Goal: Task Accomplishment & Management: Complete application form

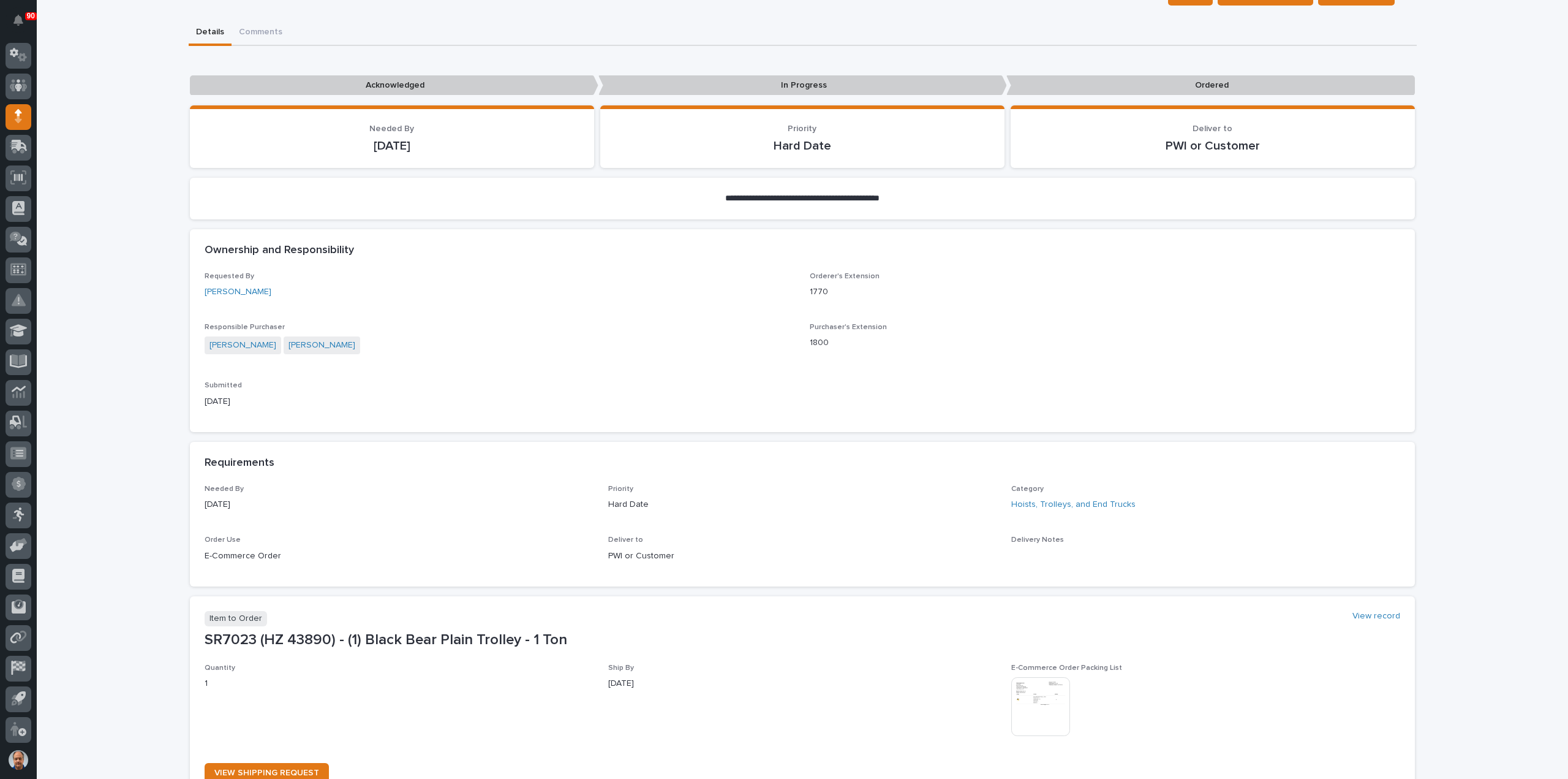
scroll to position [184, 0]
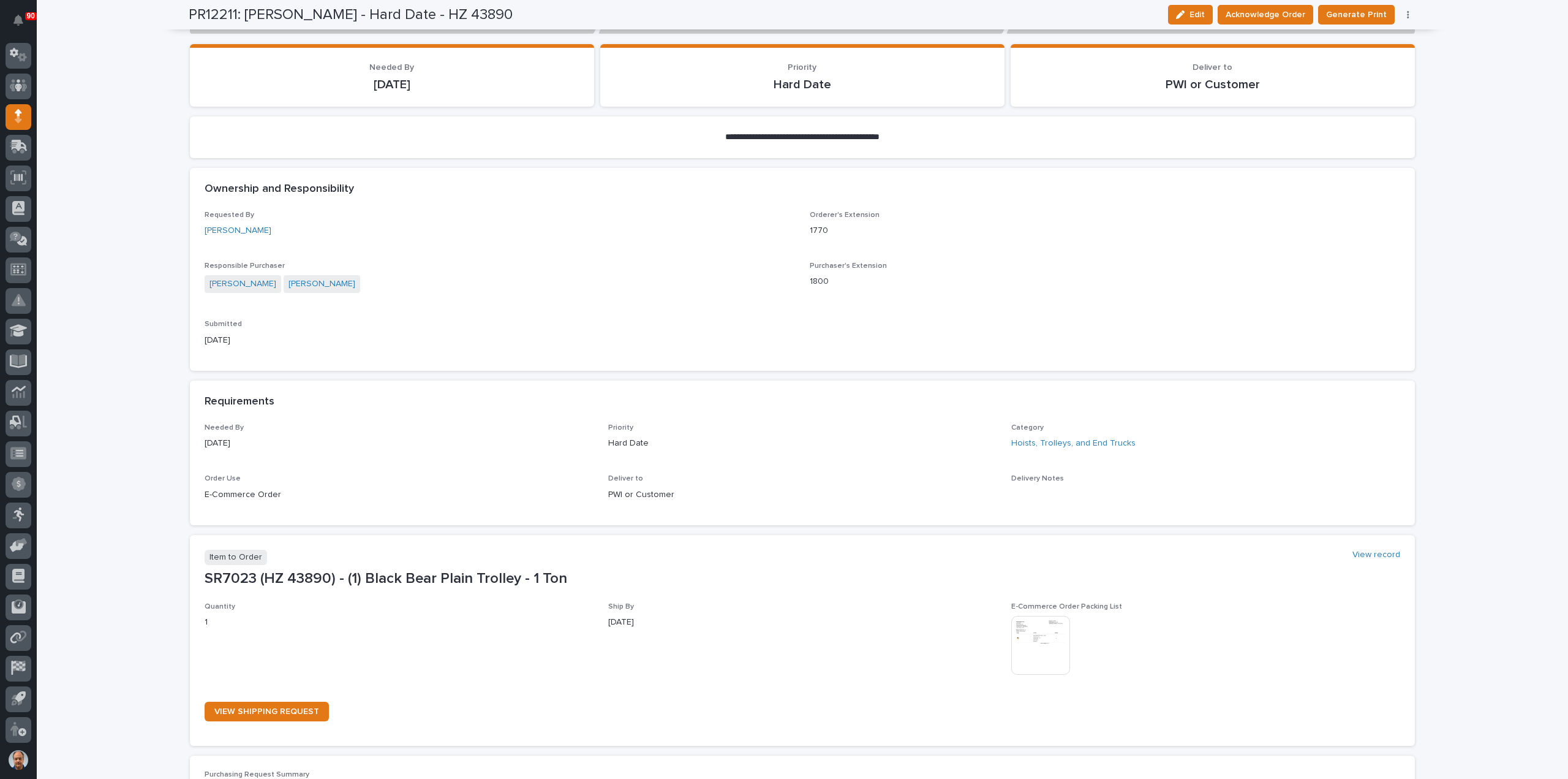
click at [1036, 631] on img at bounding box center [1041, 646] width 59 height 59
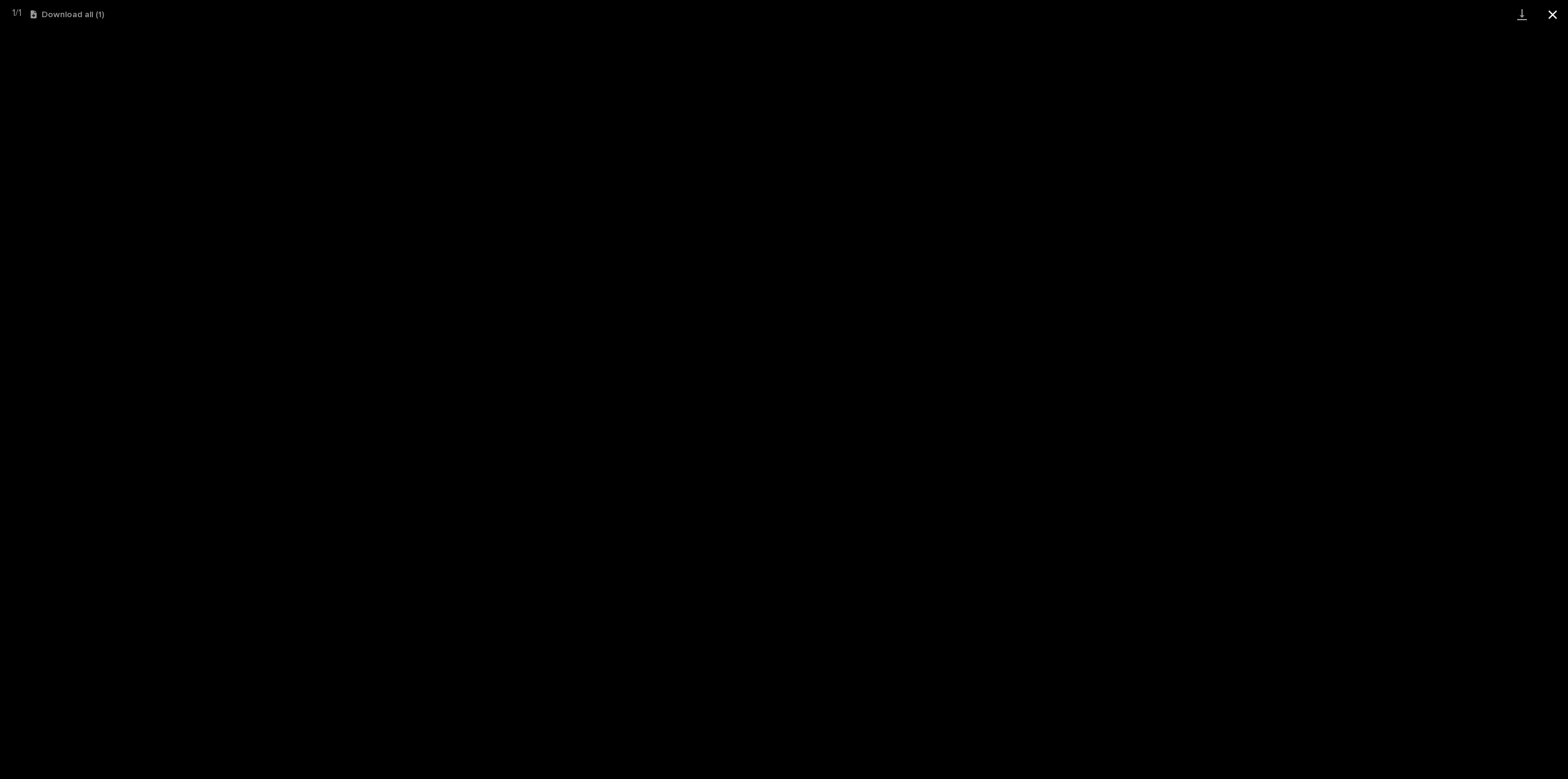
click at [1552, 12] on button "Close gallery" at bounding box center [1553, 14] width 30 height 29
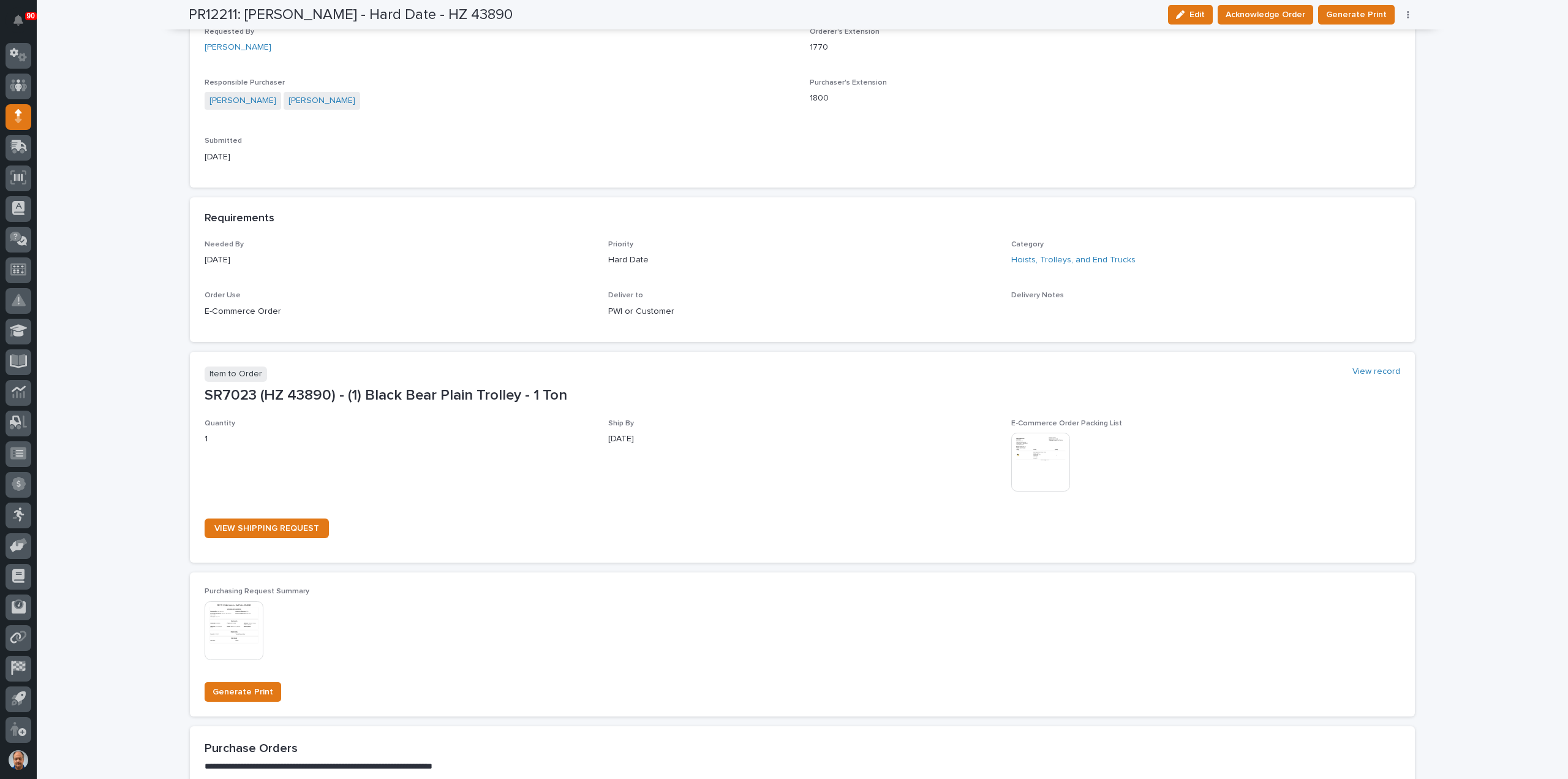
scroll to position [368, 0]
click at [1286, 17] on span "Acknowledge Order" at bounding box center [1265, 14] width 80 height 14
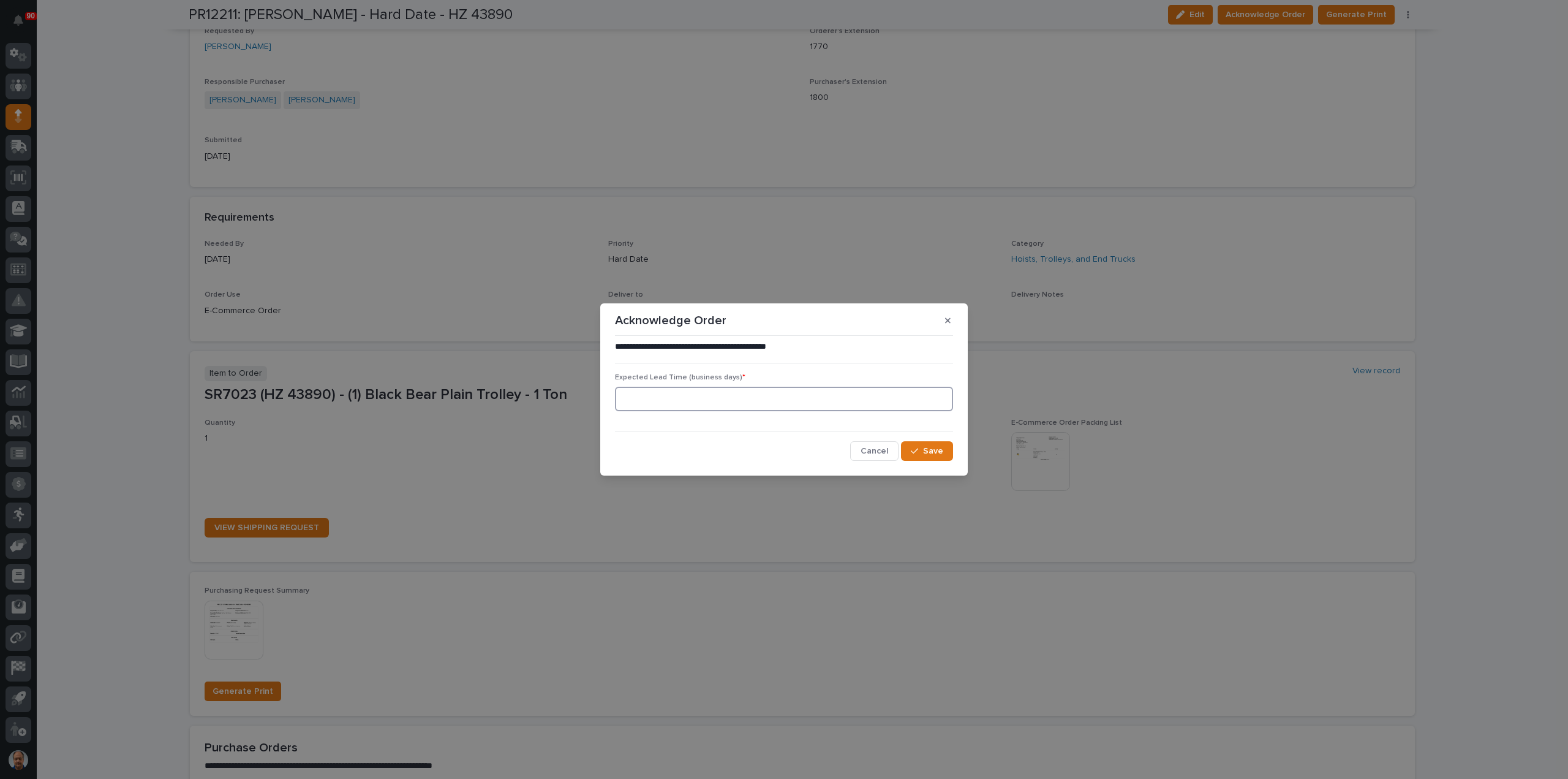
drag, startPoint x: 727, startPoint y: 408, endPoint x: 732, endPoint y: 409, distance: 5.1
click at [727, 408] on input at bounding box center [784, 398] width 338 height 24
type input "5"
click at [923, 446] on span "Save" at bounding box center [933, 451] width 21 height 11
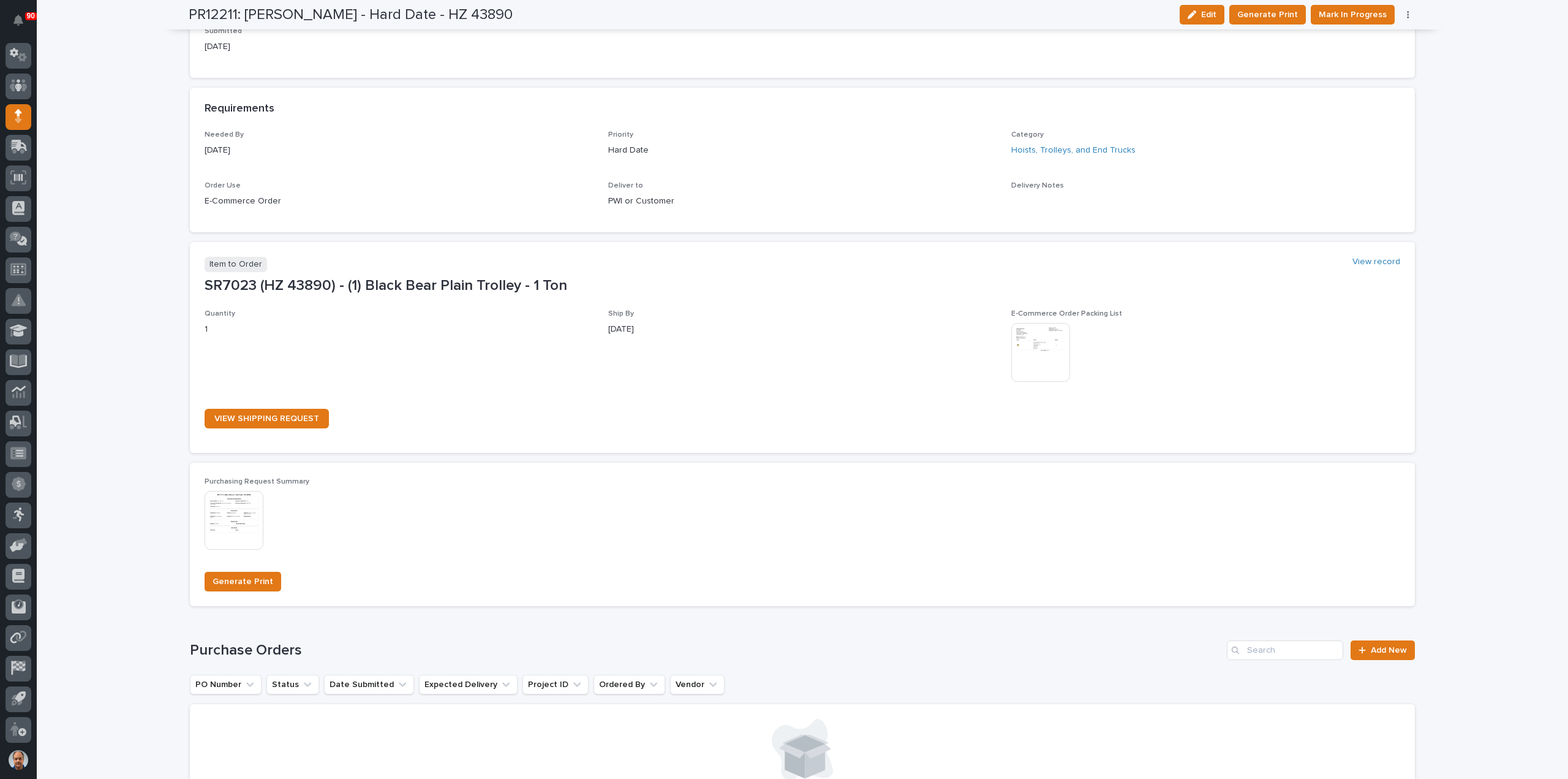
scroll to position [656, 0]
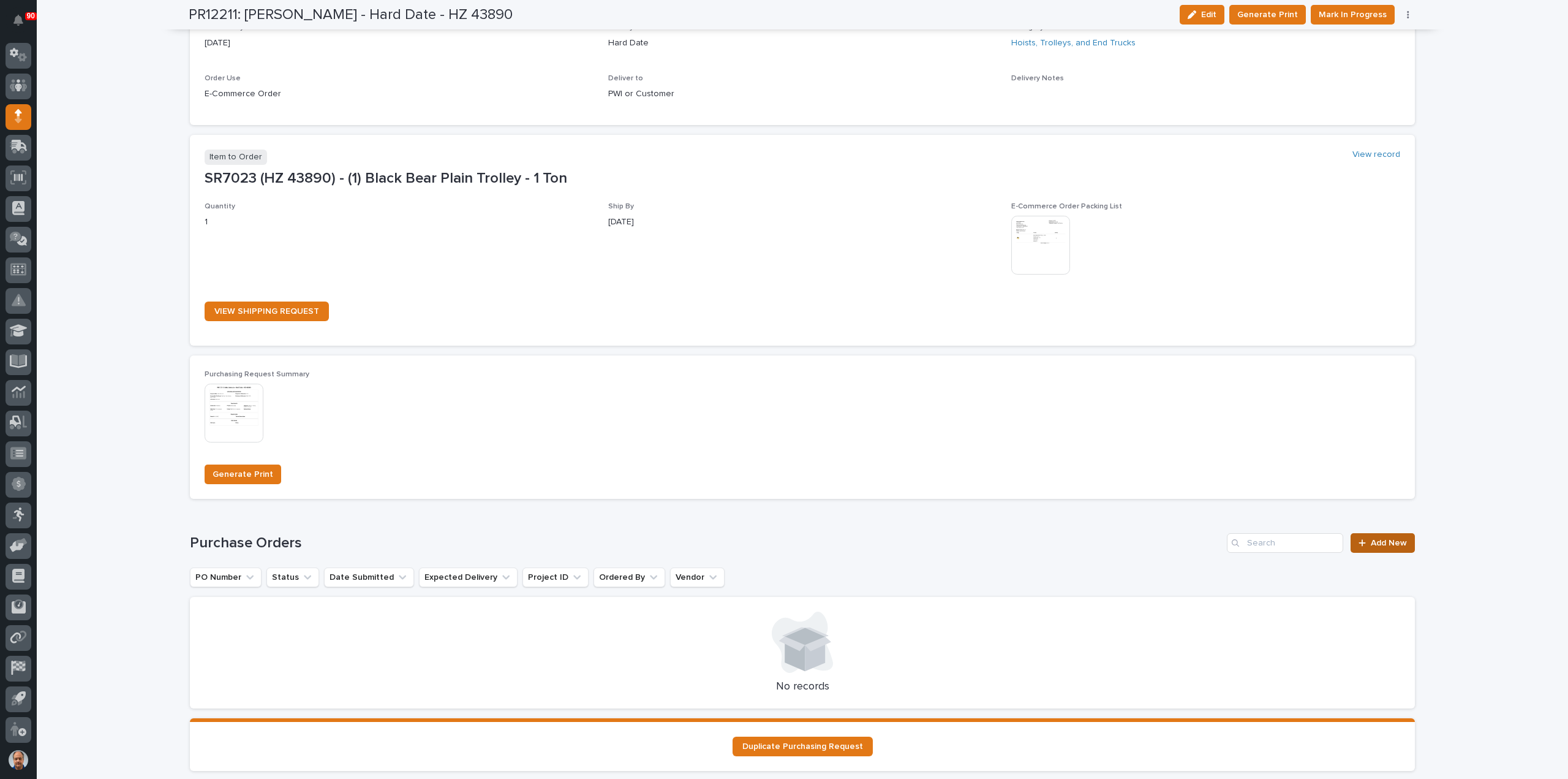
click at [1387, 539] on span "Add New" at bounding box center [1388, 543] width 36 height 9
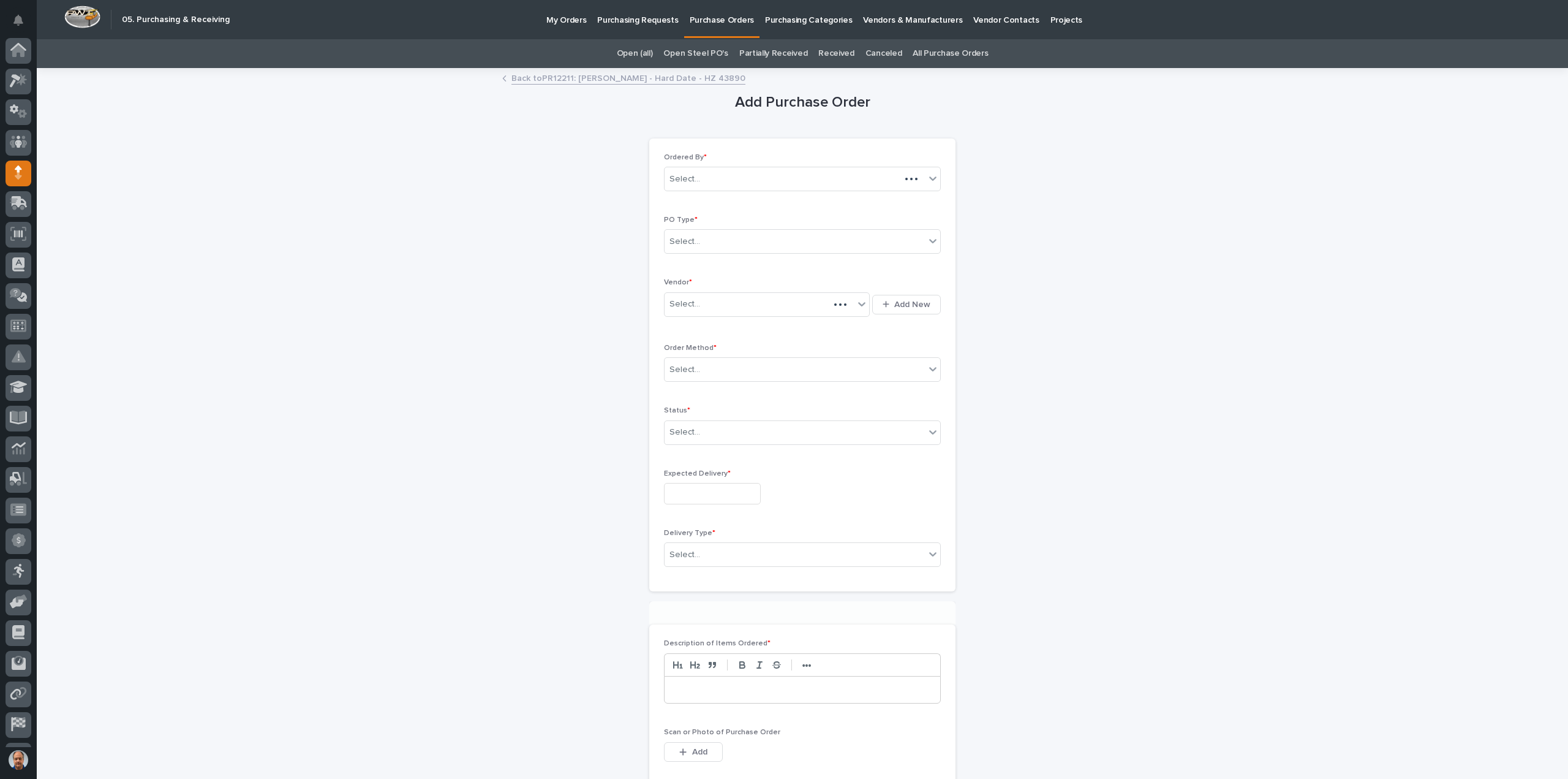
scroll to position [56, 0]
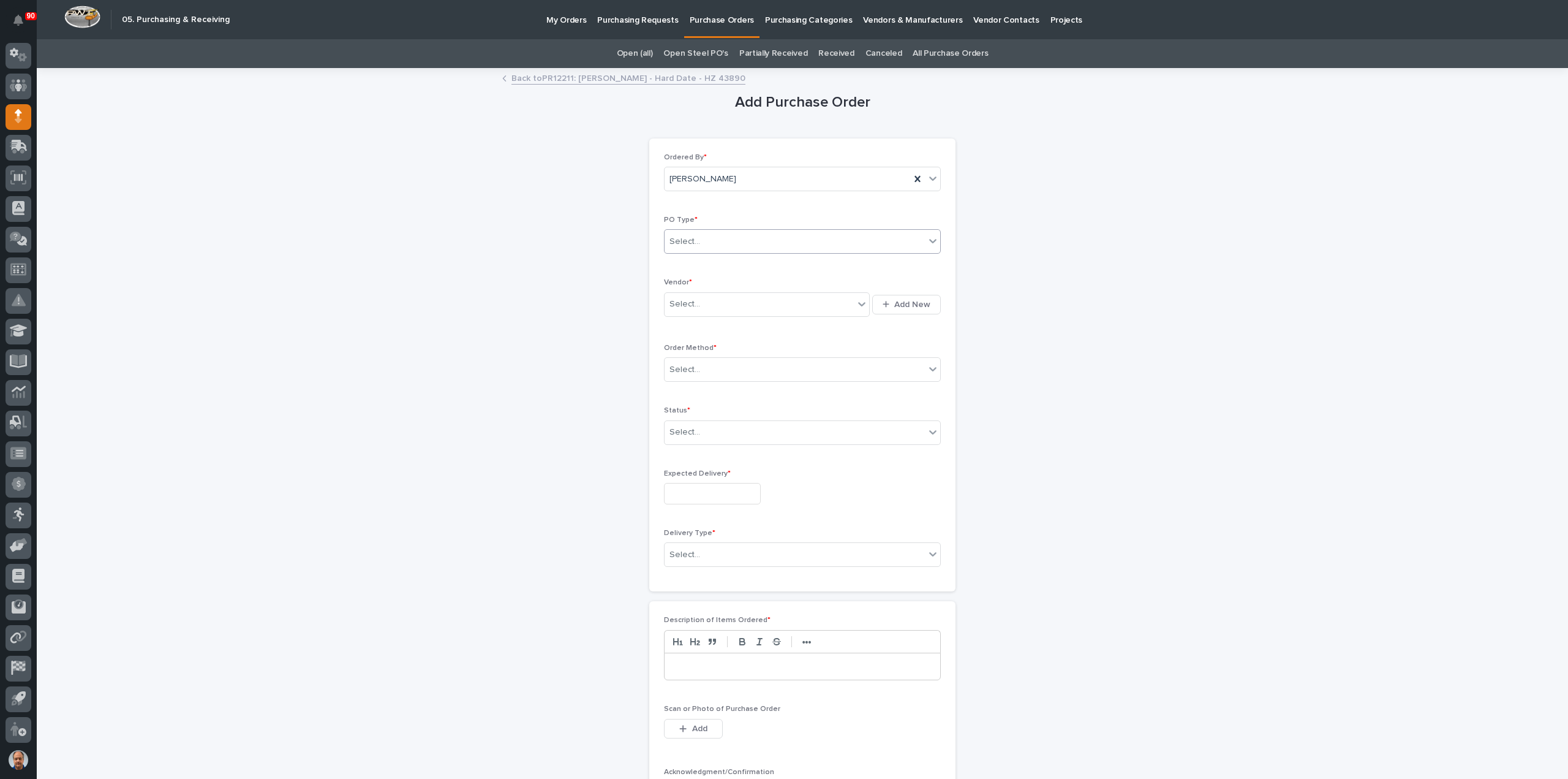
click at [719, 236] on div "Select..." at bounding box center [794, 241] width 260 height 21
click at [676, 287] on div "Paper" at bounding box center [797, 286] width 275 height 21
click at [715, 306] on div "Select..." at bounding box center [759, 304] width 190 height 21
type input "***"
click at [702, 326] on div "Black Bear USA" at bounding box center [763, 326] width 206 height 21
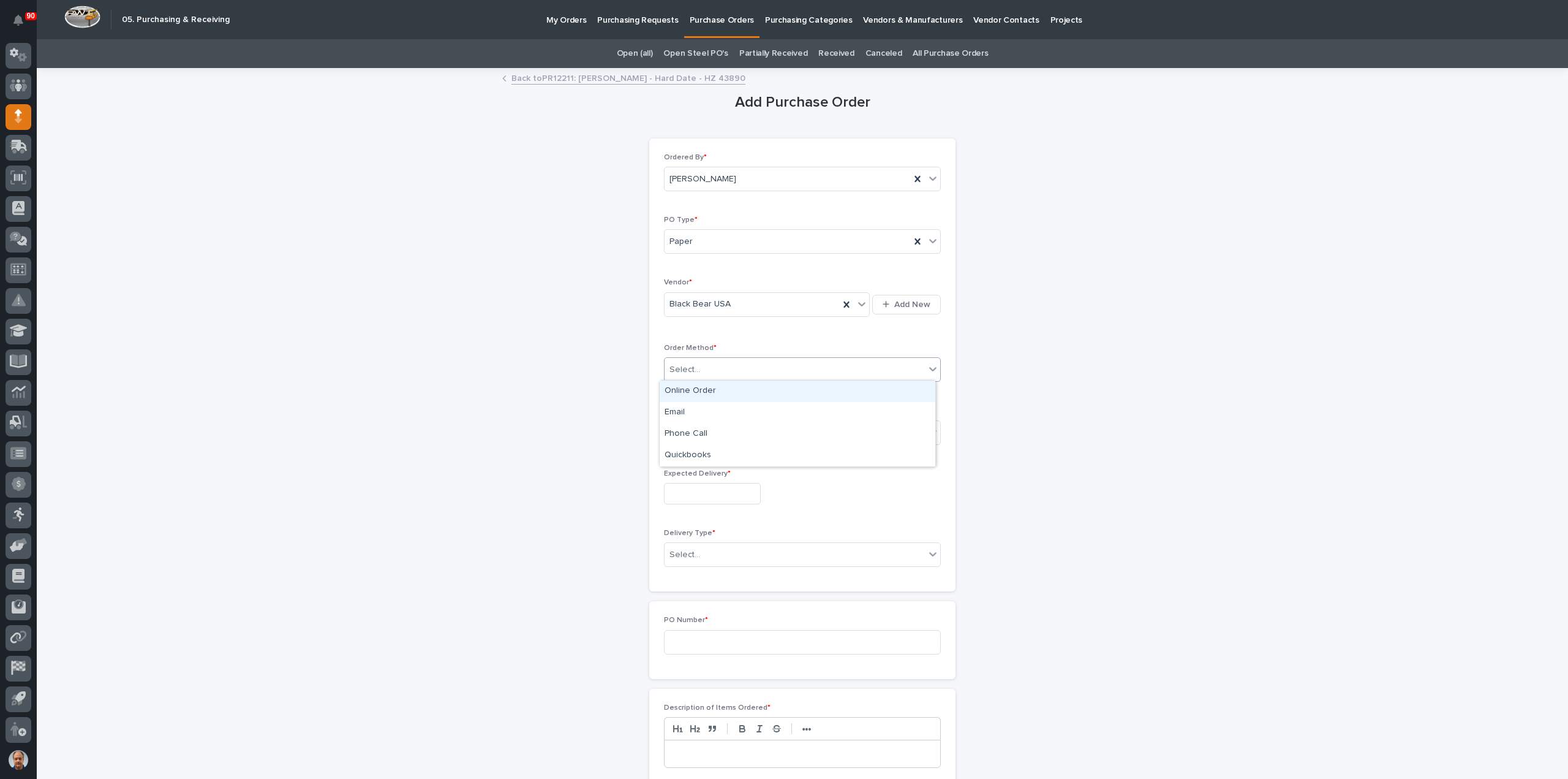
drag, startPoint x: 704, startPoint y: 366, endPoint x: 700, endPoint y: 380, distance: 14.6
click at [704, 366] on div "Select..." at bounding box center [794, 369] width 260 height 21
click at [680, 409] on div "Email" at bounding box center [797, 412] width 275 height 21
click at [694, 428] on div "Select..." at bounding box center [685, 432] width 30 height 13
click at [689, 472] on div "Submitted" at bounding box center [797, 475] width 275 height 21
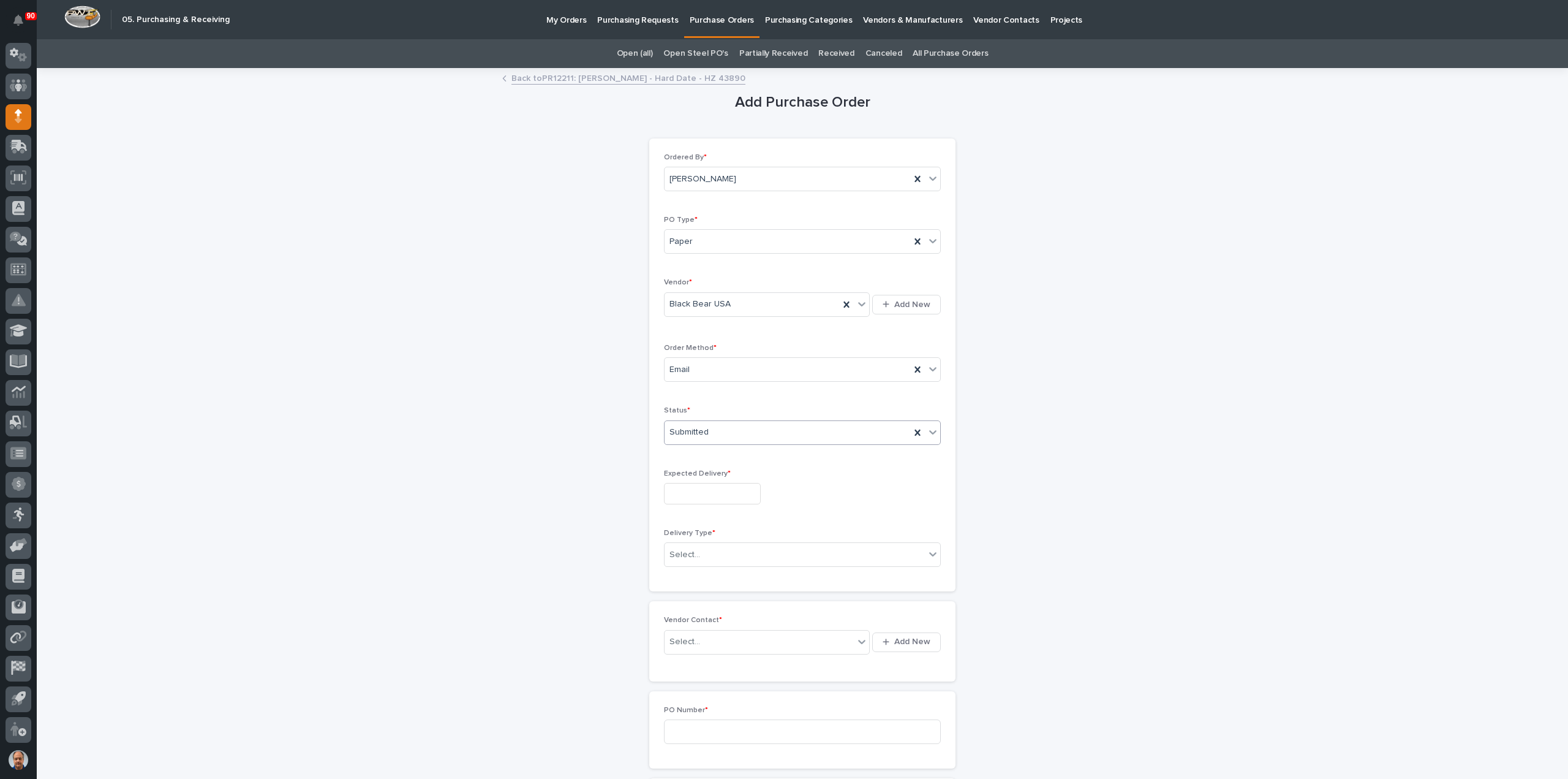
click at [719, 491] on input "text" at bounding box center [712, 494] width 97 height 21
click at [703, 390] on div "17" at bounding box center [704, 391] width 16 height 16
type input "**********"
click at [710, 554] on div "Select..." at bounding box center [794, 555] width 260 height 21
click at [695, 574] on div "Deliver to PWI" at bounding box center [797, 575] width 275 height 21
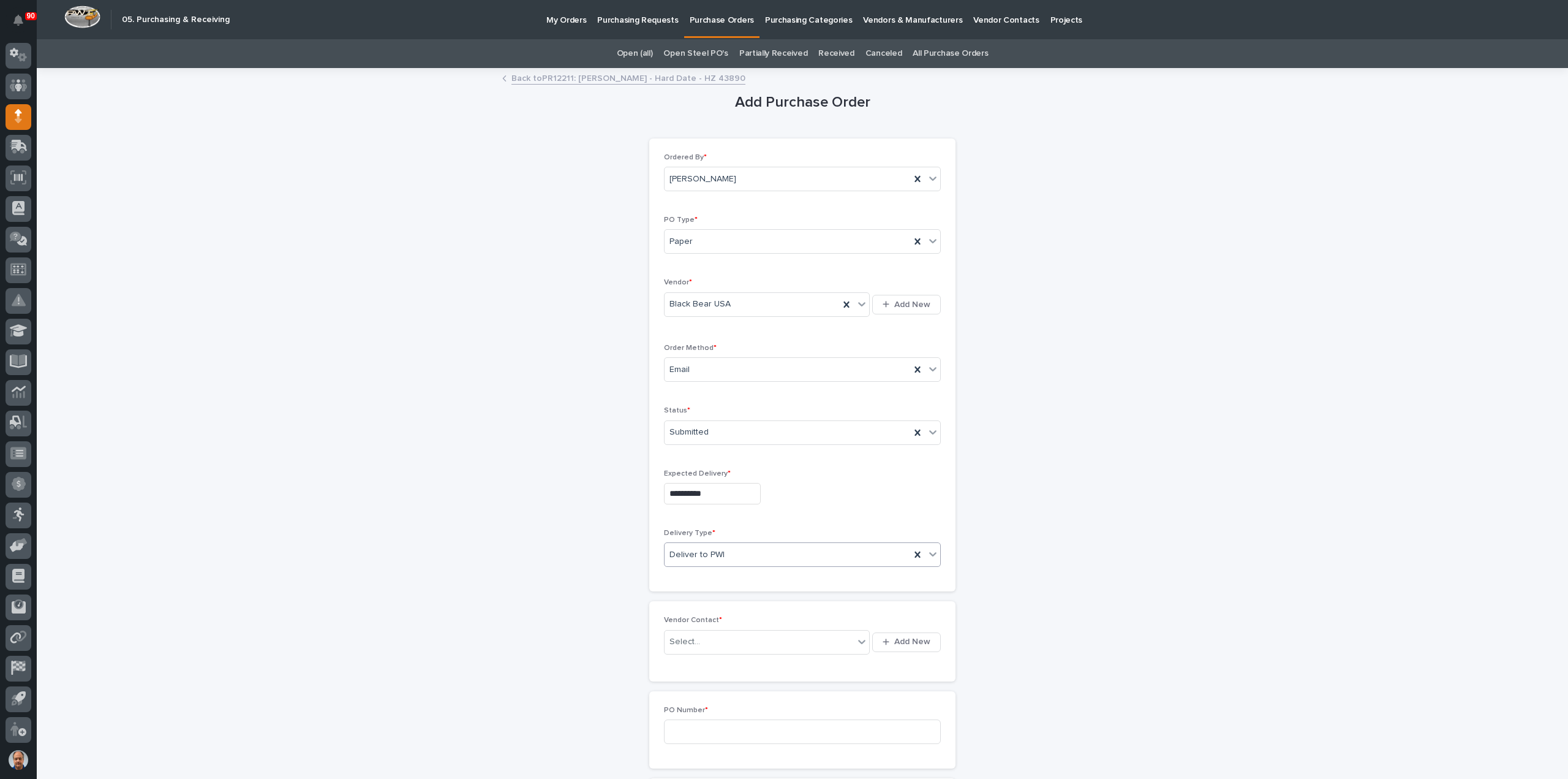
click at [727, 553] on div "Deliver to PWI" at bounding box center [787, 555] width 246 height 21
click at [695, 616] on div "Drop Ship" at bounding box center [797, 618] width 275 height 21
click at [712, 635] on div "Select..." at bounding box center [759, 641] width 190 height 21
type input "***"
click at [767, 661] on div "Black Bear USA - [PERSON_NAME] [PERSON_NAME]" at bounding box center [763, 662] width 206 height 21
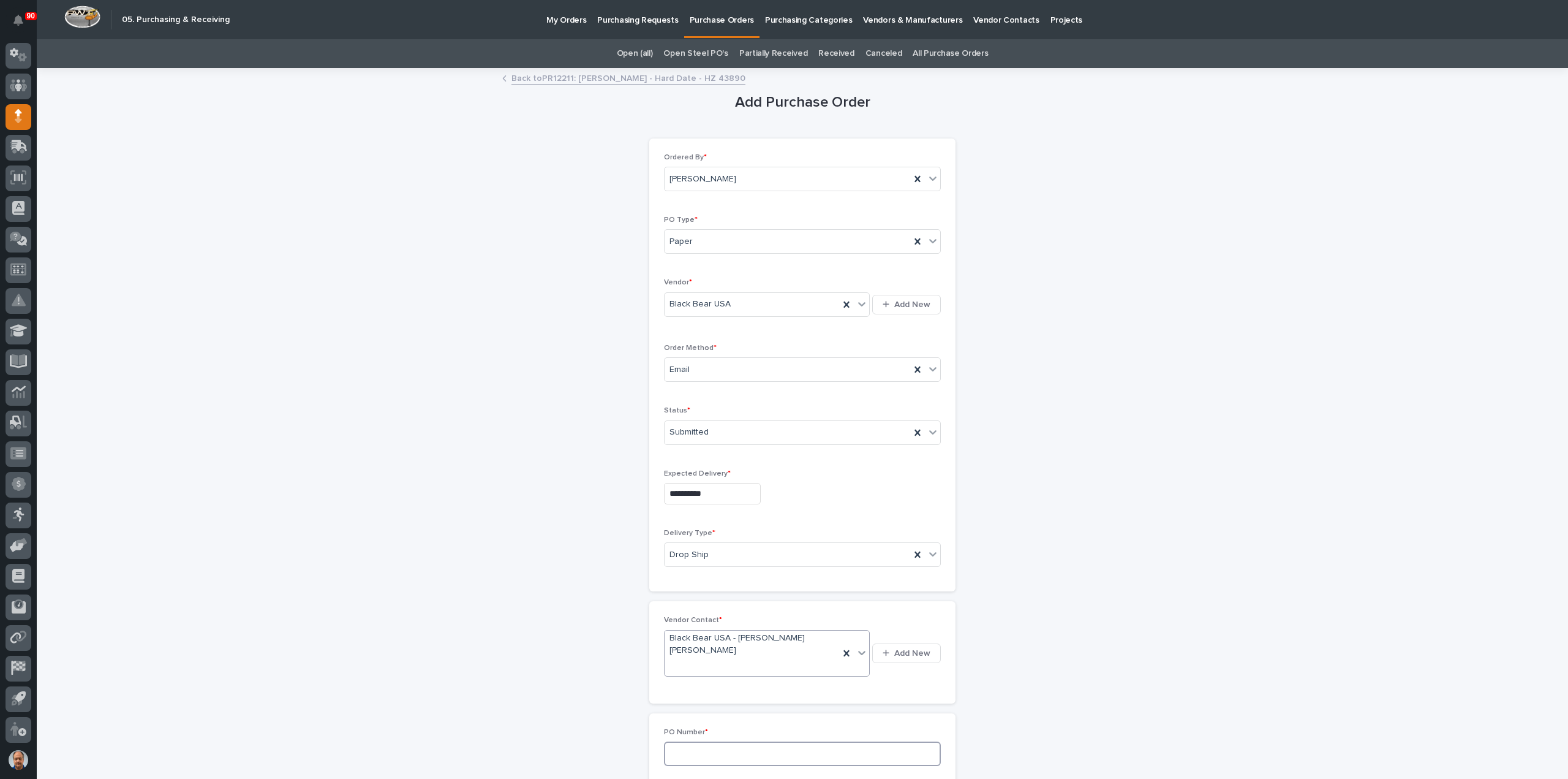
click at [746, 741] on input at bounding box center [803, 753] width 277 height 24
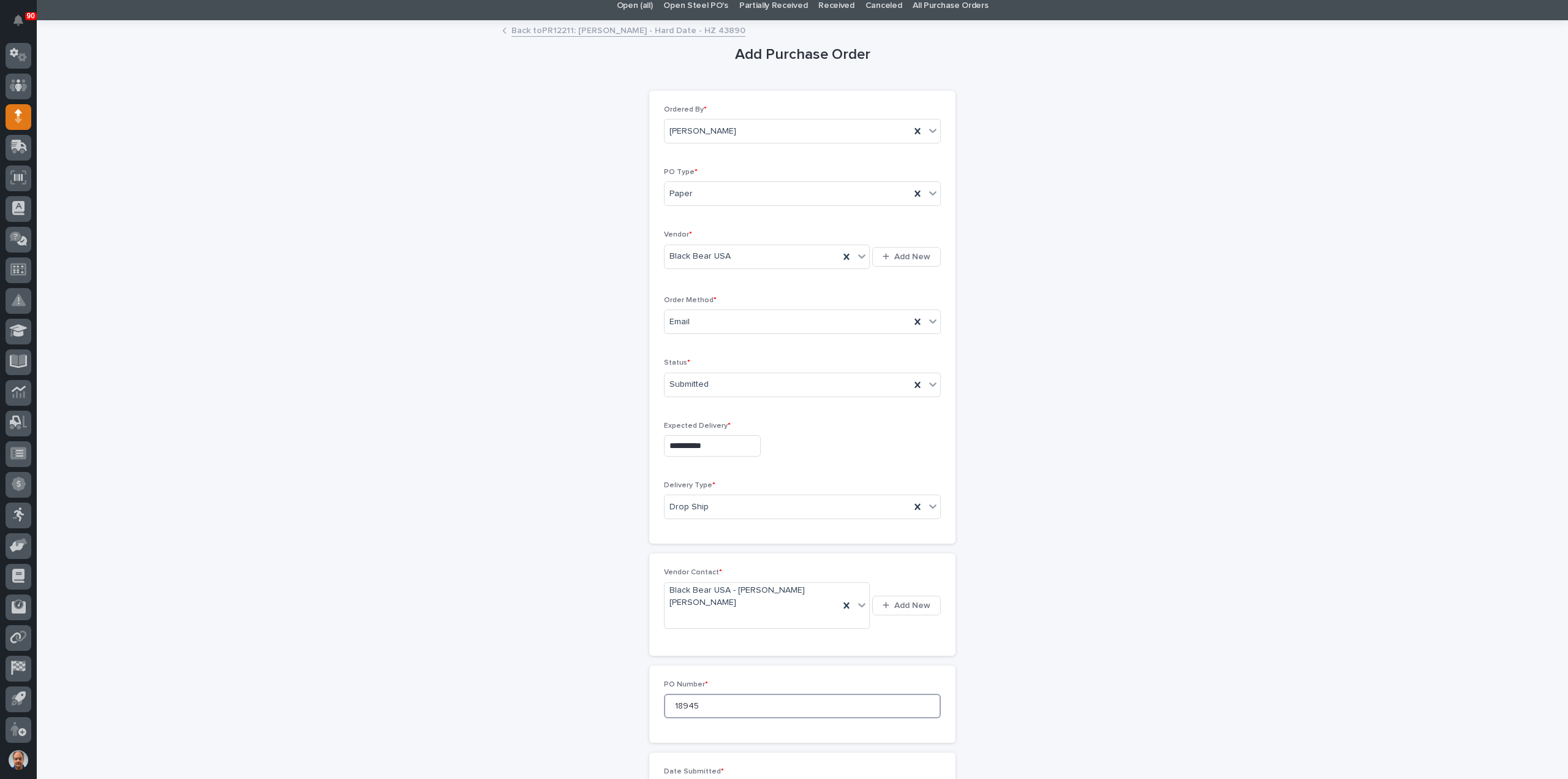
scroll to position [184, 0]
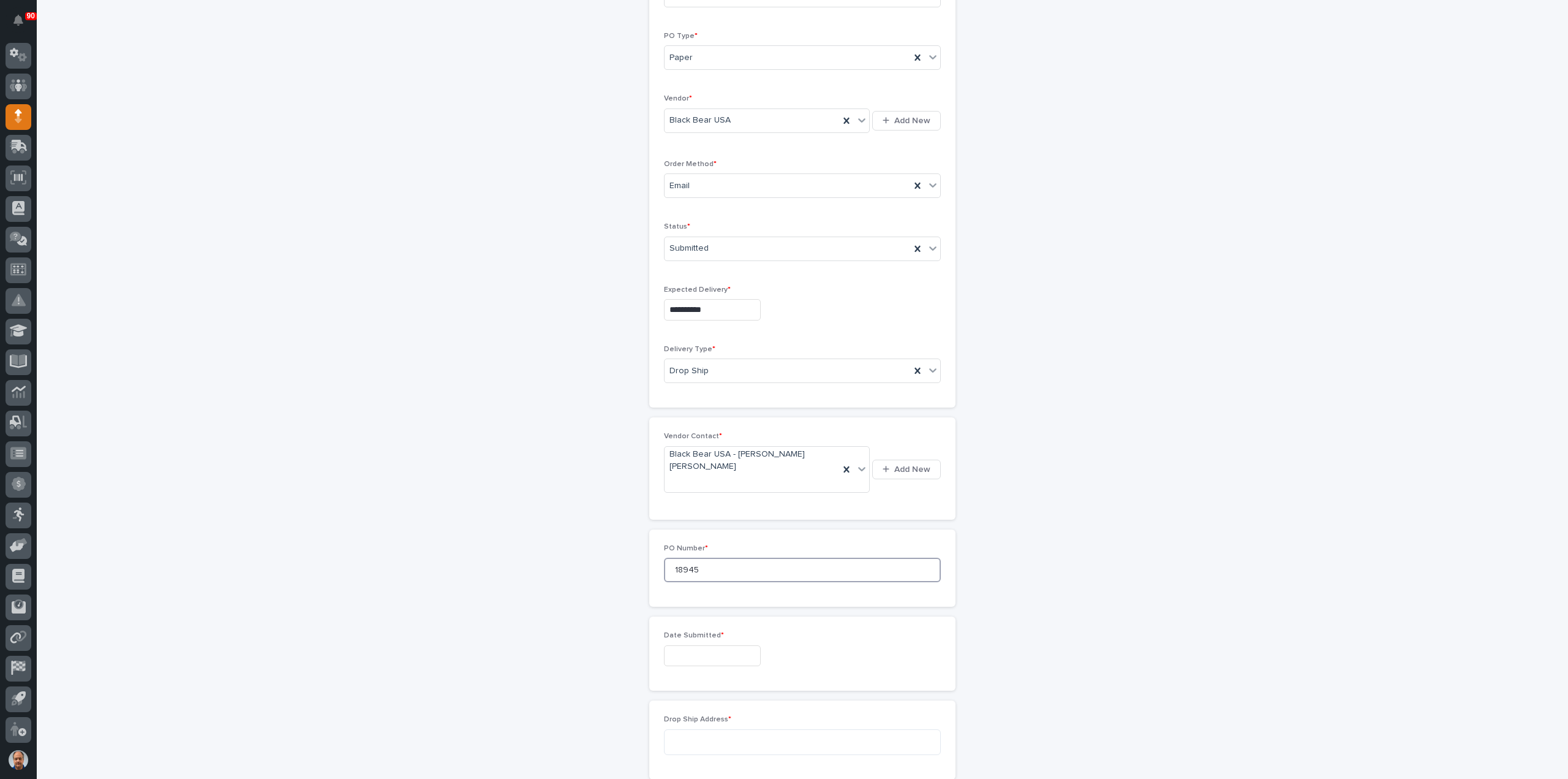
type input "18945"
click at [734, 645] on input "text" at bounding box center [712, 656] width 97 height 21
click at [722, 511] on div "11" at bounding box center [724, 510] width 16 height 16
type input "**********"
click at [717, 729] on textarea at bounding box center [803, 741] width 277 height 26
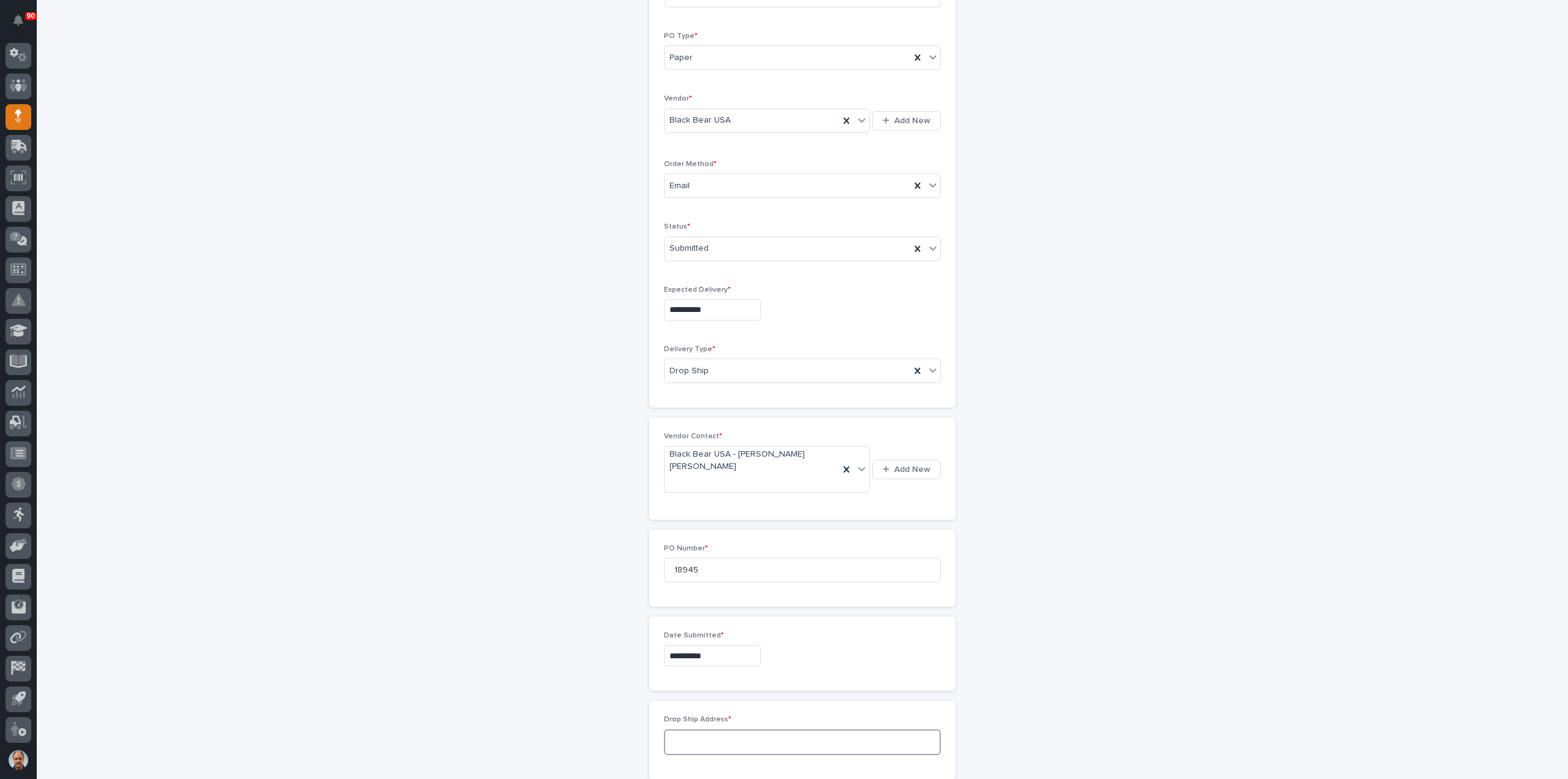
click at [727, 729] on textarea at bounding box center [803, 741] width 277 height 26
paste textarea "**********"
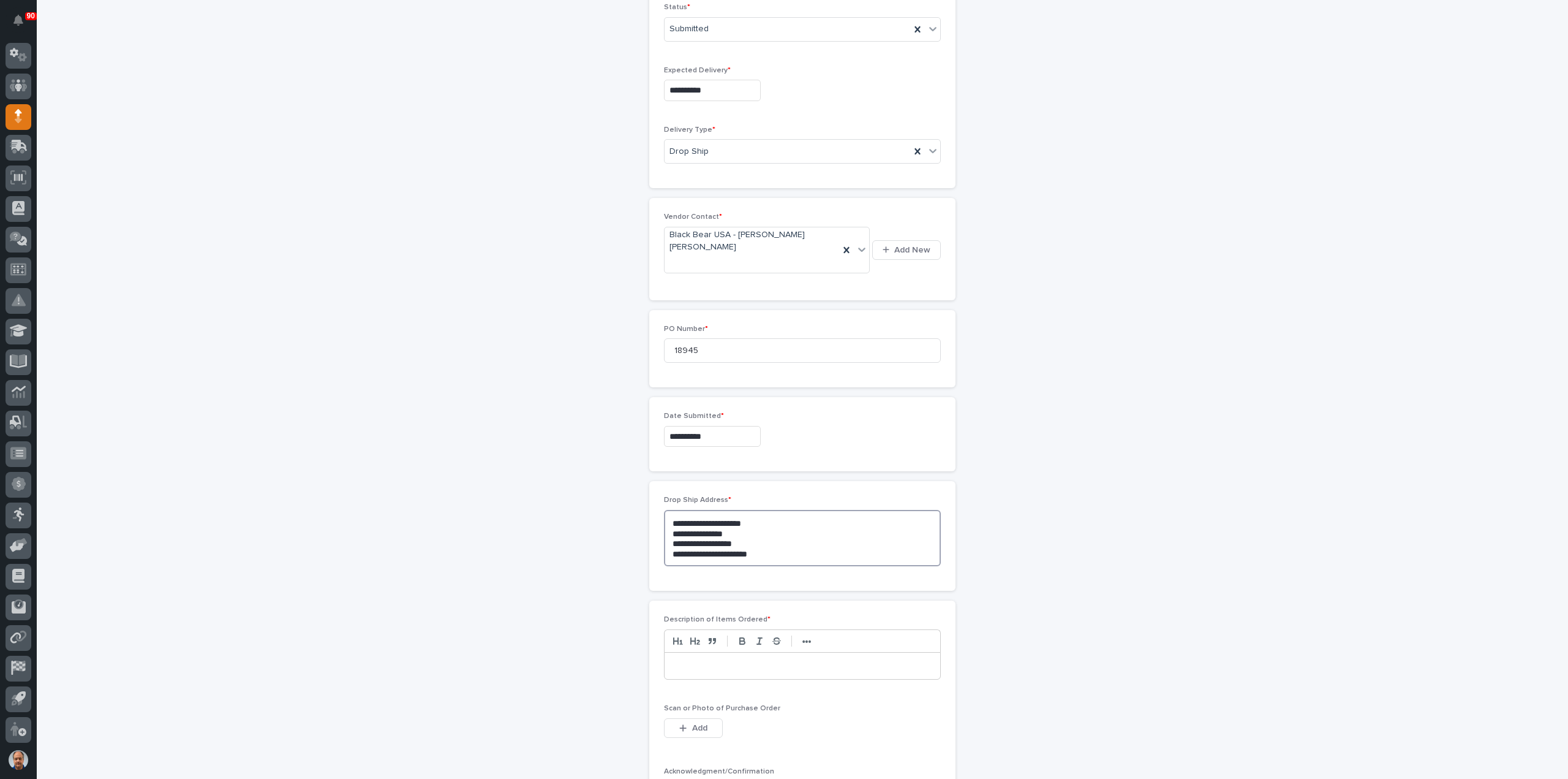
scroll to position [429, 0]
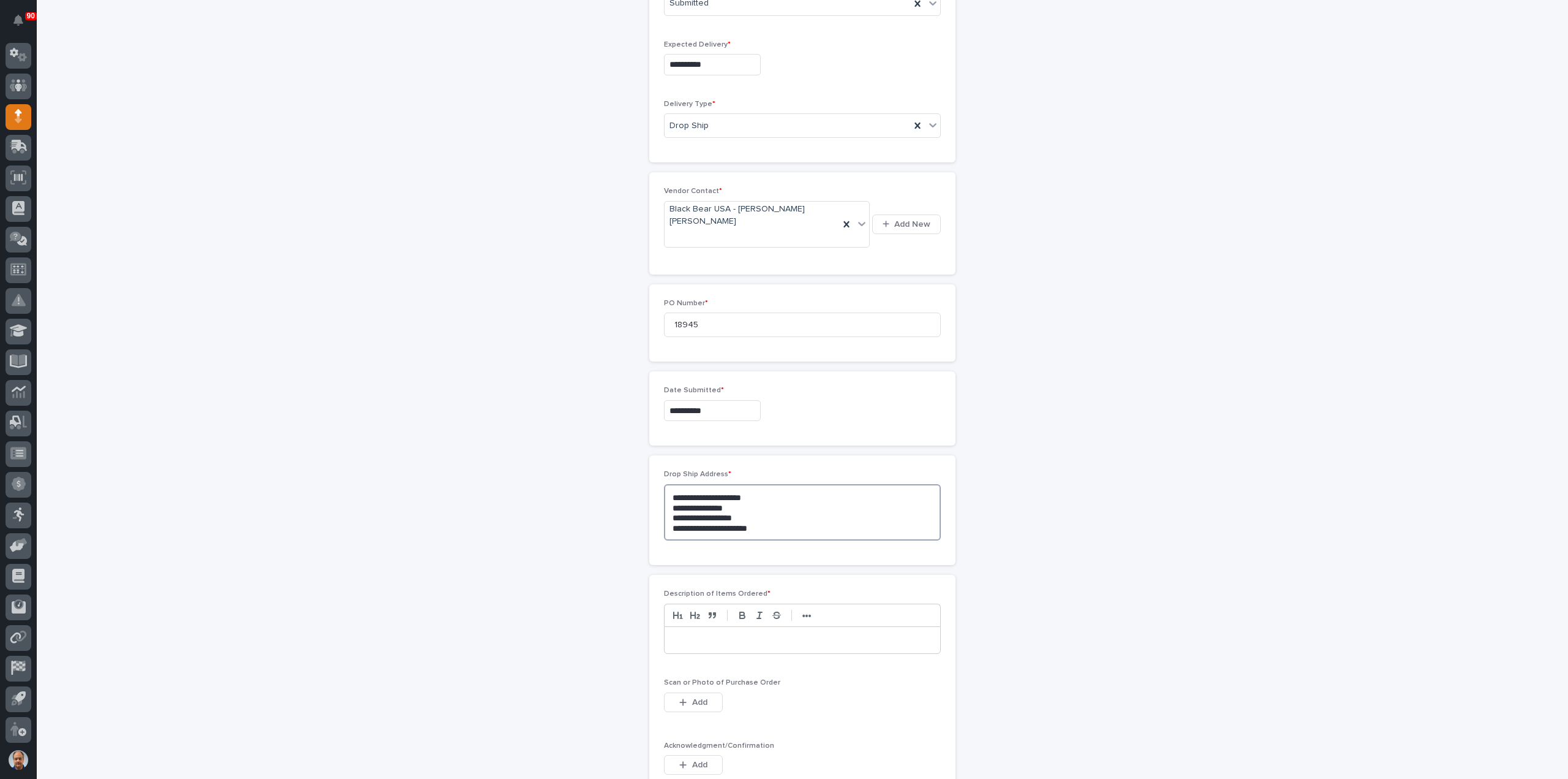
type textarea "**********"
click at [691, 634] on p at bounding box center [803, 640] width 257 height 13
click at [701, 697] on span "Add" at bounding box center [699, 702] width 15 height 11
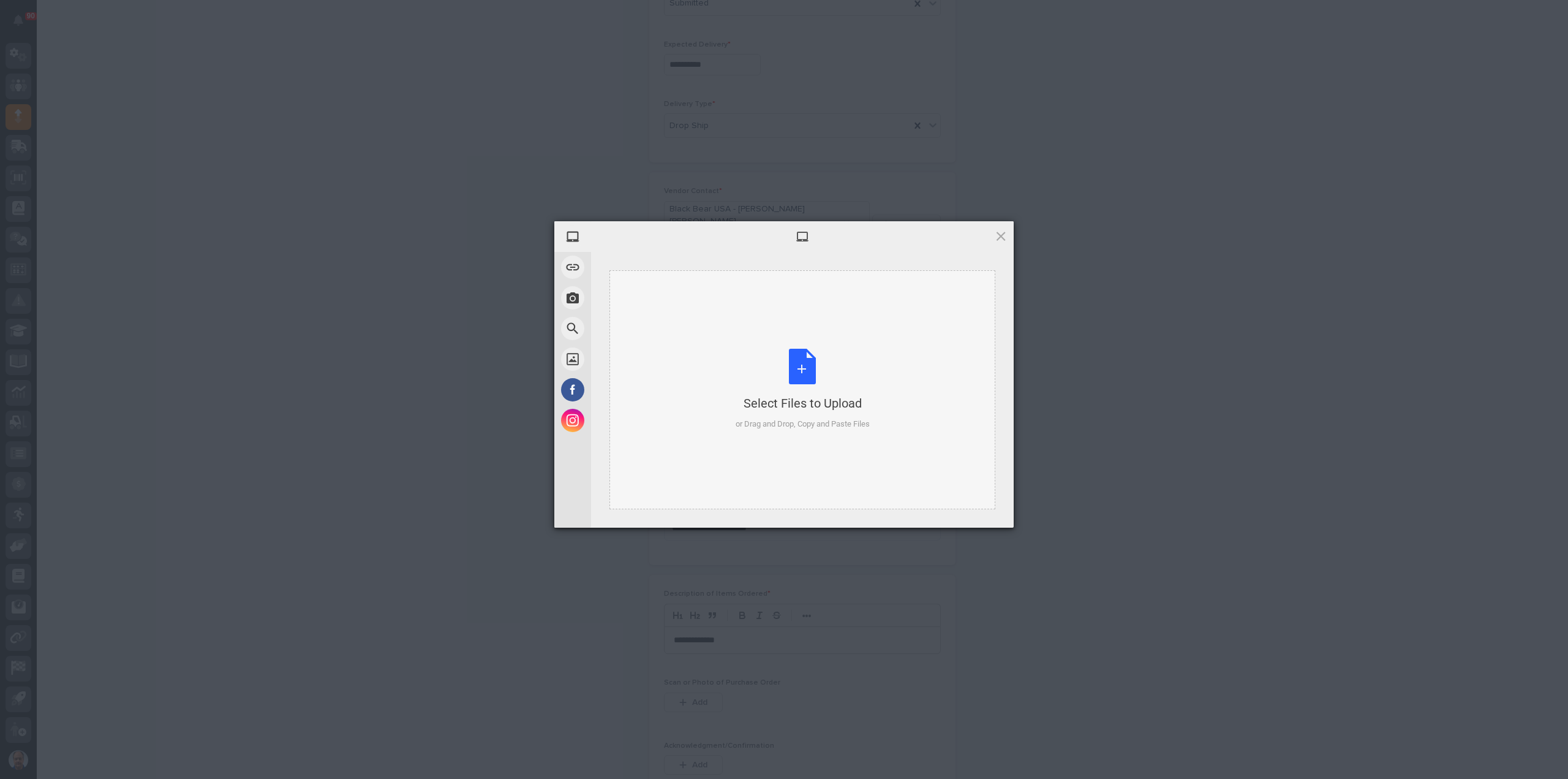
click at [805, 365] on div "Select Files to Upload or Drag and Drop, Copy and Paste Files" at bounding box center [803, 389] width 134 height 81
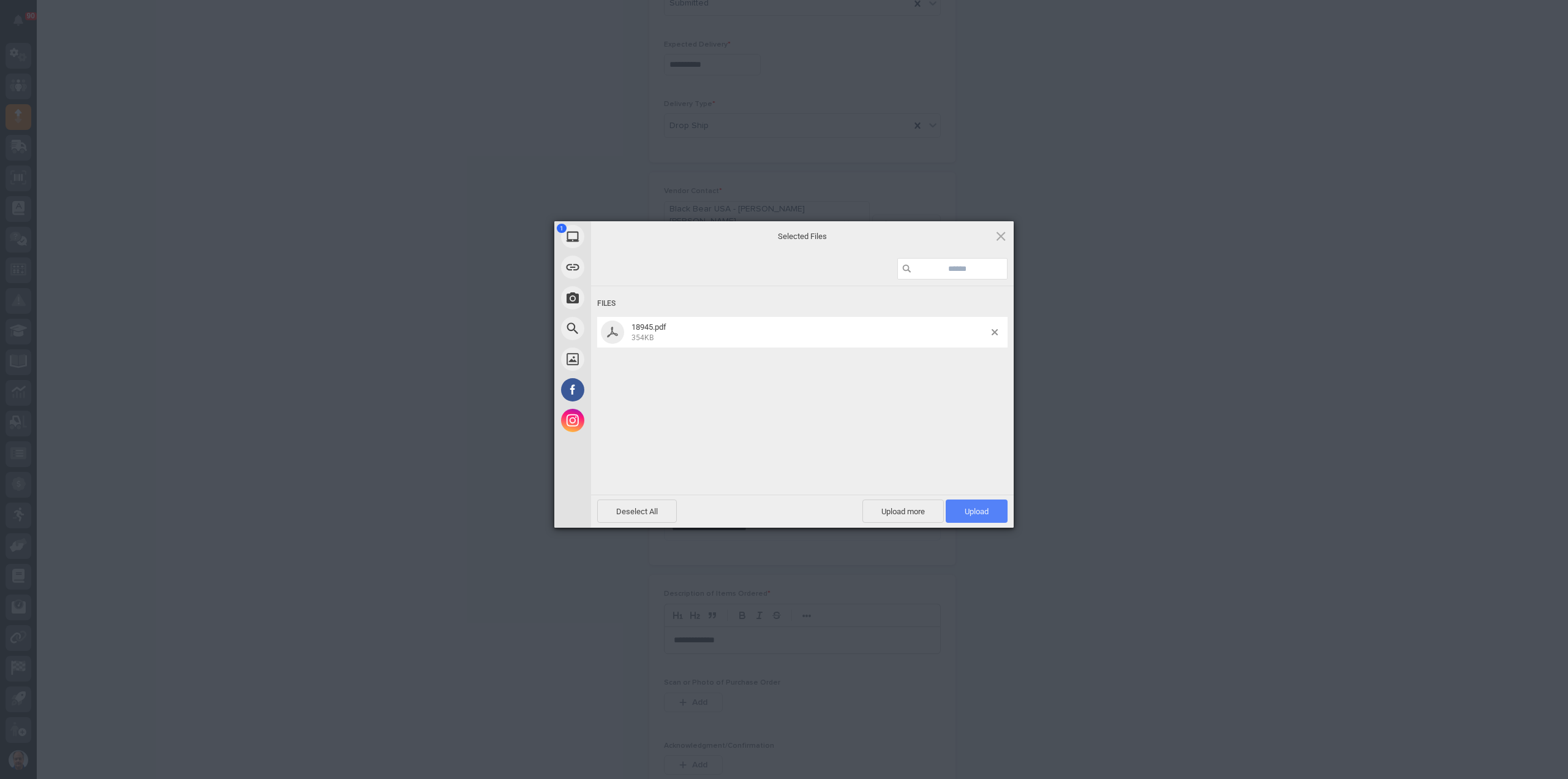
click at [965, 505] on span "Upload 1" at bounding box center [976, 511] width 62 height 23
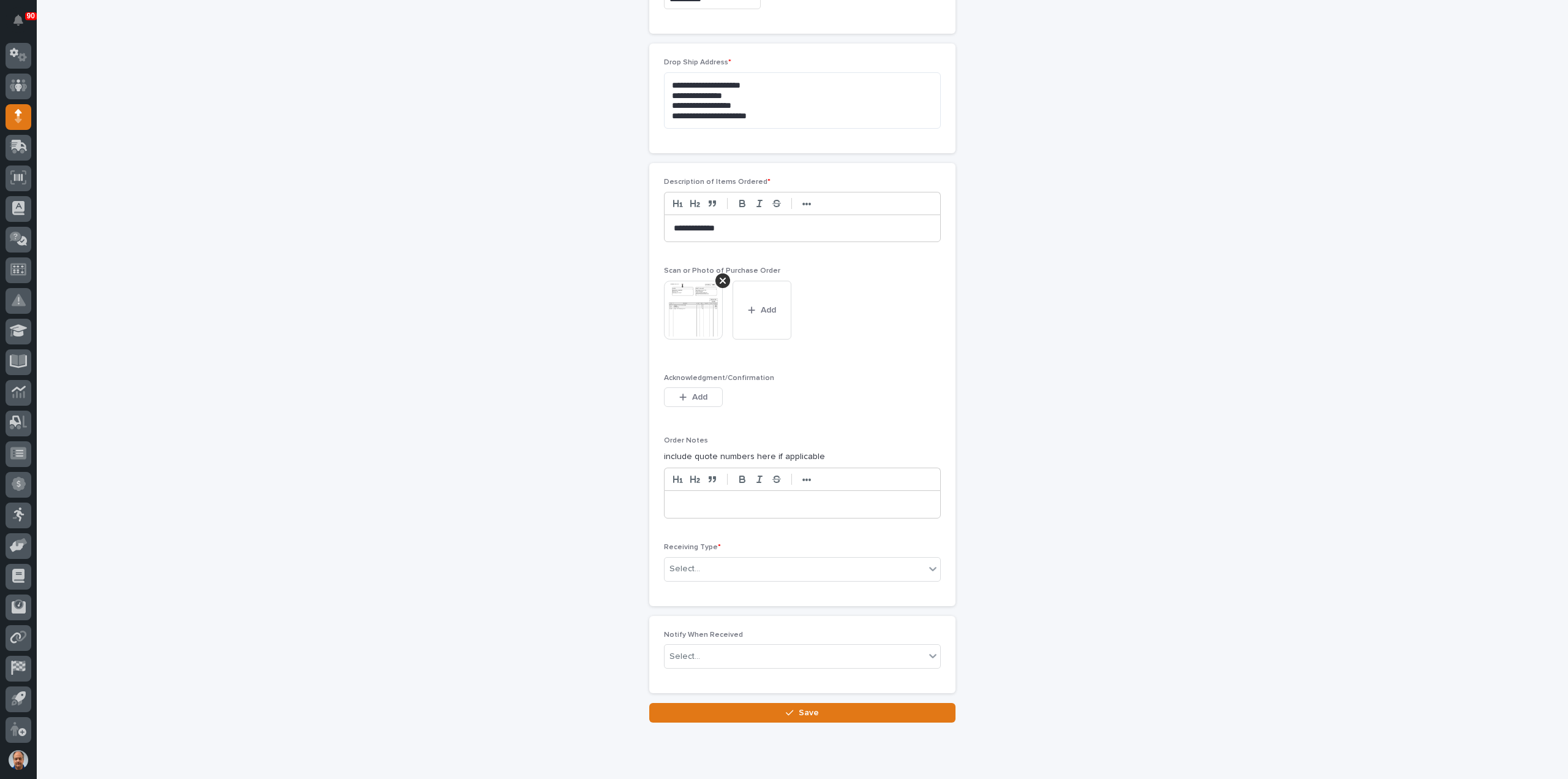
scroll to position [851, 0]
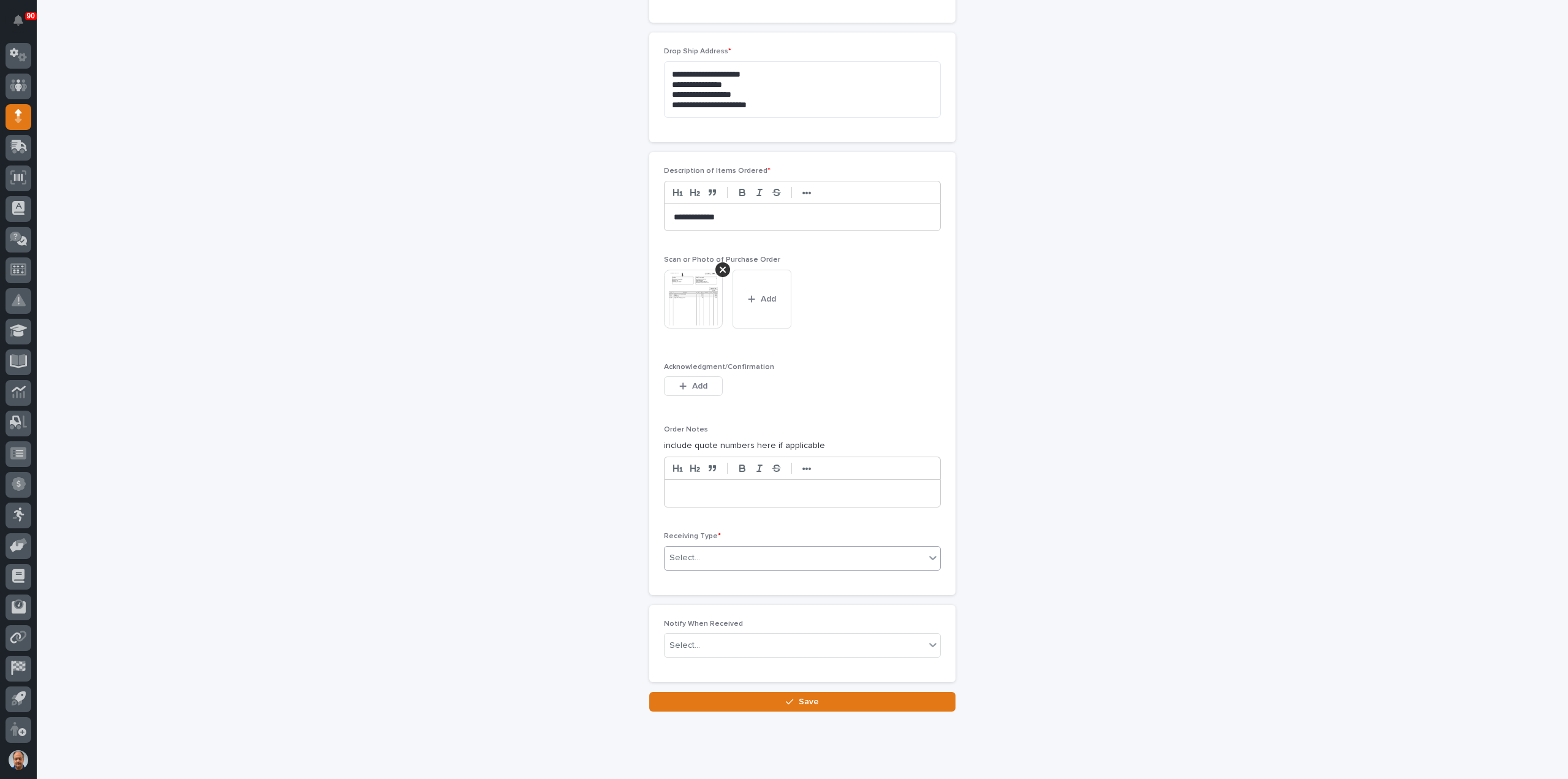
click at [707, 548] on div "Select..." at bounding box center [794, 558] width 260 height 21
click at [694, 637] on div "Other" at bounding box center [797, 639] width 275 height 21
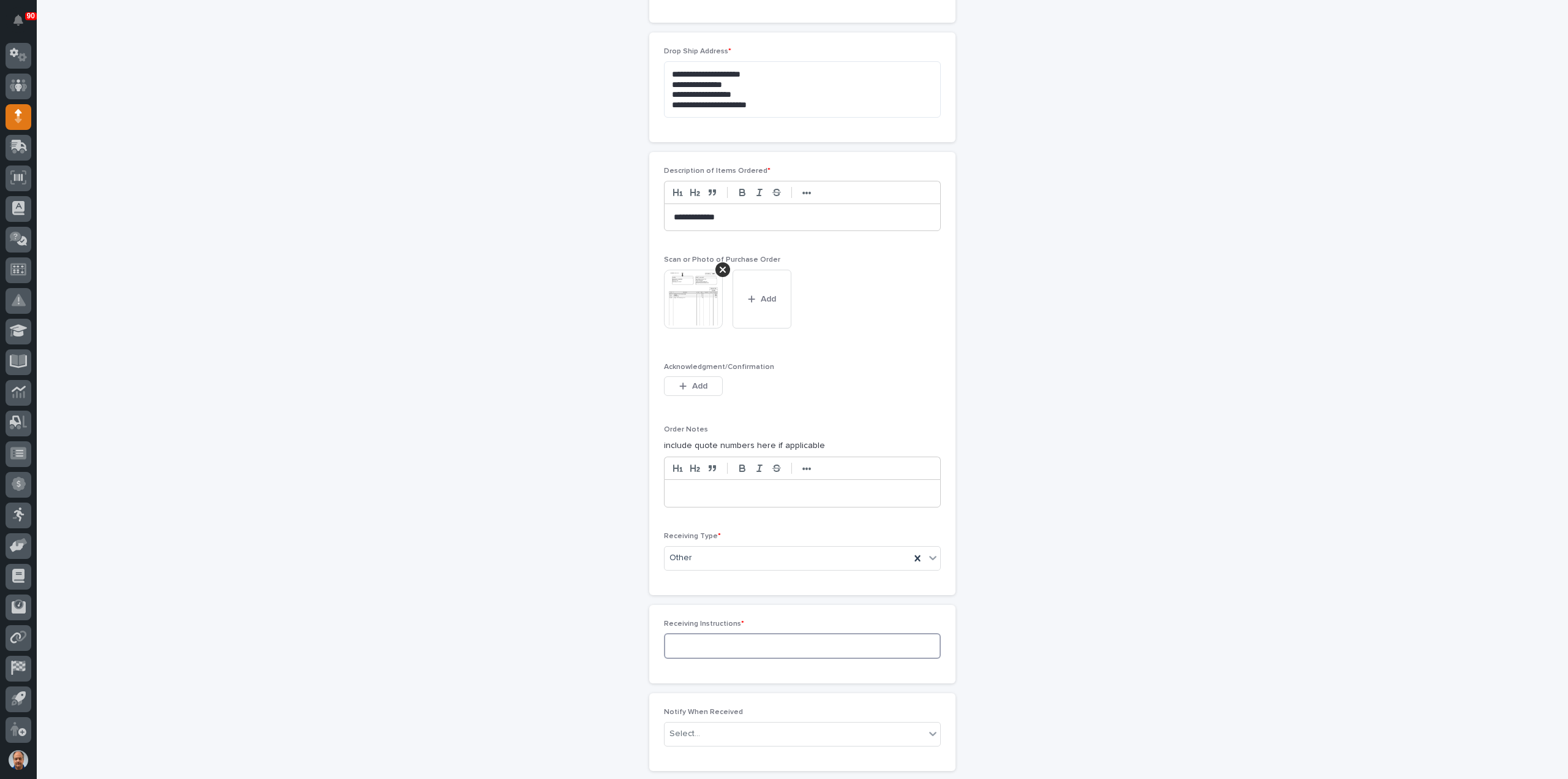
click at [702, 633] on textarea at bounding box center [803, 646] width 277 height 26
type textarea "*********"
click at [800, 778] on span "Save" at bounding box center [808, 791] width 21 height 11
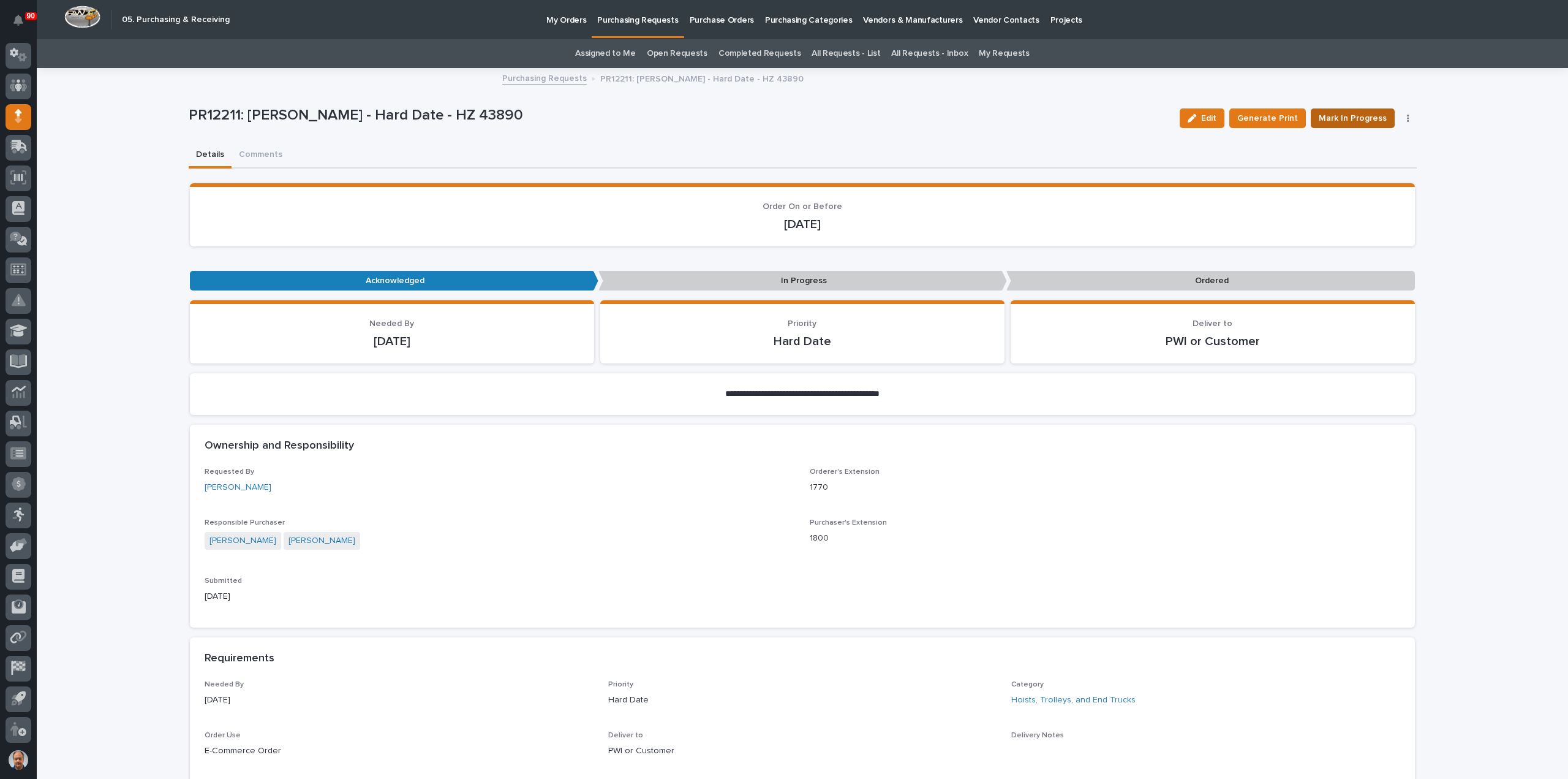
click at [1355, 111] on span "Mark In Progress" at bounding box center [1353, 118] width 68 height 14
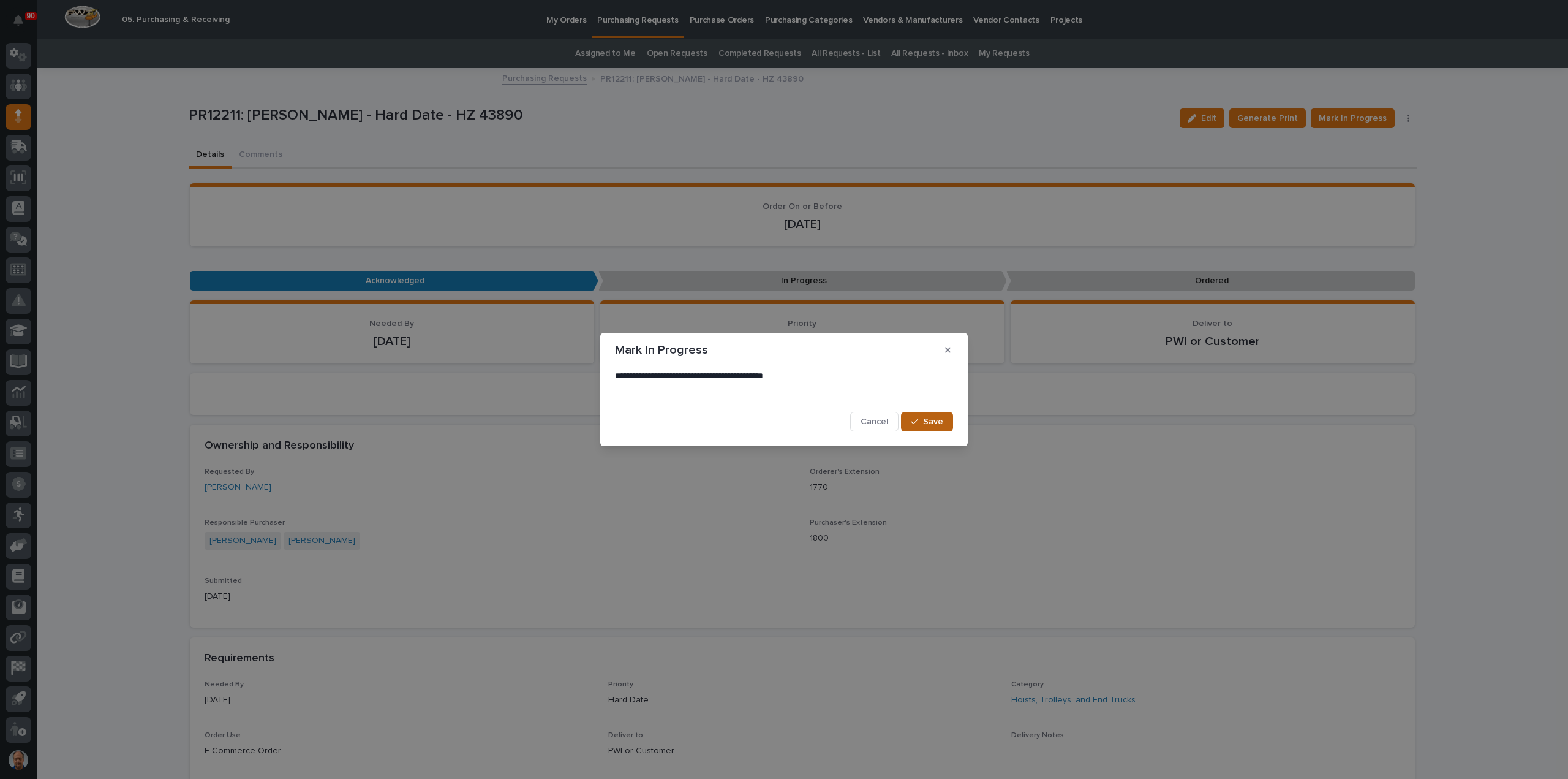
click at [920, 419] on div "button" at bounding box center [917, 422] width 13 height 9
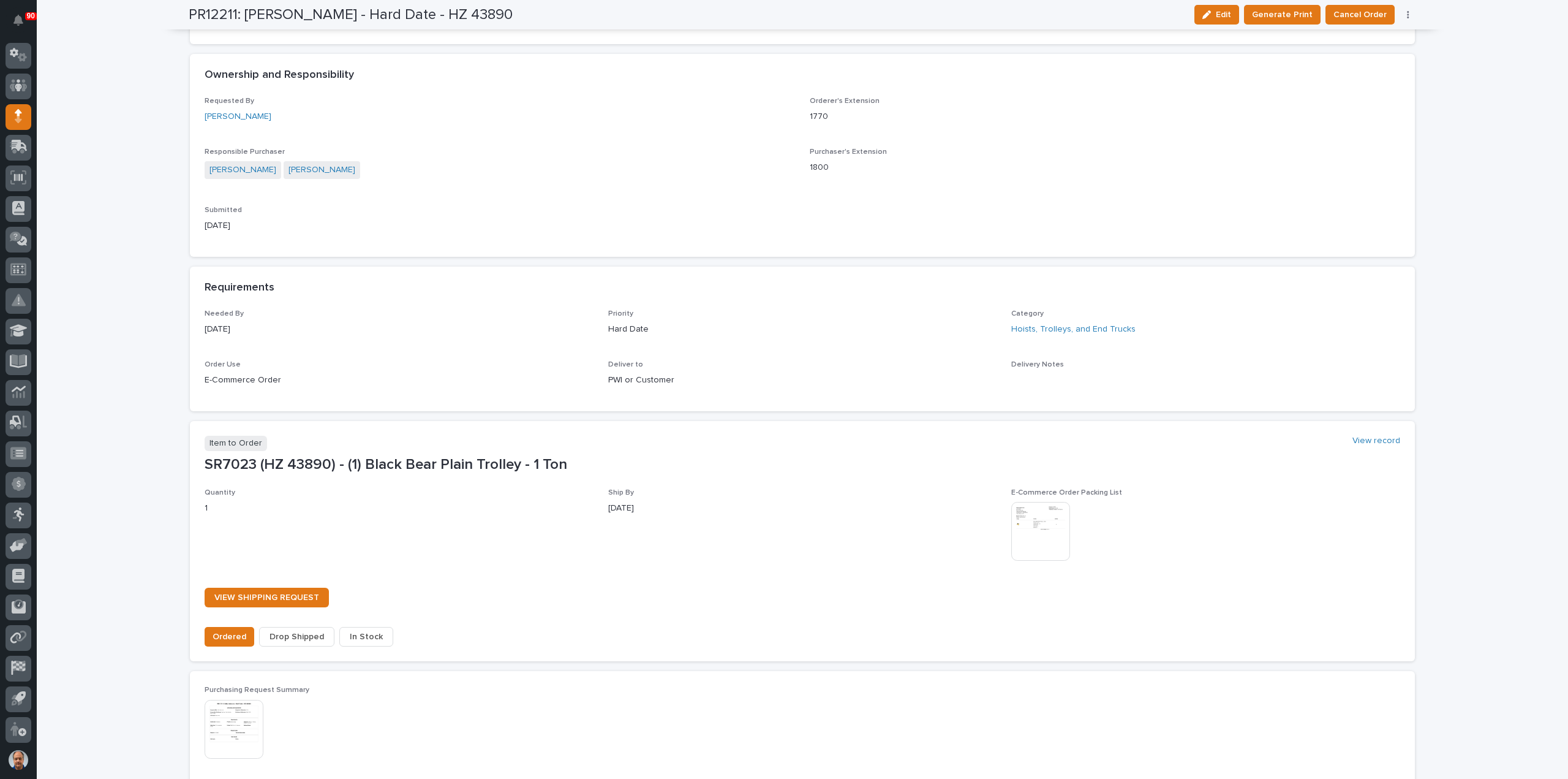
scroll to position [735, 0]
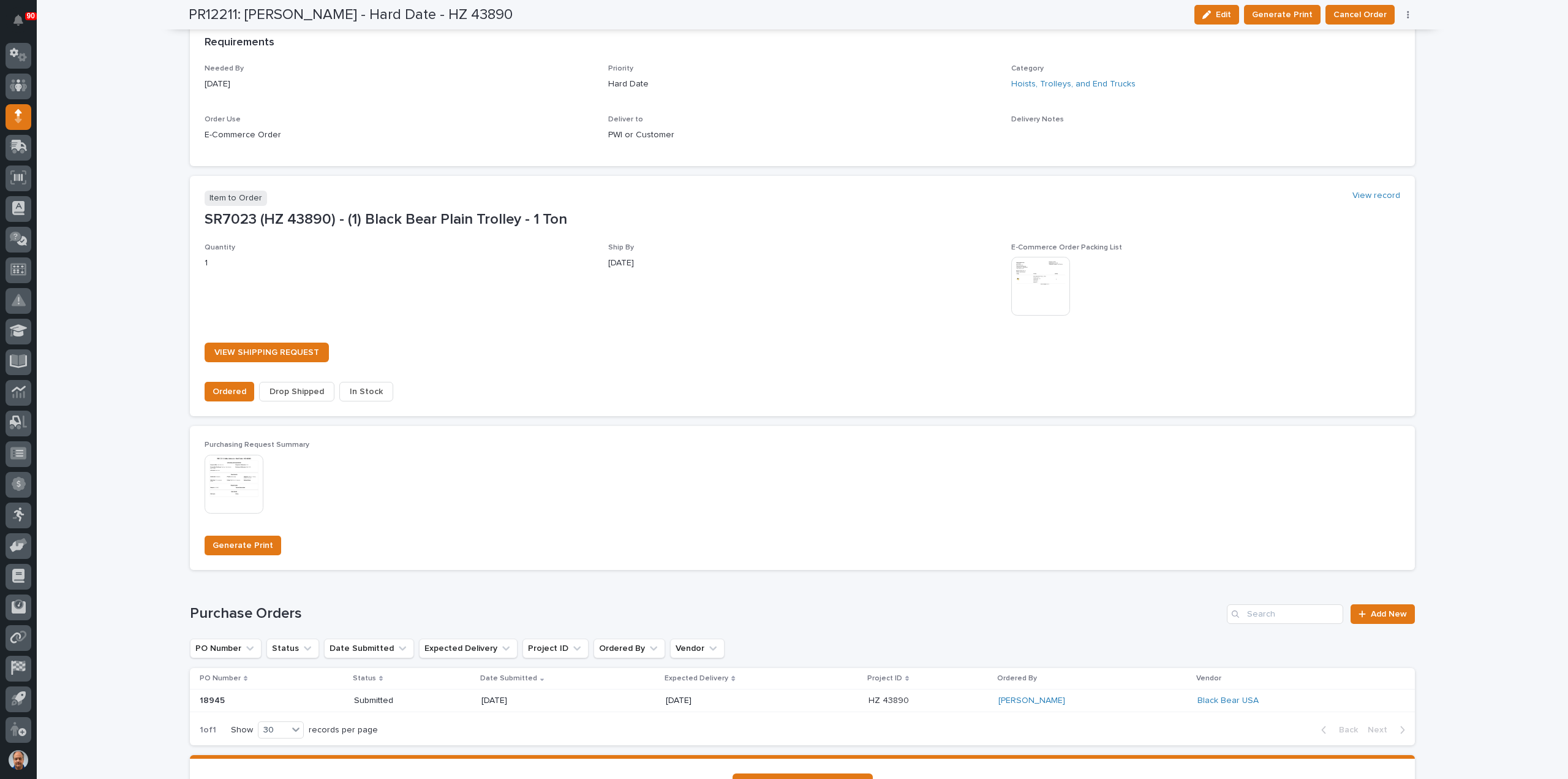
click at [282, 387] on span "Drop Shipped" at bounding box center [296, 392] width 55 height 14
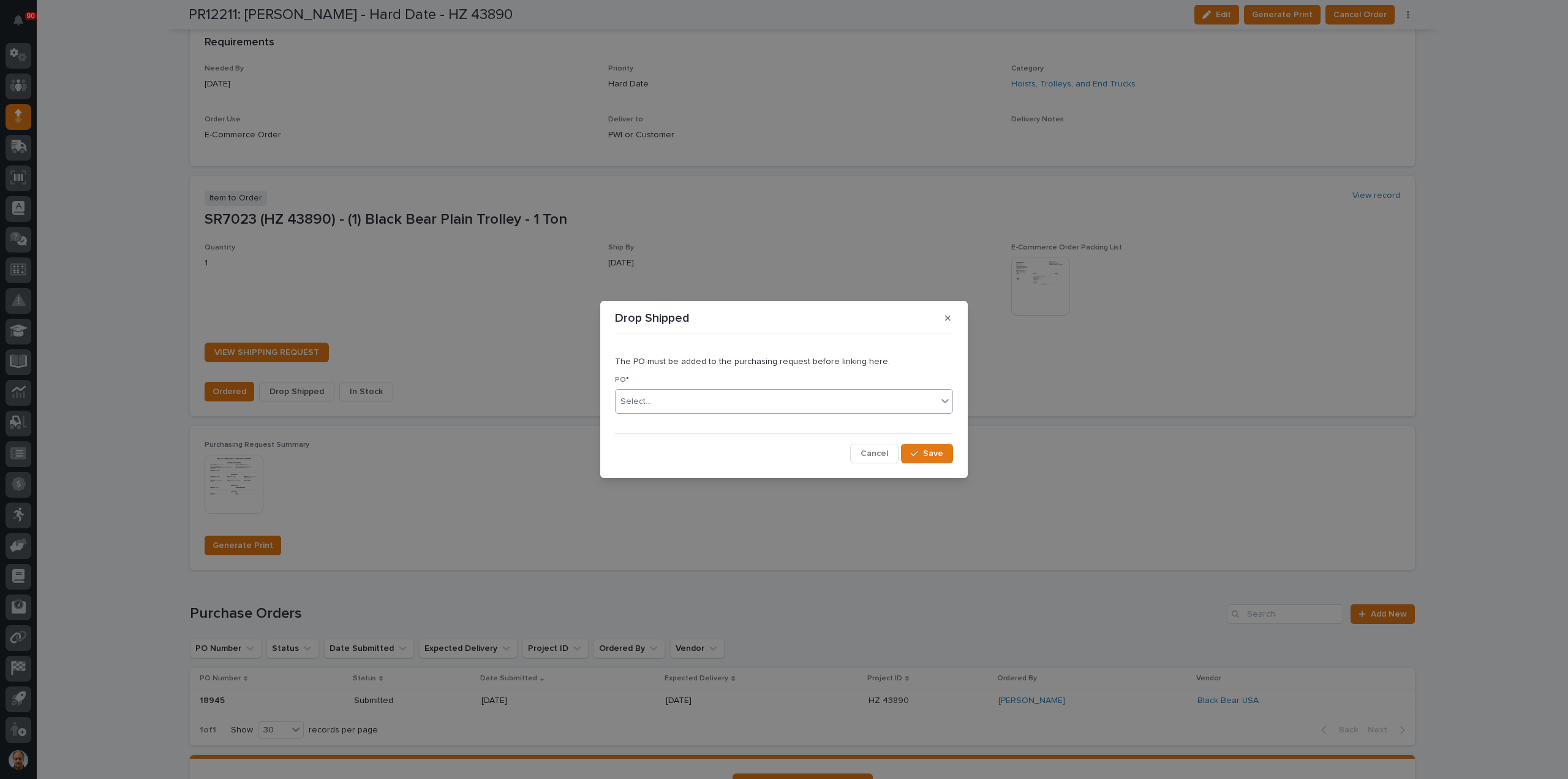
click at [658, 400] on div "Select..." at bounding box center [777, 402] width 322 height 21
type input "*****"
click at [641, 423] on div "18945" at bounding box center [784, 425] width 337 height 21
click at [928, 448] on span "Save" at bounding box center [933, 453] width 21 height 11
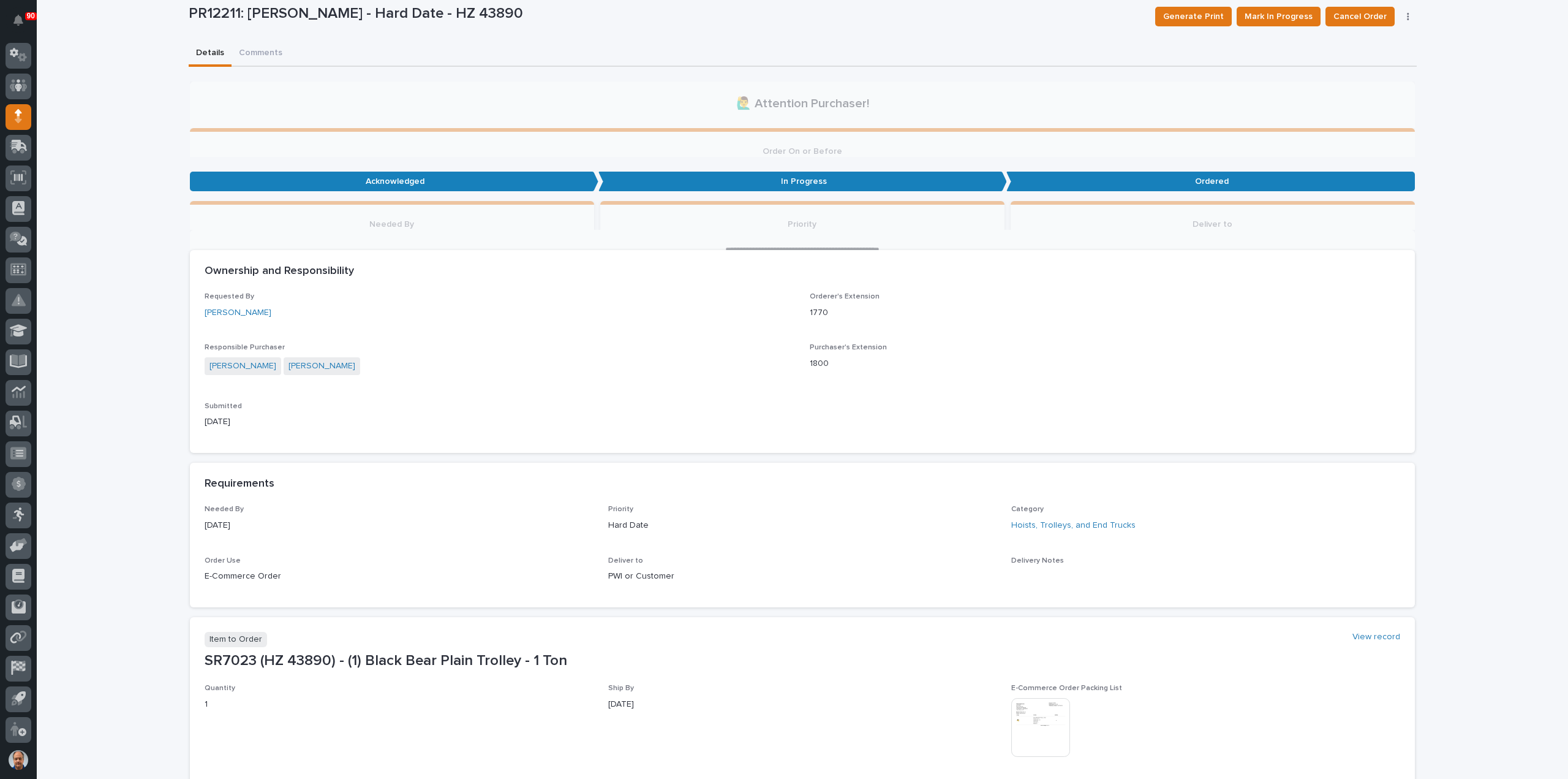
scroll to position [0, 0]
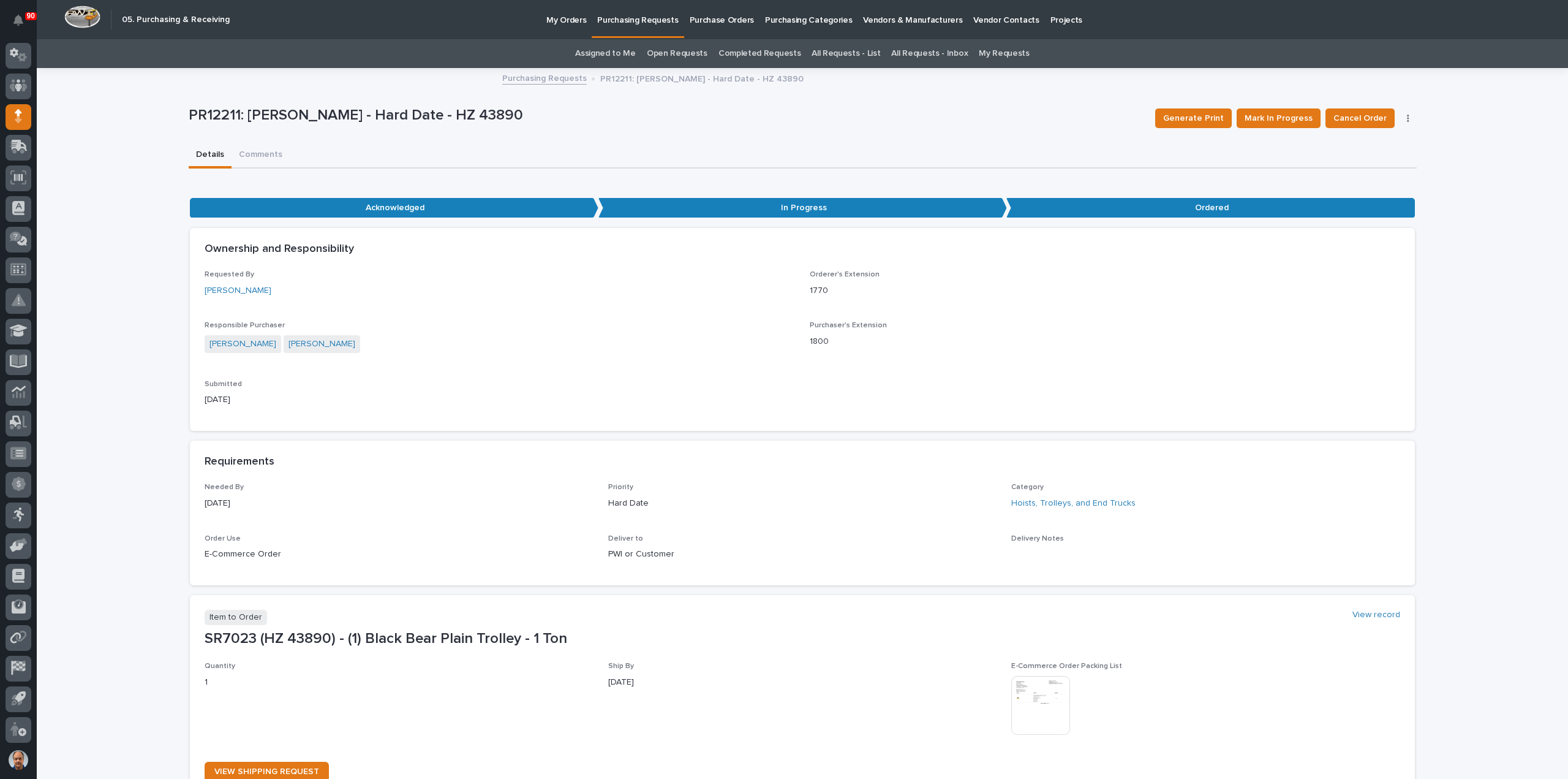
click at [560, 19] on p "My Orders" at bounding box center [566, 13] width 40 height 26
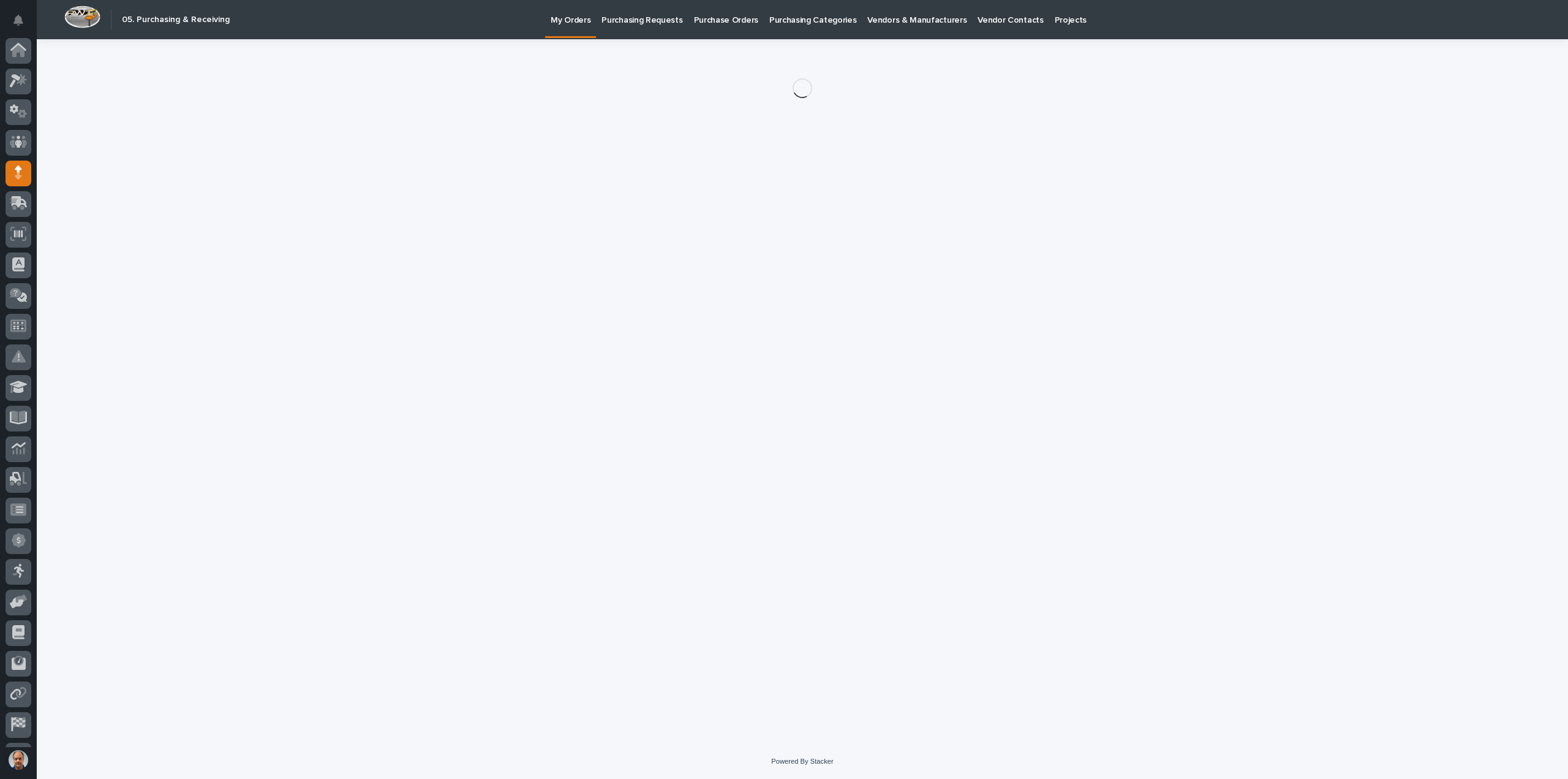
scroll to position [56, 0]
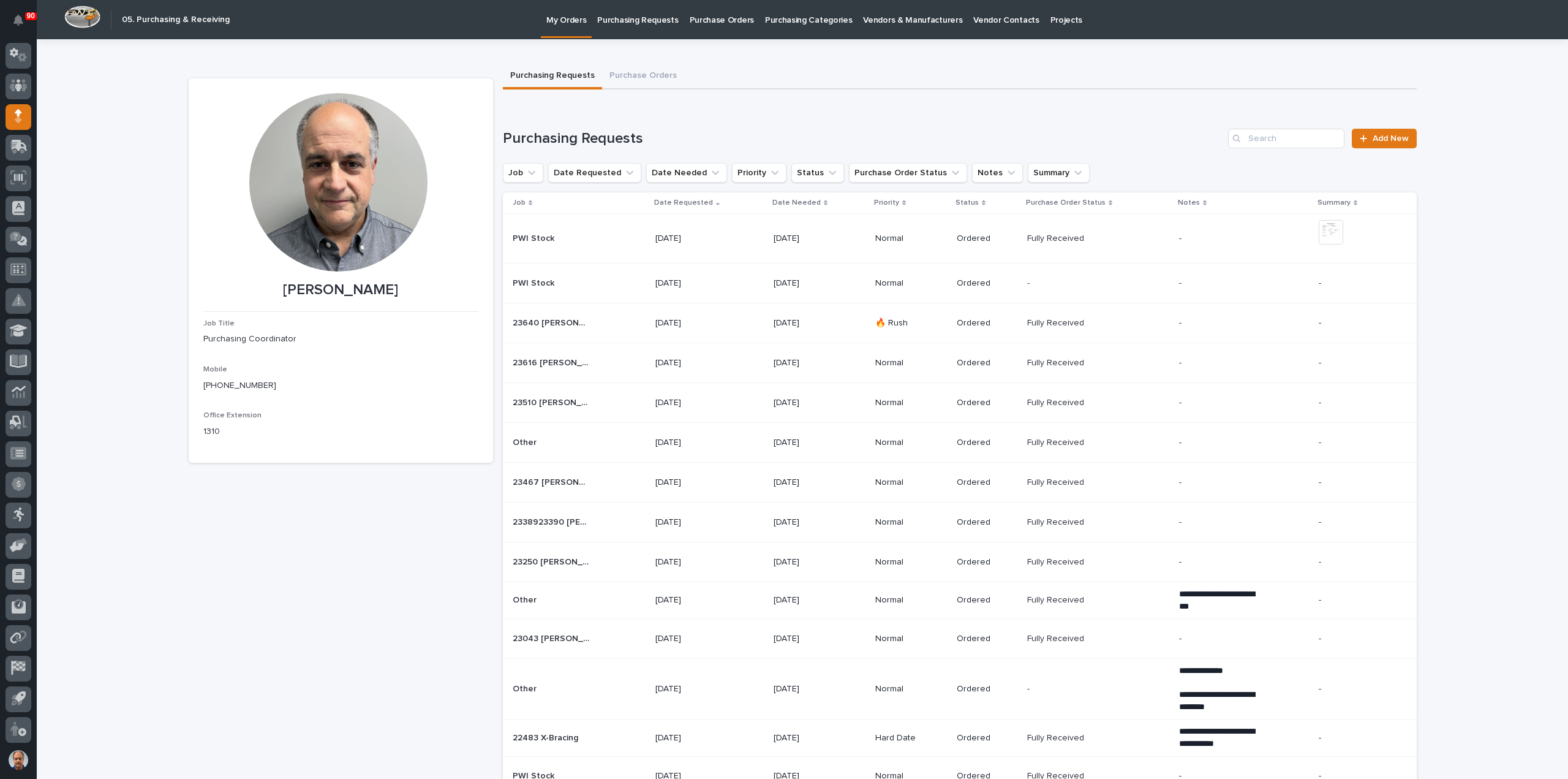
click at [623, 17] on p "Purchasing Requests" at bounding box center [637, 13] width 80 height 26
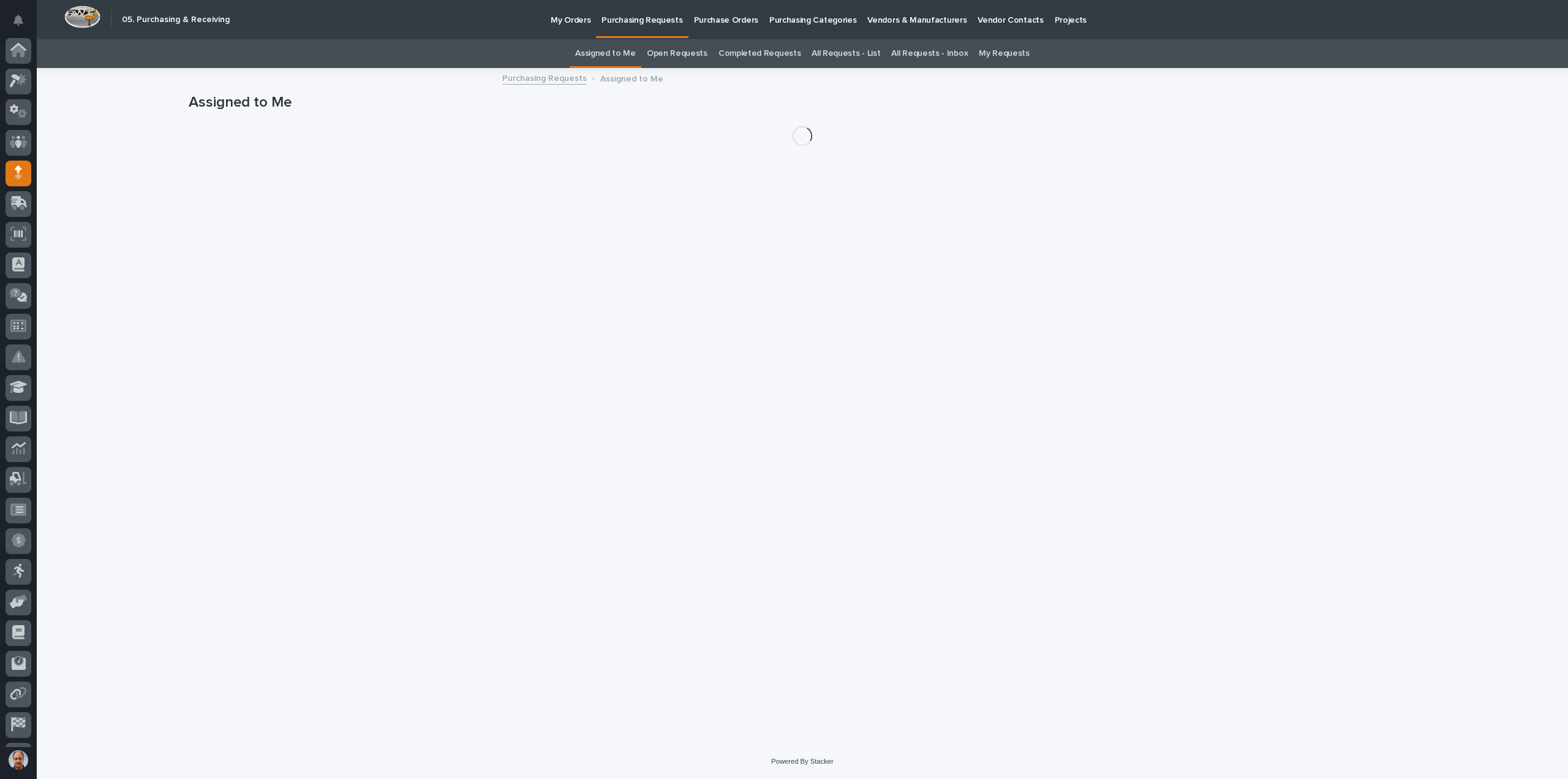
scroll to position [56, 0]
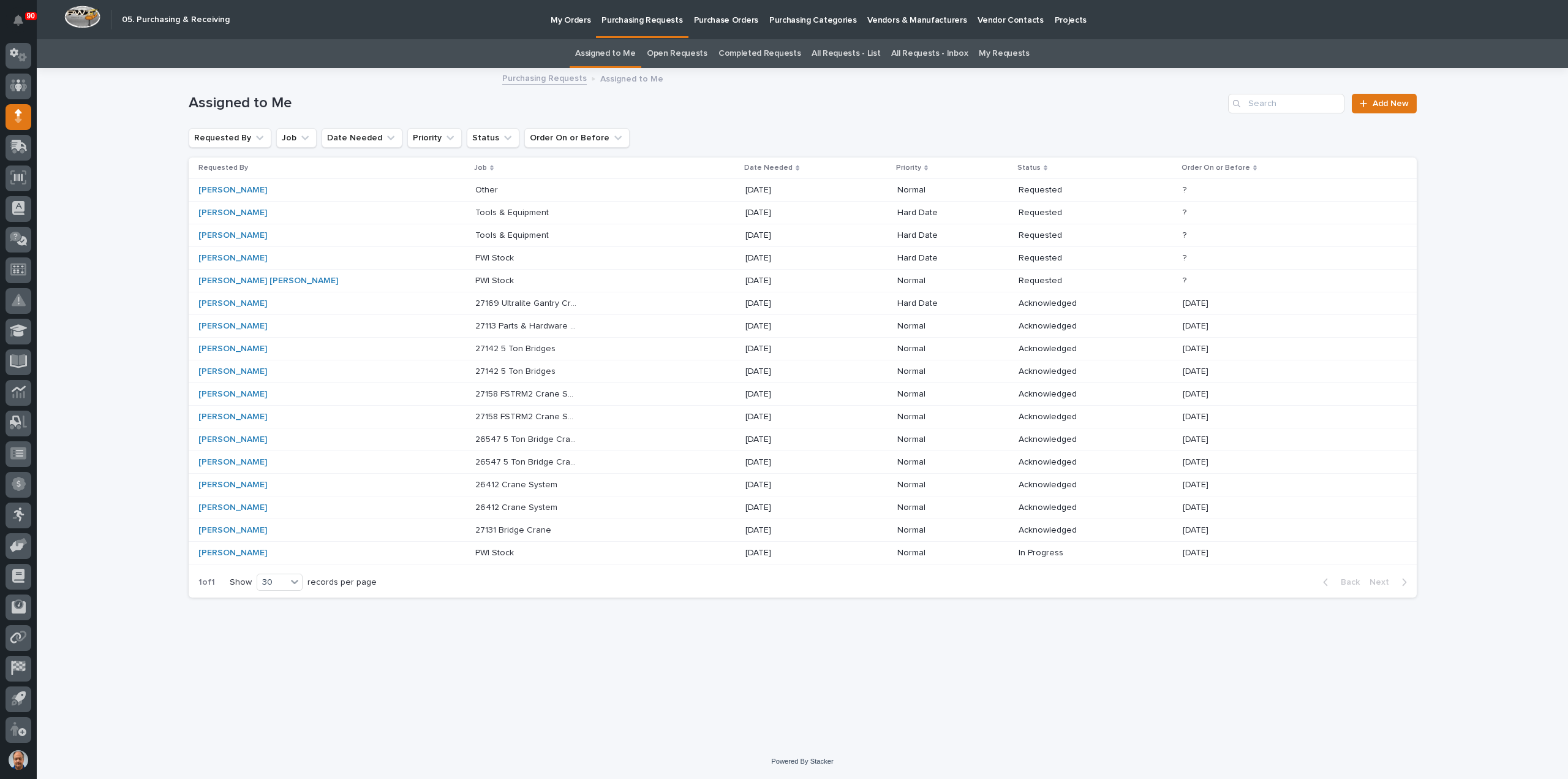
click at [515, 300] on p "27169 Ultralite Gantry Crane" at bounding box center [527, 302] width 105 height 13
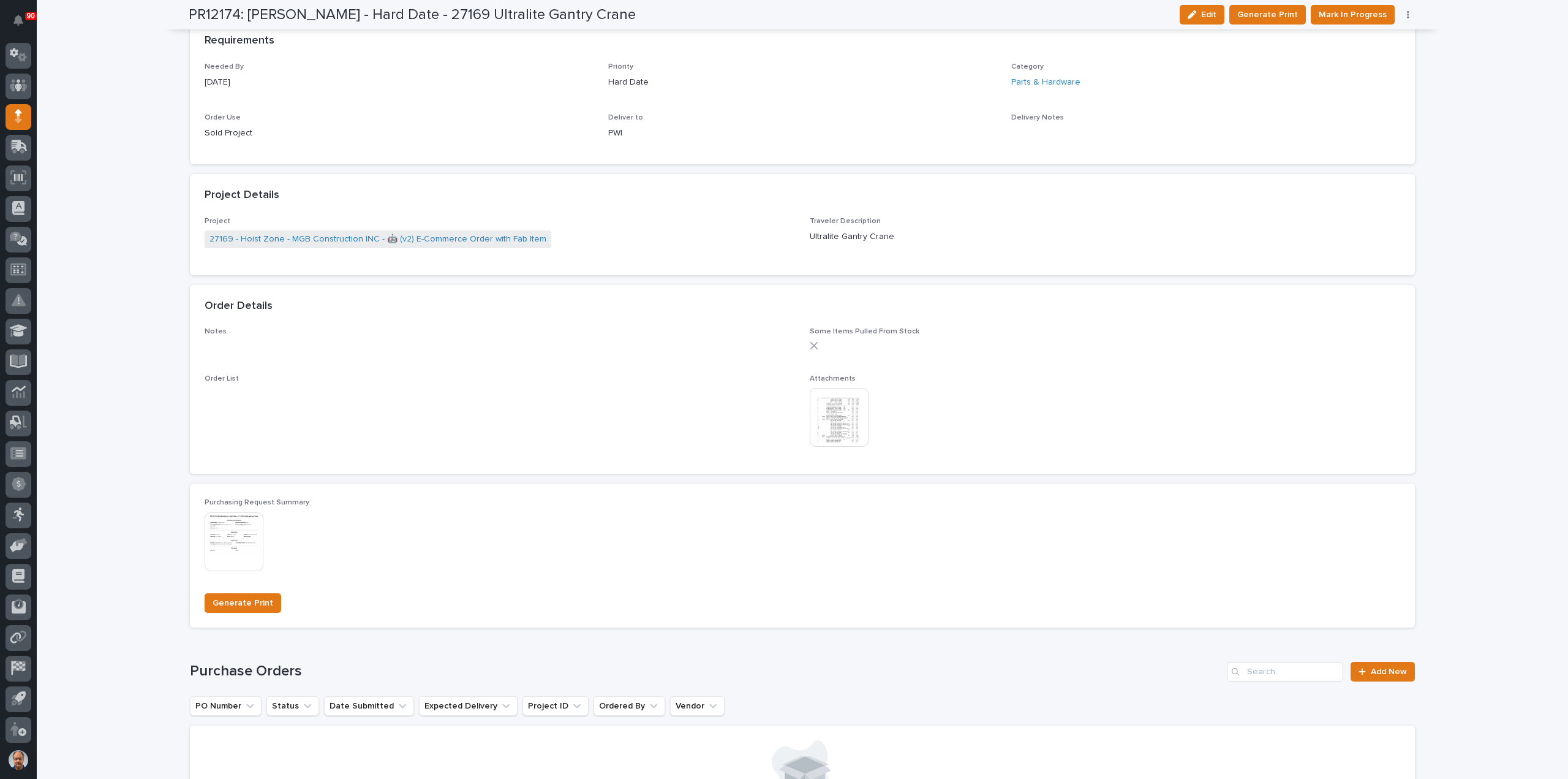
scroll to position [735, 0]
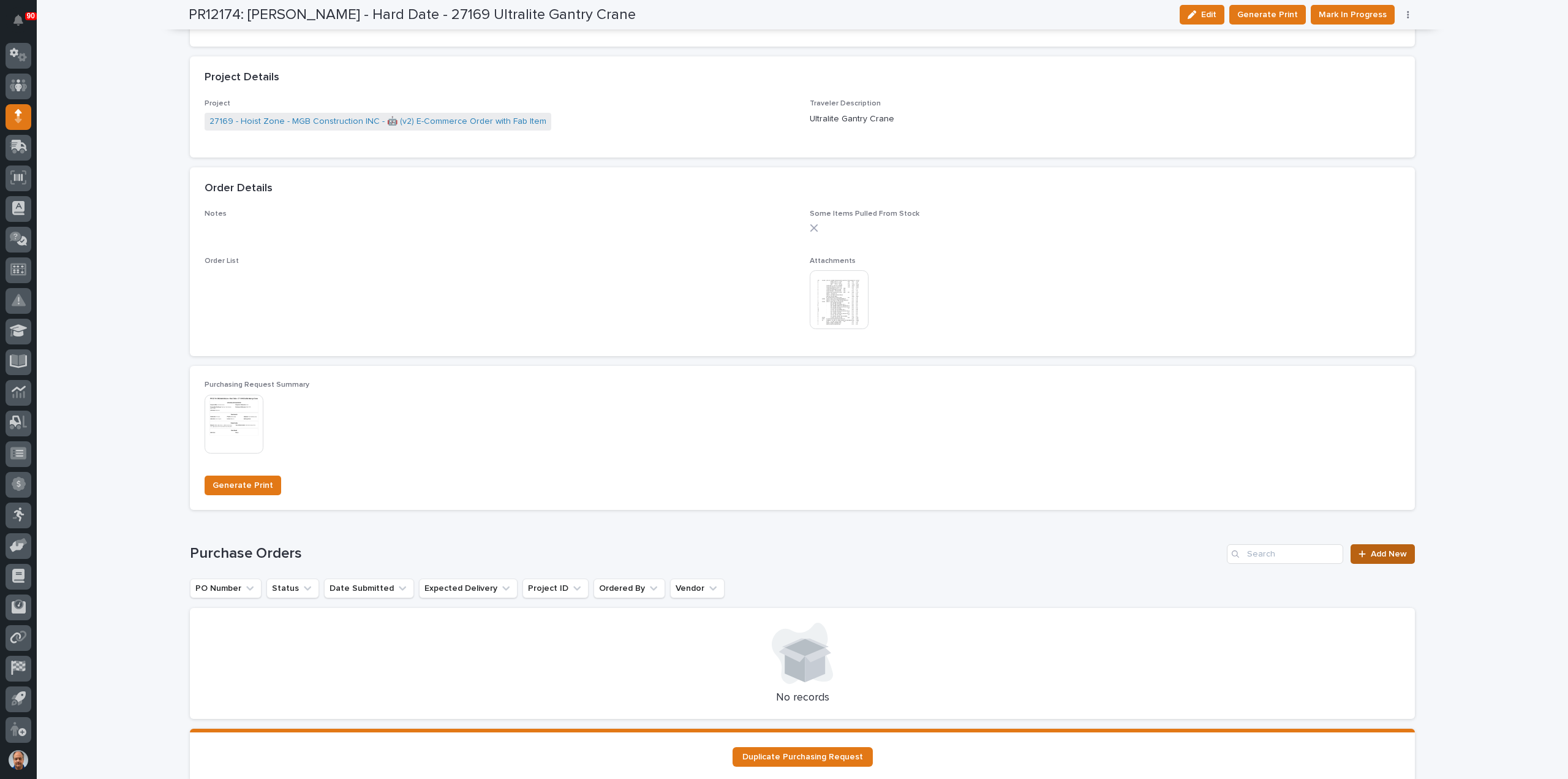
click at [1376, 547] on link "Add New" at bounding box center [1383, 554] width 64 height 20
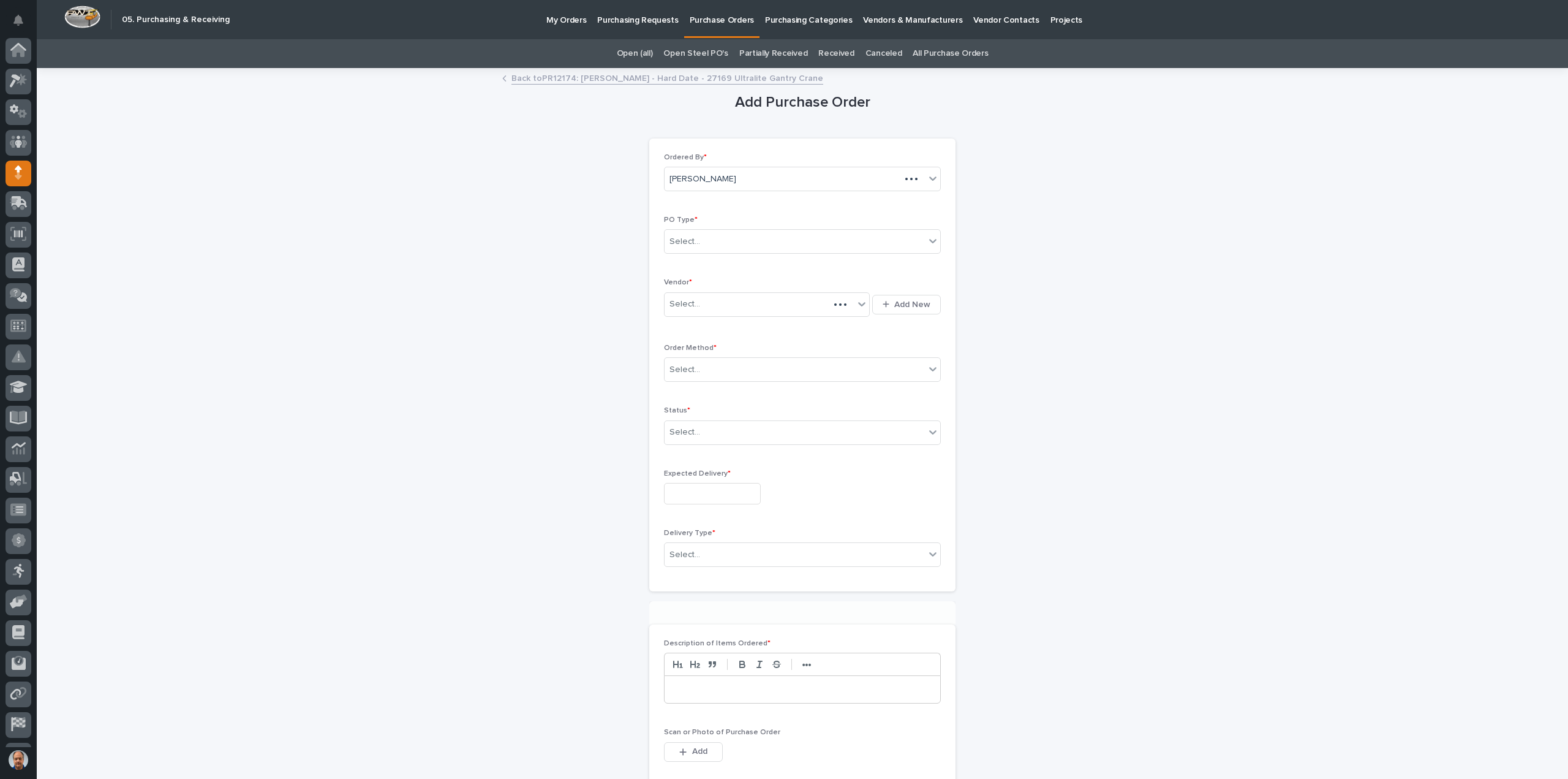
scroll to position [56, 0]
click at [718, 239] on div "Select..." at bounding box center [794, 241] width 260 height 21
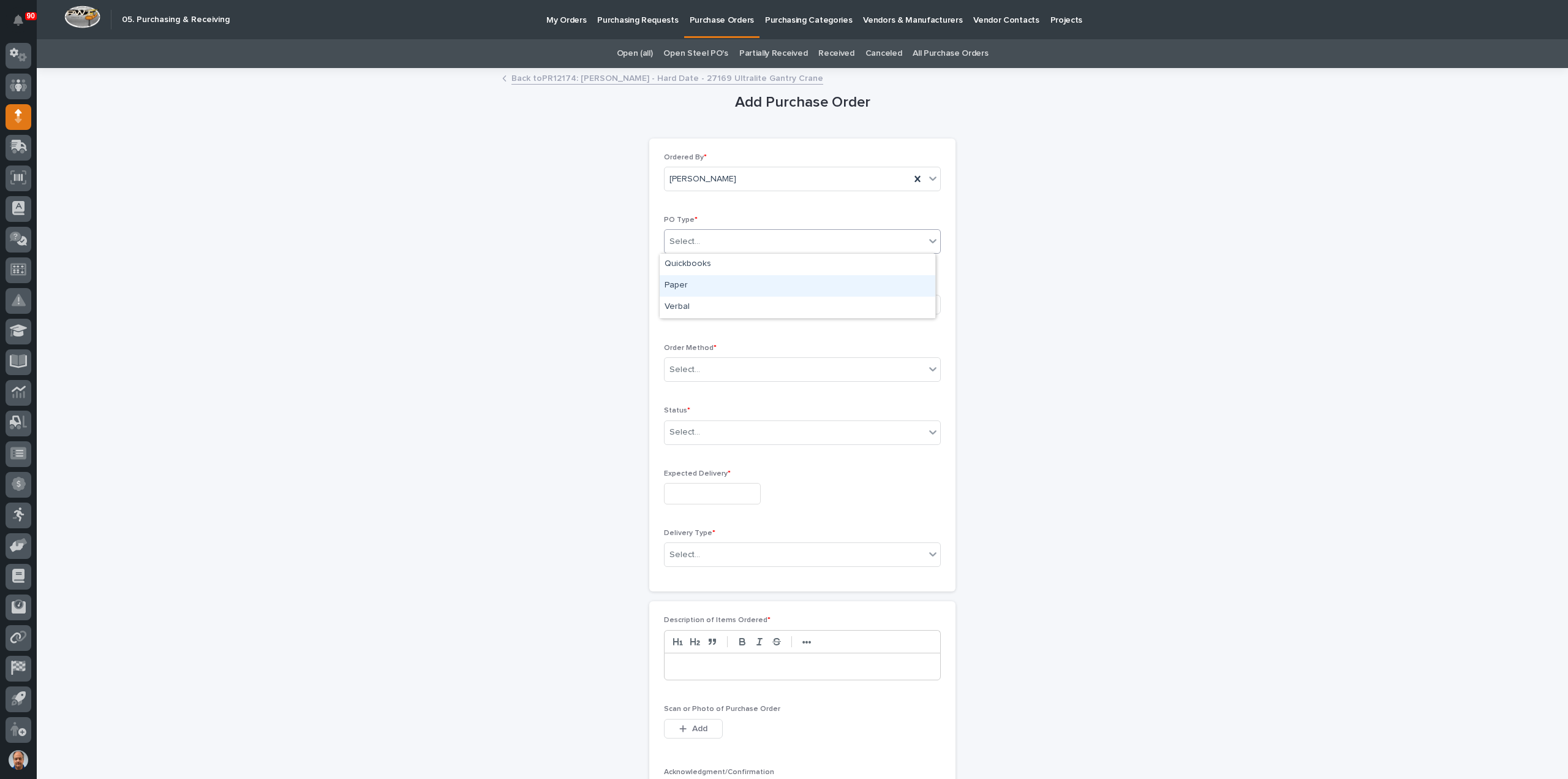
click at [719, 278] on div "Paper" at bounding box center [797, 286] width 275 height 21
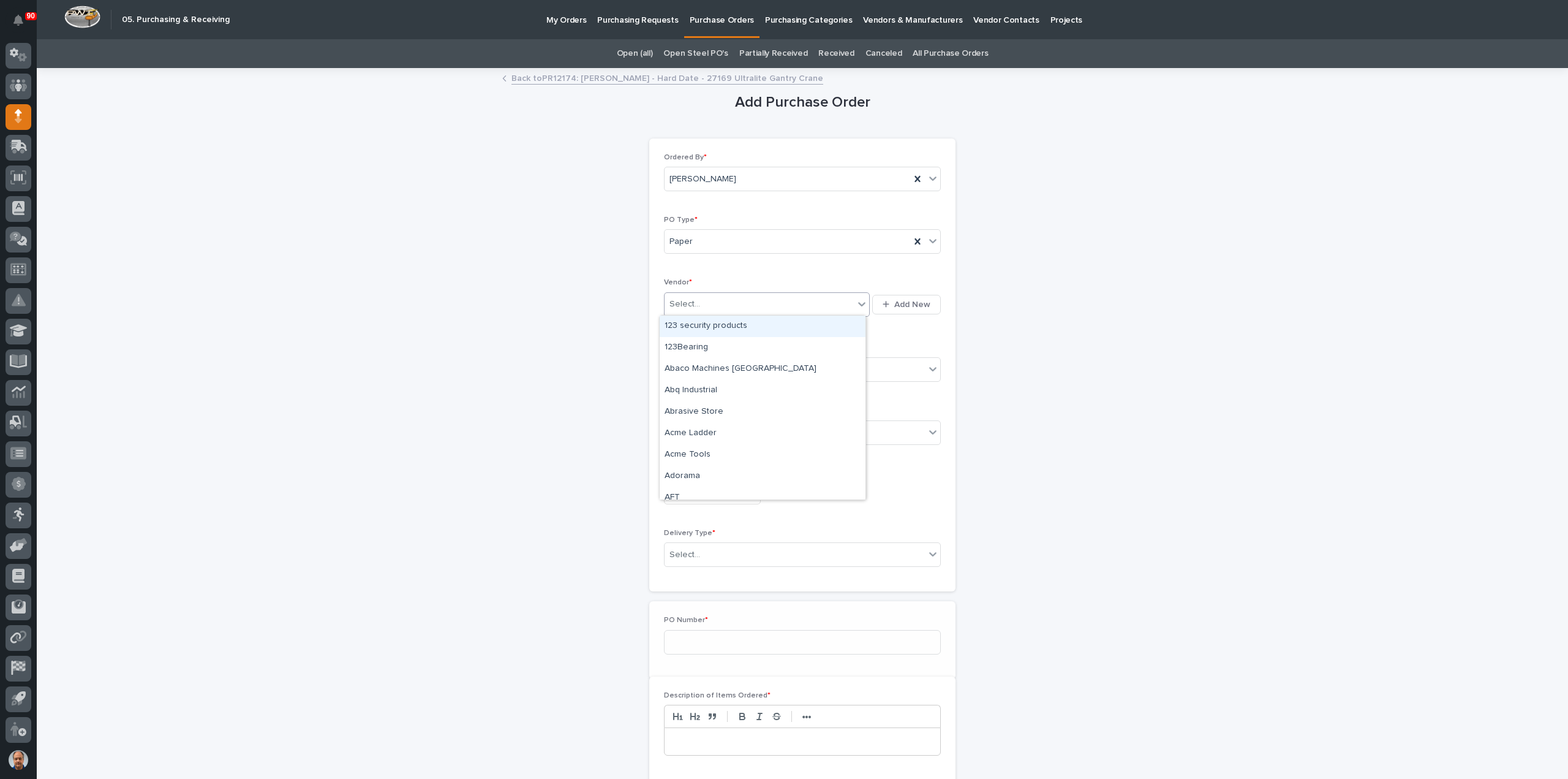
drag, startPoint x: 721, startPoint y: 297, endPoint x: 727, endPoint y: 304, distance: 9.2
click at [719, 297] on div "Select..." at bounding box center [759, 304] width 190 height 21
click at [727, 304] on div "Select..." at bounding box center [759, 304] width 190 height 21
type input "***"
click at [712, 301] on div "sec" at bounding box center [759, 304] width 190 height 21
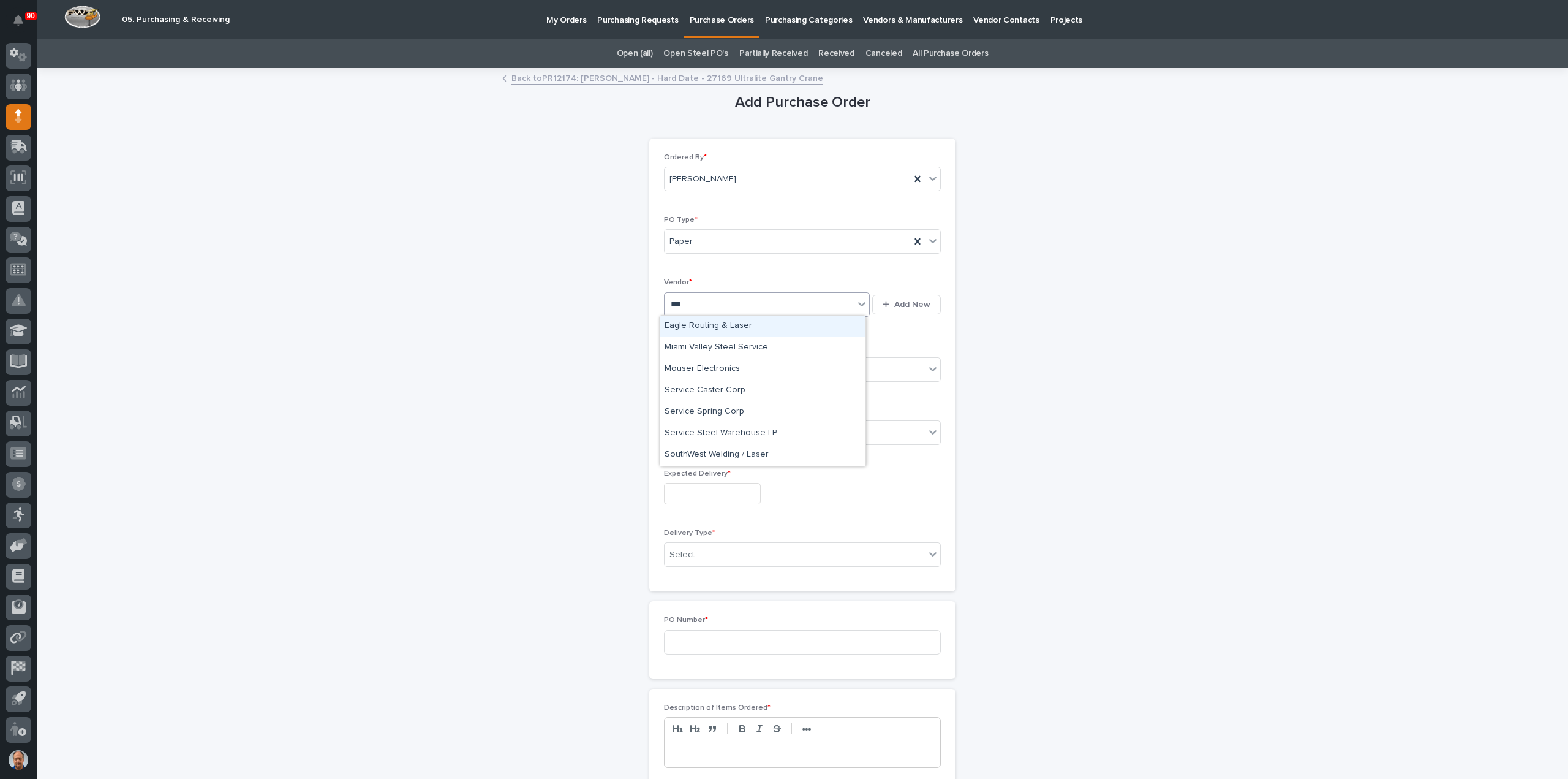
type input "****"
click at [727, 349] on div "Service Caster Corp" at bounding box center [763, 348] width 206 height 21
click at [726, 362] on div "Select..." at bounding box center [794, 369] width 260 height 21
drag, startPoint x: 699, startPoint y: 400, endPoint x: 695, endPoint y: 411, distance: 11.7
click at [689, 410] on div "Email" at bounding box center [797, 412] width 275 height 21
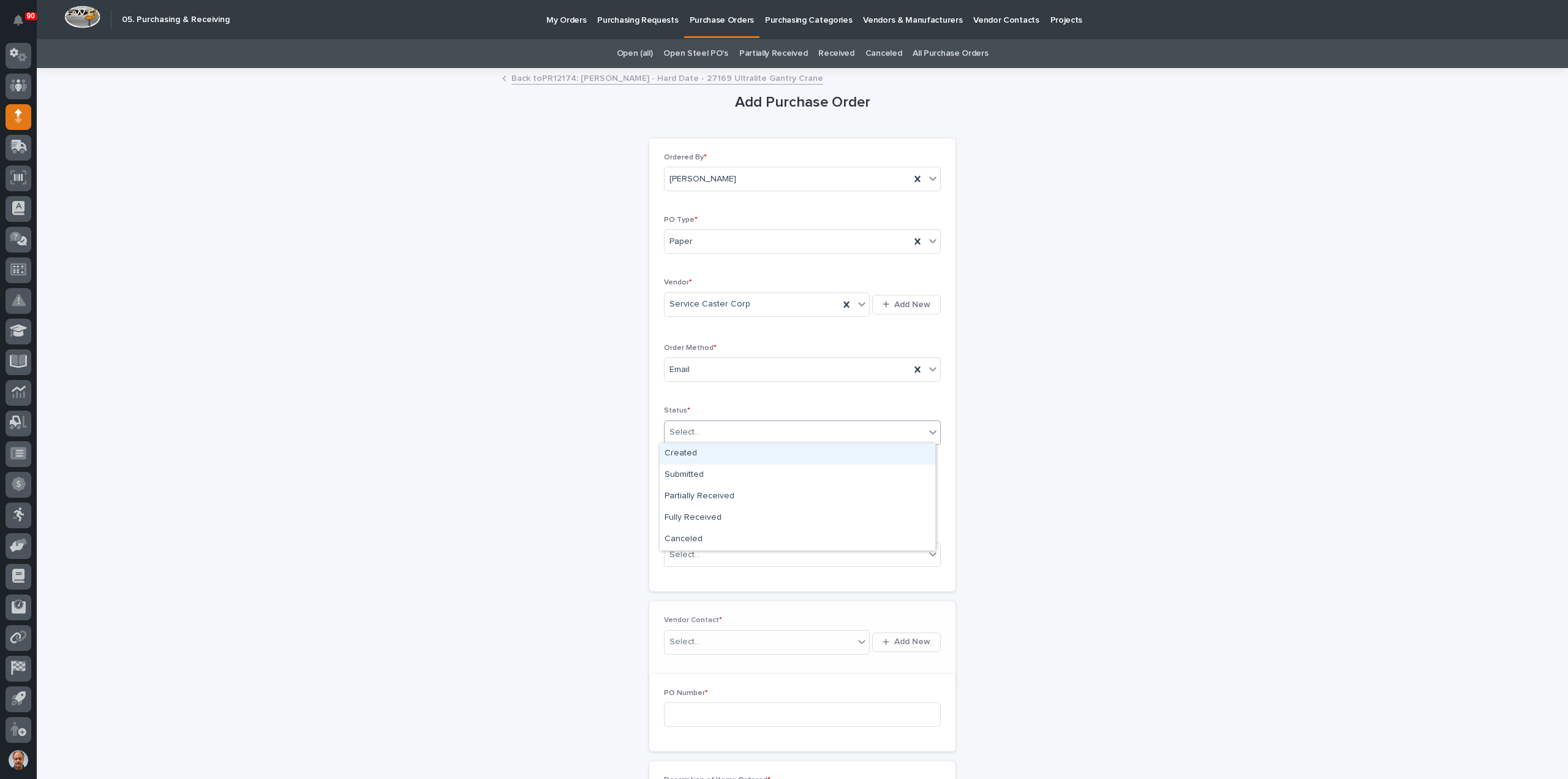
drag, startPoint x: 704, startPoint y: 428, endPoint x: 709, endPoint y: 431, distance: 5.8
click at [704, 428] on div "Select..." at bounding box center [794, 432] width 260 height 21
click at [714, 470] on div "Submitted" at bounding box center [797, 475] width 275 height 21
click at [699, 494] on input "text" at bounding box center [712, 494] width 97 height 21
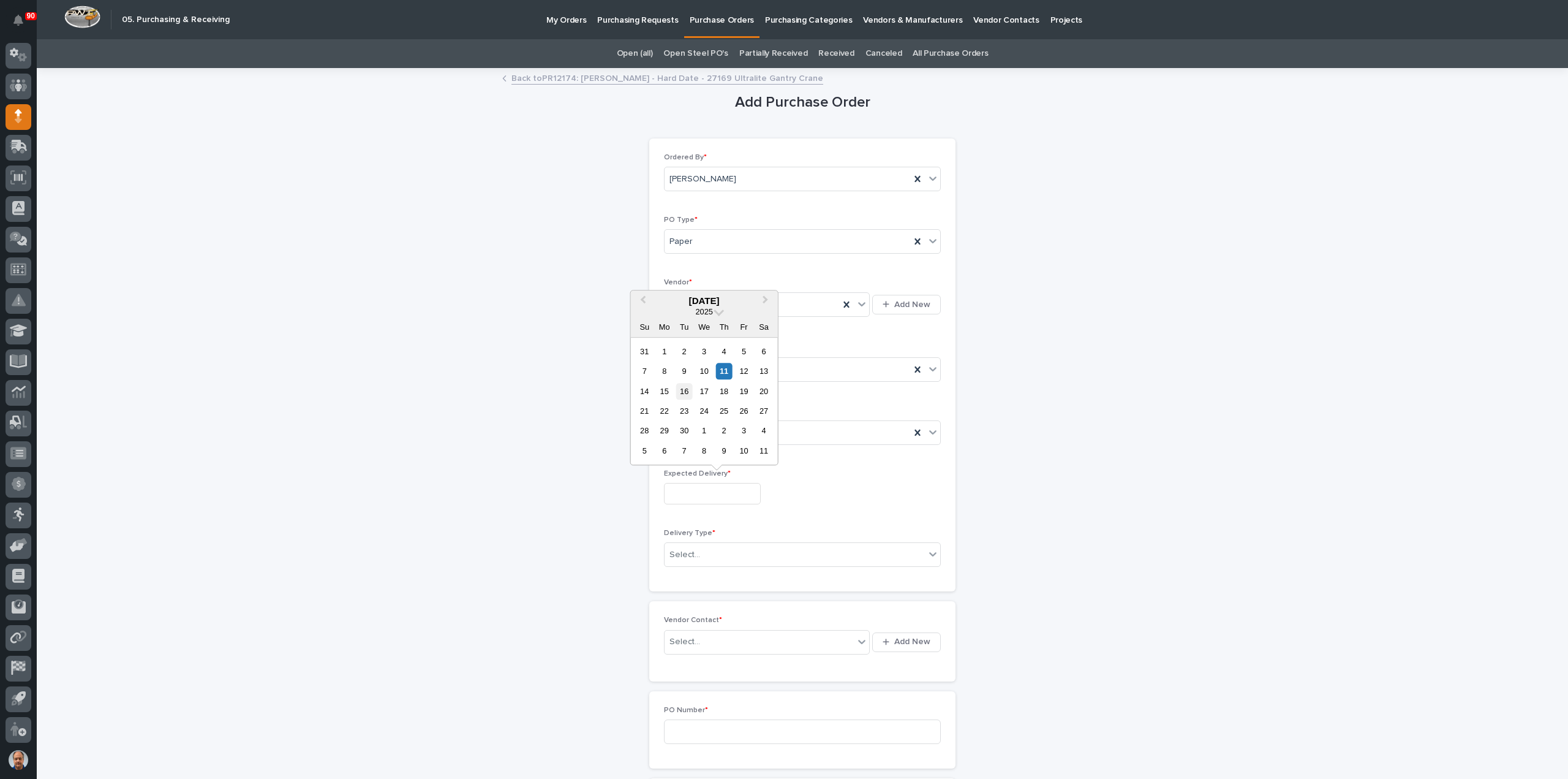
click at [684, 390] on div "16" at bounding box center [684, 391] width 16 height 16
type input "**********"
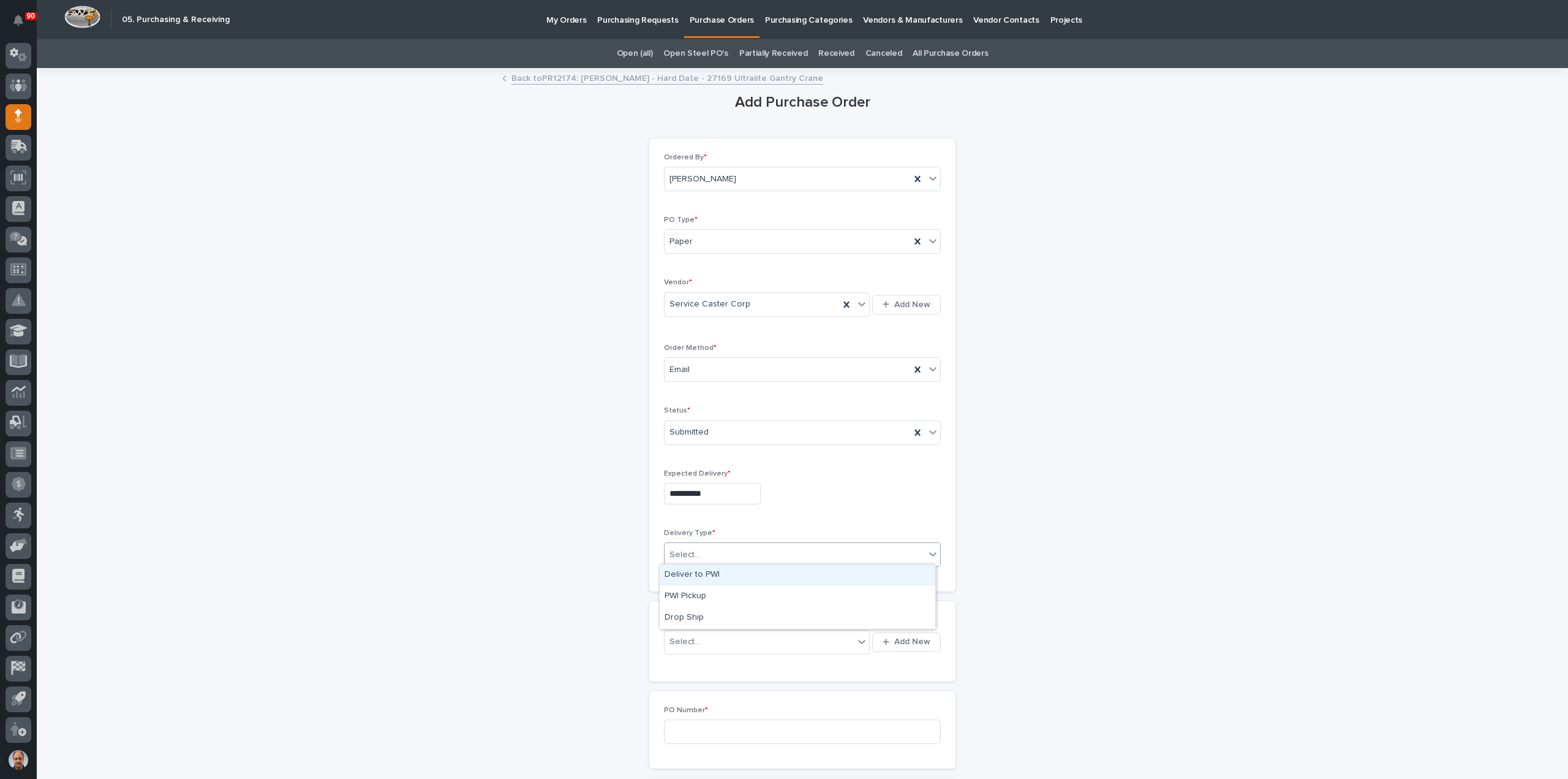
click at [718, 542] on div "Select..." at bounding box center [803, 554] width 277 height 24
click at [706, 571] on div "Deliver to PWI" at bounding box center [797, 575] width 275 height 21
click at [728, 641] on div "Select..." at bounding box center [759, 641] width 190 height 21
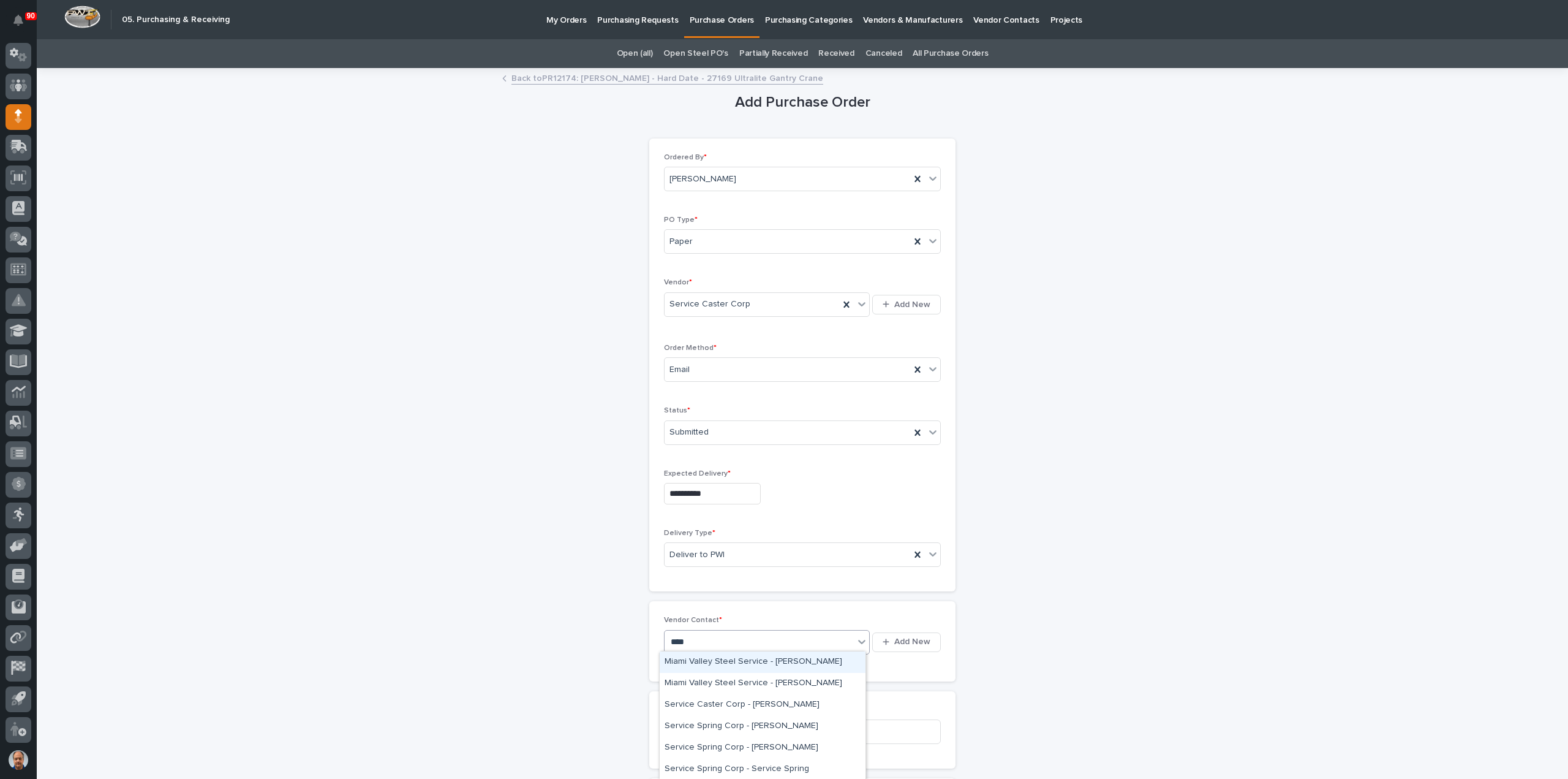
type input "*****"
click at [757, 707] on div "Service Caster Corp - [PERSON_NAME]" at bounding box center [763, 705] width 206 height 21
click at [723, 728] on input at bounding box center [803, 731] width 277 height 24
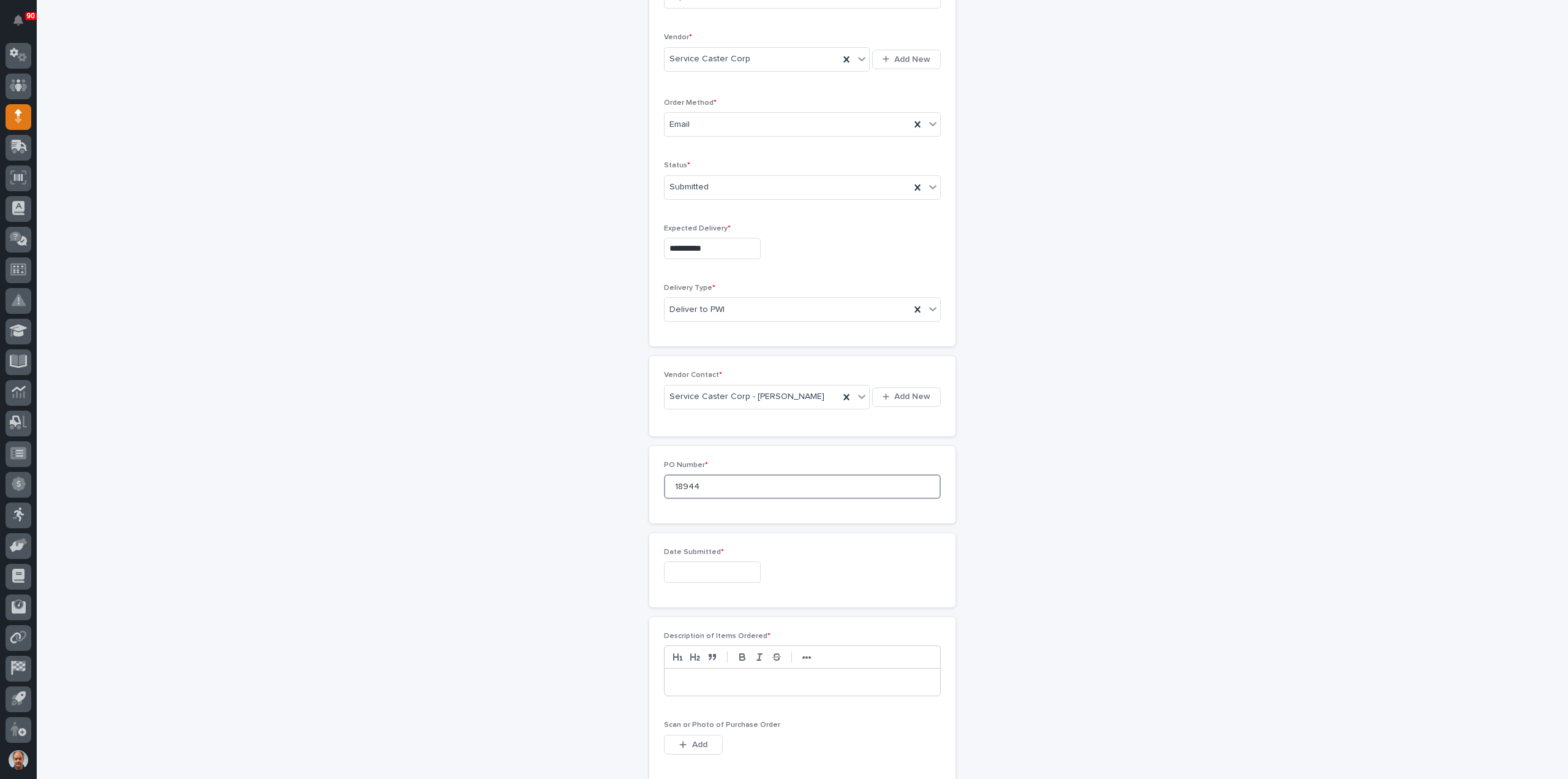
scroll to position [368, 0]
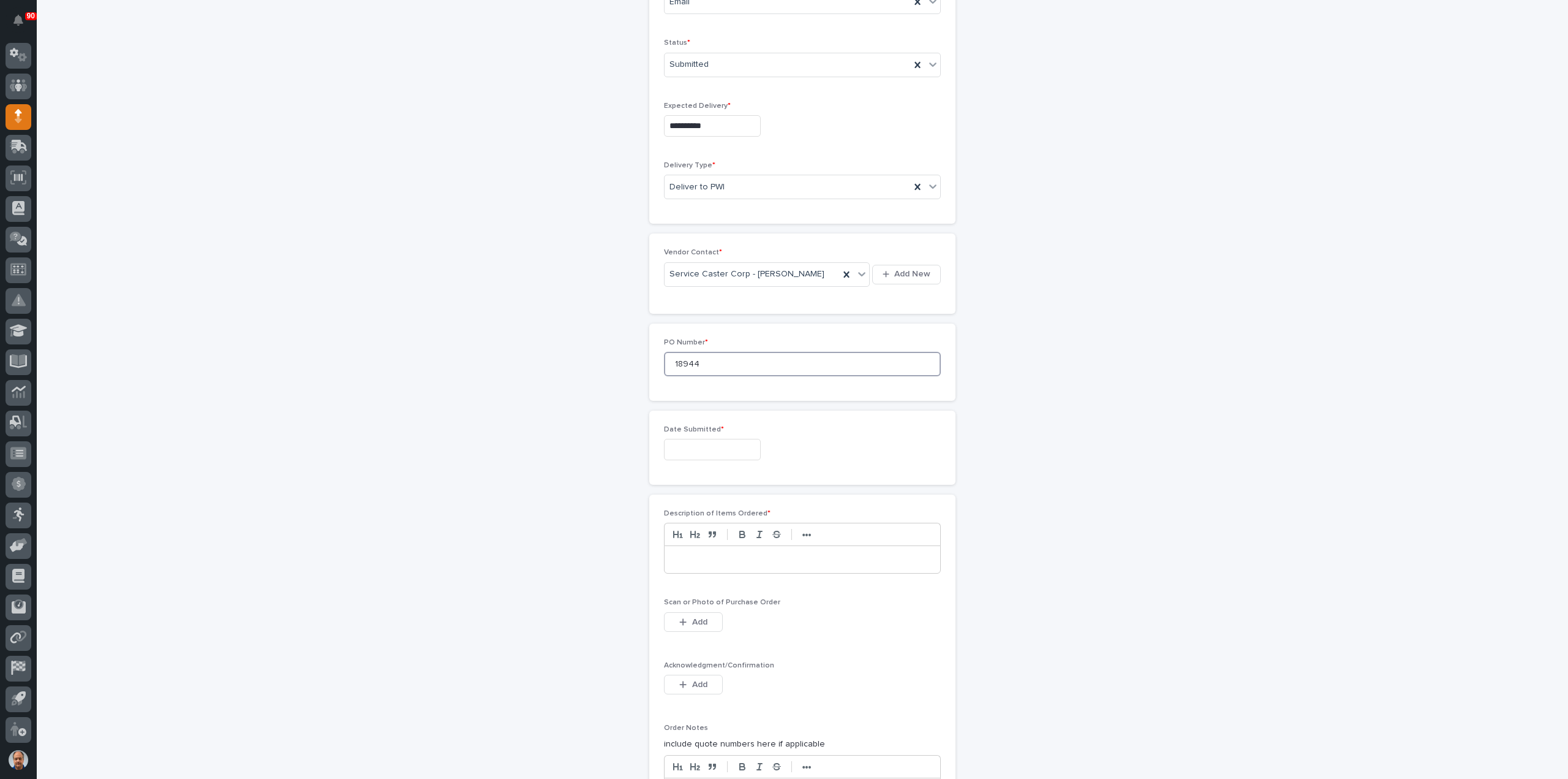
type input "18944"
click at [688, 445] on input "text" at bounding box center [712, 450] width 97 height 21
click at [719, 326] on div "11" at bounding box center [724, 326] width 16 height 16
type input "**********"
click at [717, 554] on p at bounding box center [803, 560] width 257 height 13
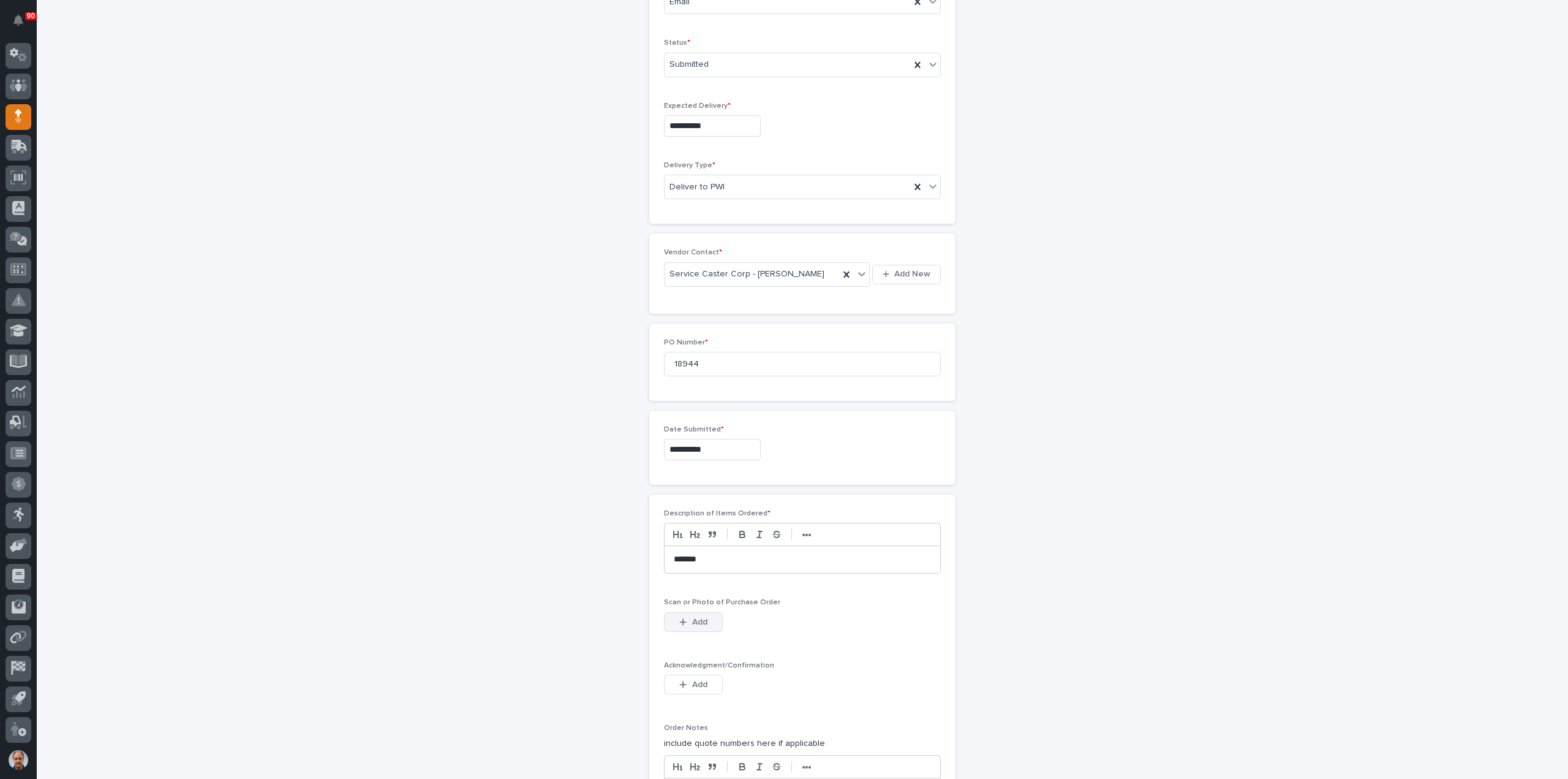
click at [698, 616] on span "Add" at bounding box center [699, 622] width 15 height 11
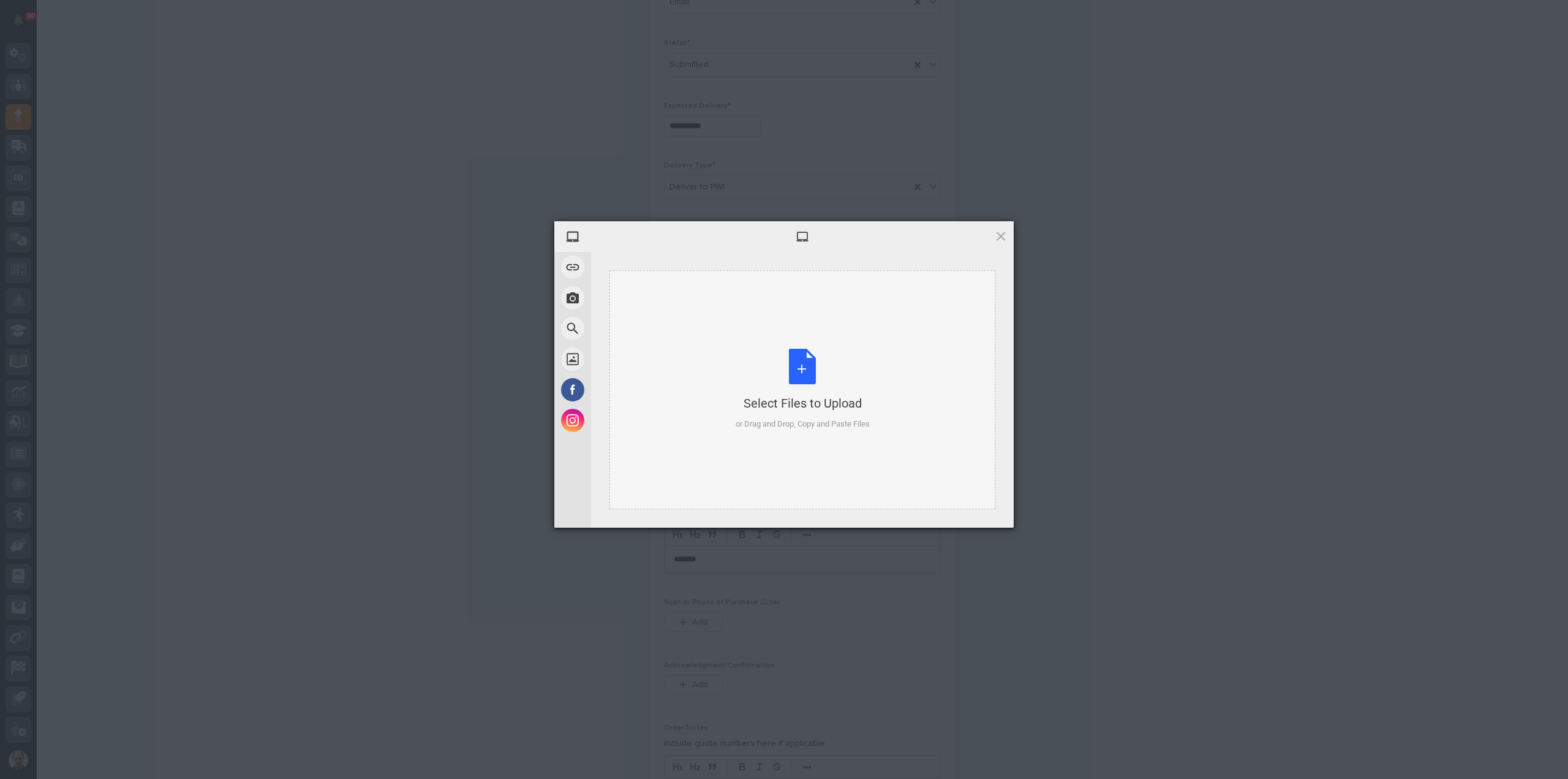
click at [803, 367] on div "Select Files to Upload or Drag and Drop, Copy and Paste Files" at bounding box center [803, 389] width 134 height 81
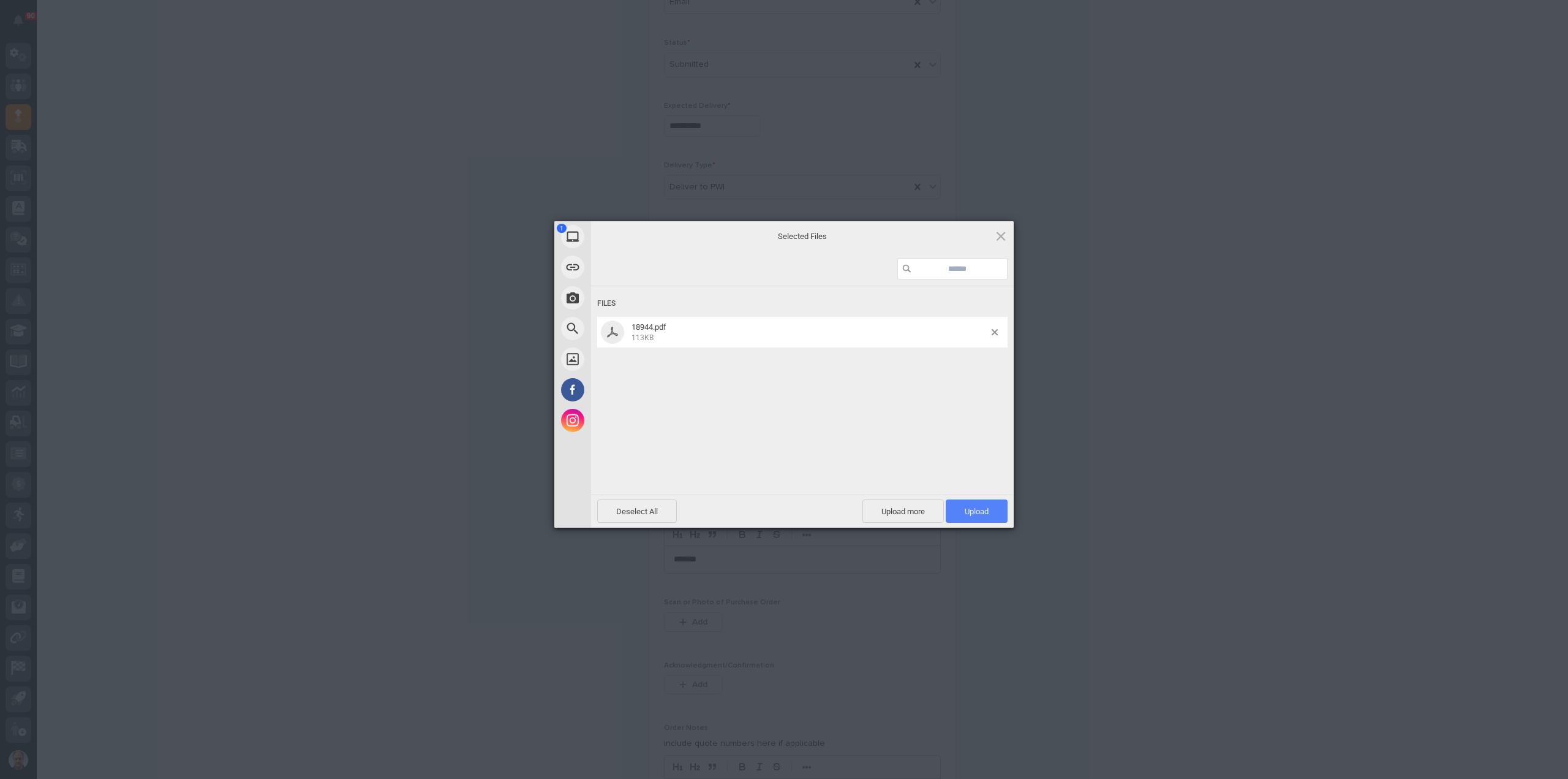
click at [987, 514] on span "Upload 1" at bounding box center [976, 512] width 24 height 9
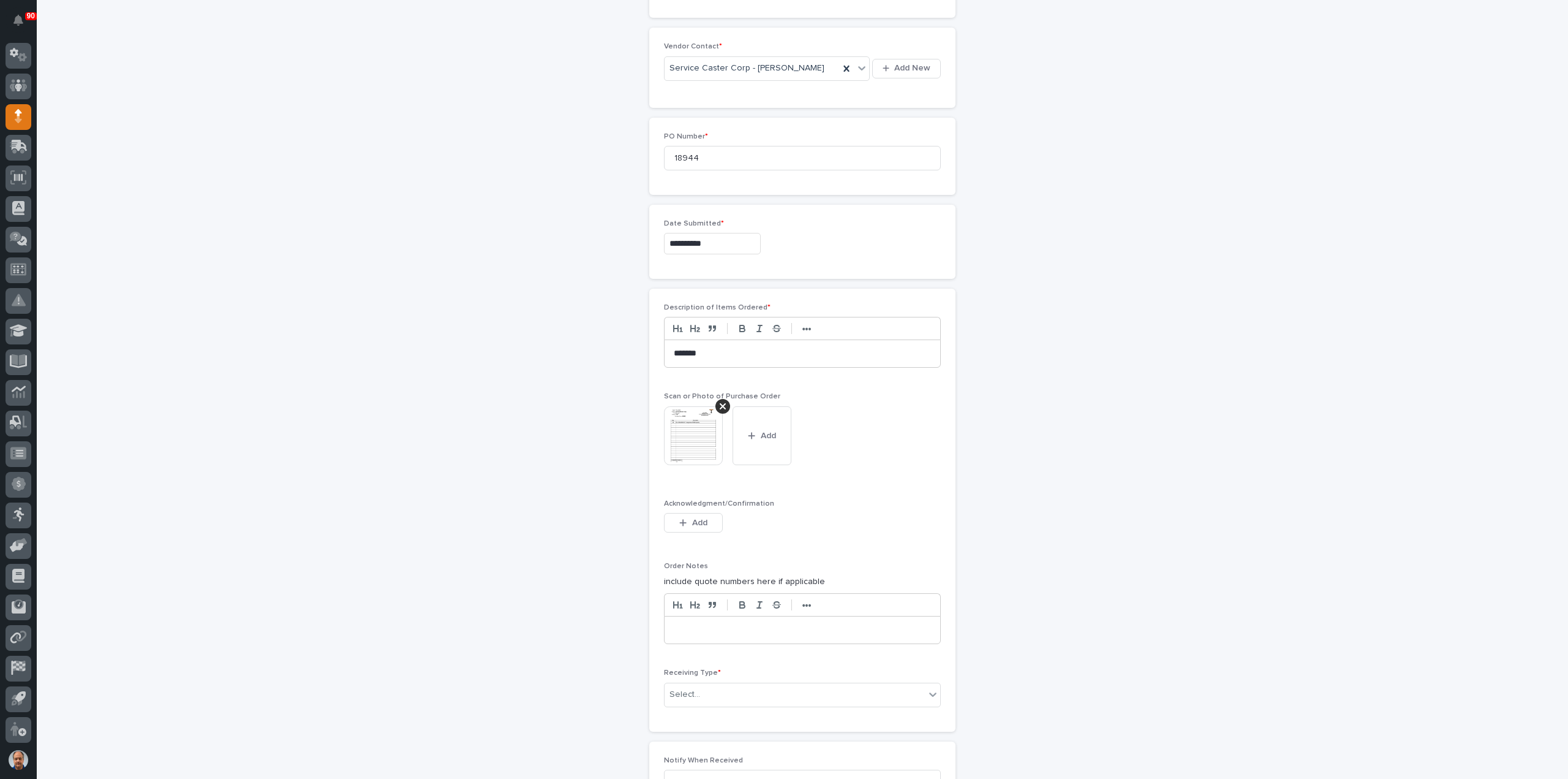
scroll to position [696, 0]
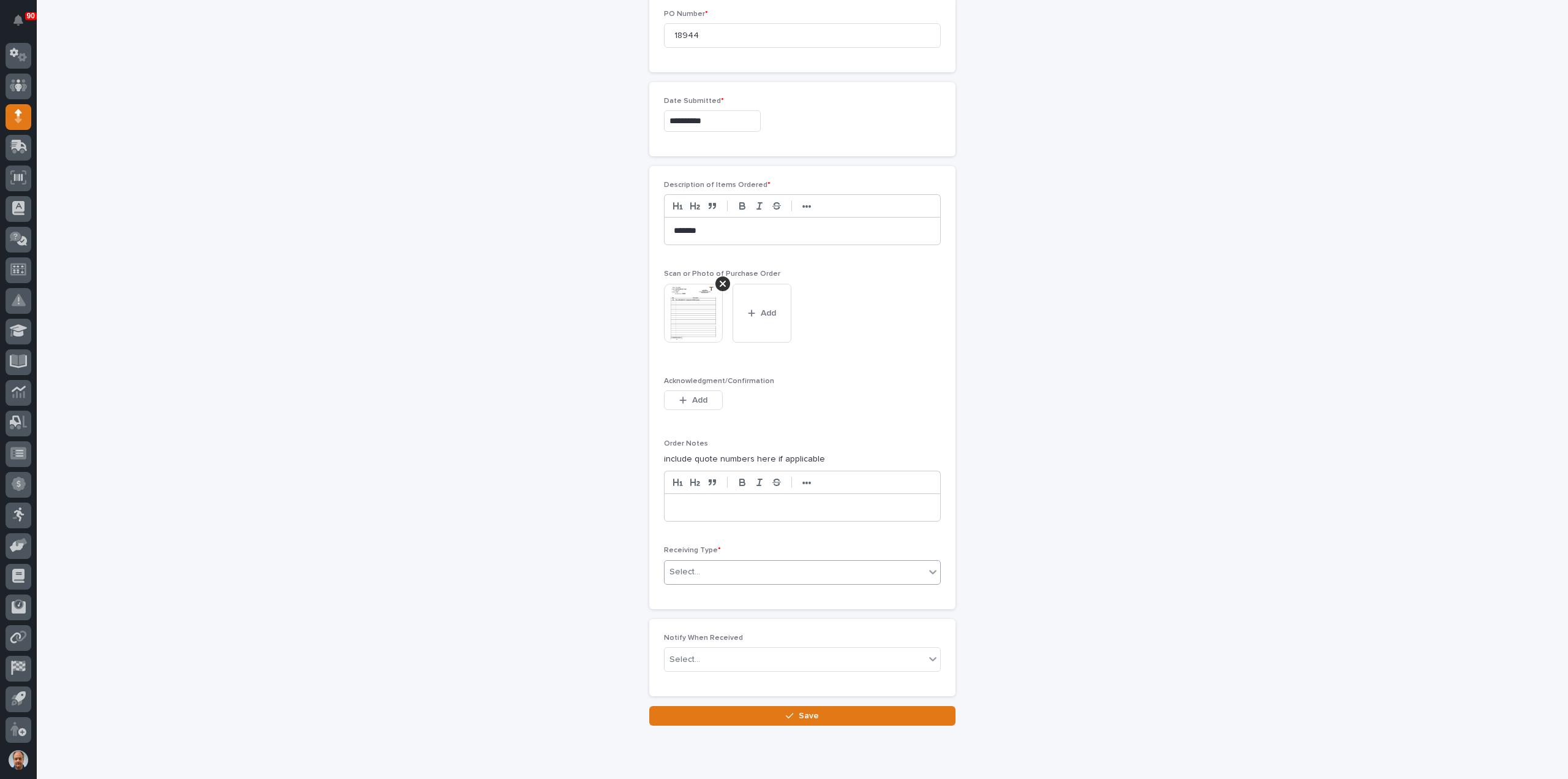
click at [778, 564] on div "Select..." at bounding box center [794, 572] width 260 height 21
click at [725, 653] on div "Deliver to" at bounding box center [797, 655] width 275 height 21
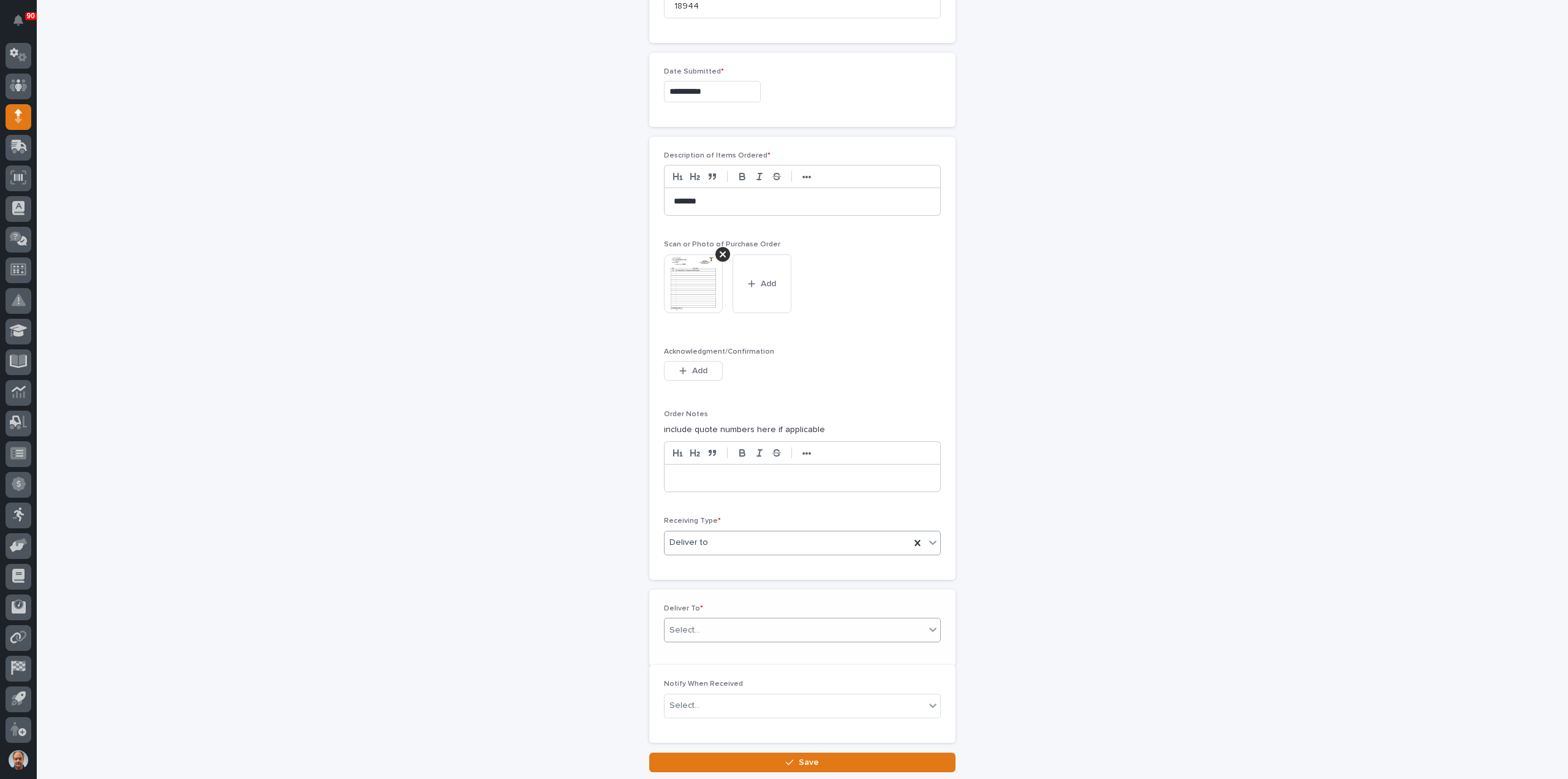
scroll to position [739, 0]
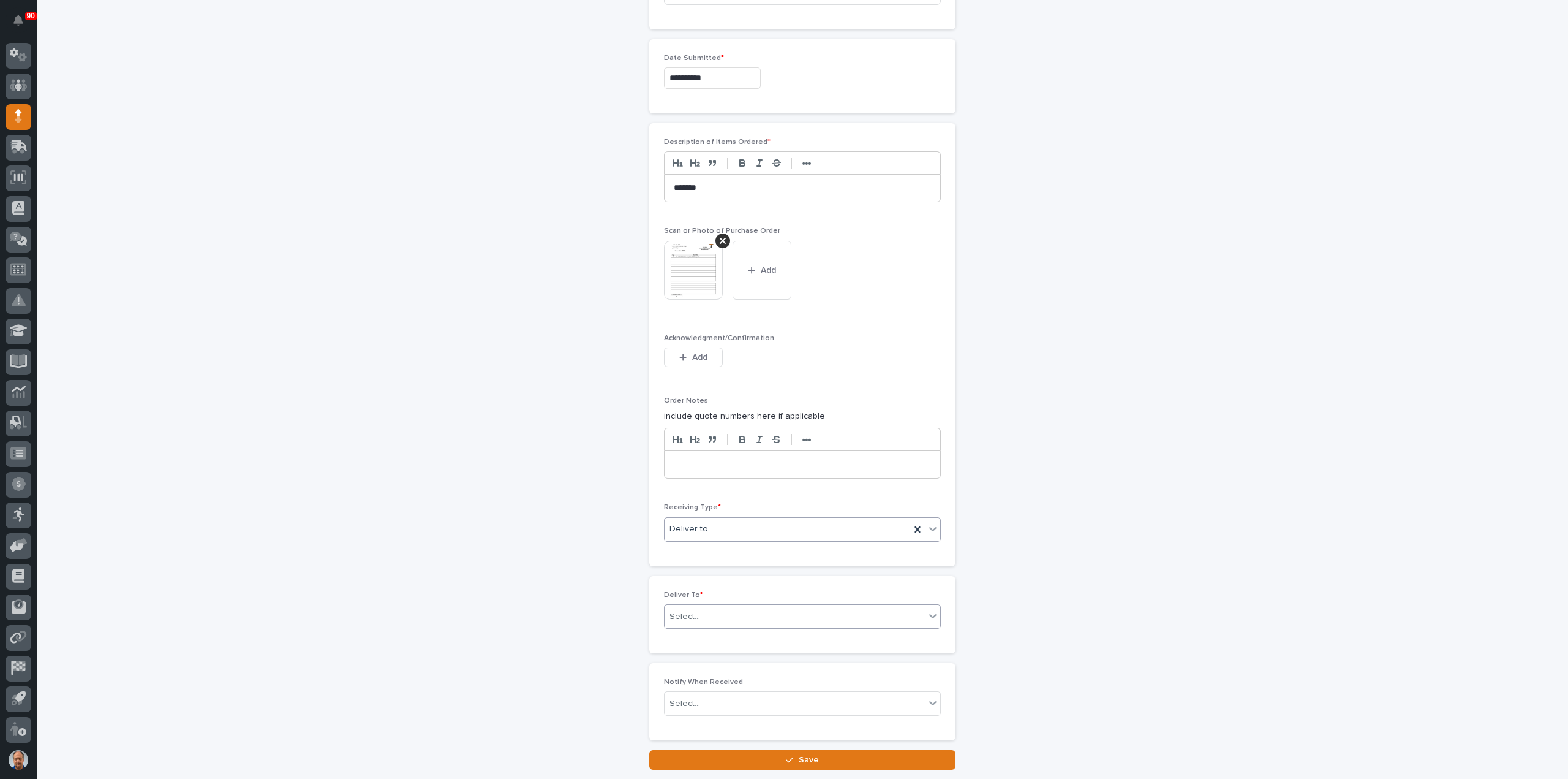
click at [754, 605] on div "Select..." at bounding box center [803, 616] width 277 height 24
type input "****"
click at [697, 635] on div "[PERSON_NAME]" at bounding box center [797, 634] width 275 height 21
click at [798, 754] on span "Save" at bounding box center [808, 759] width 21 height 11
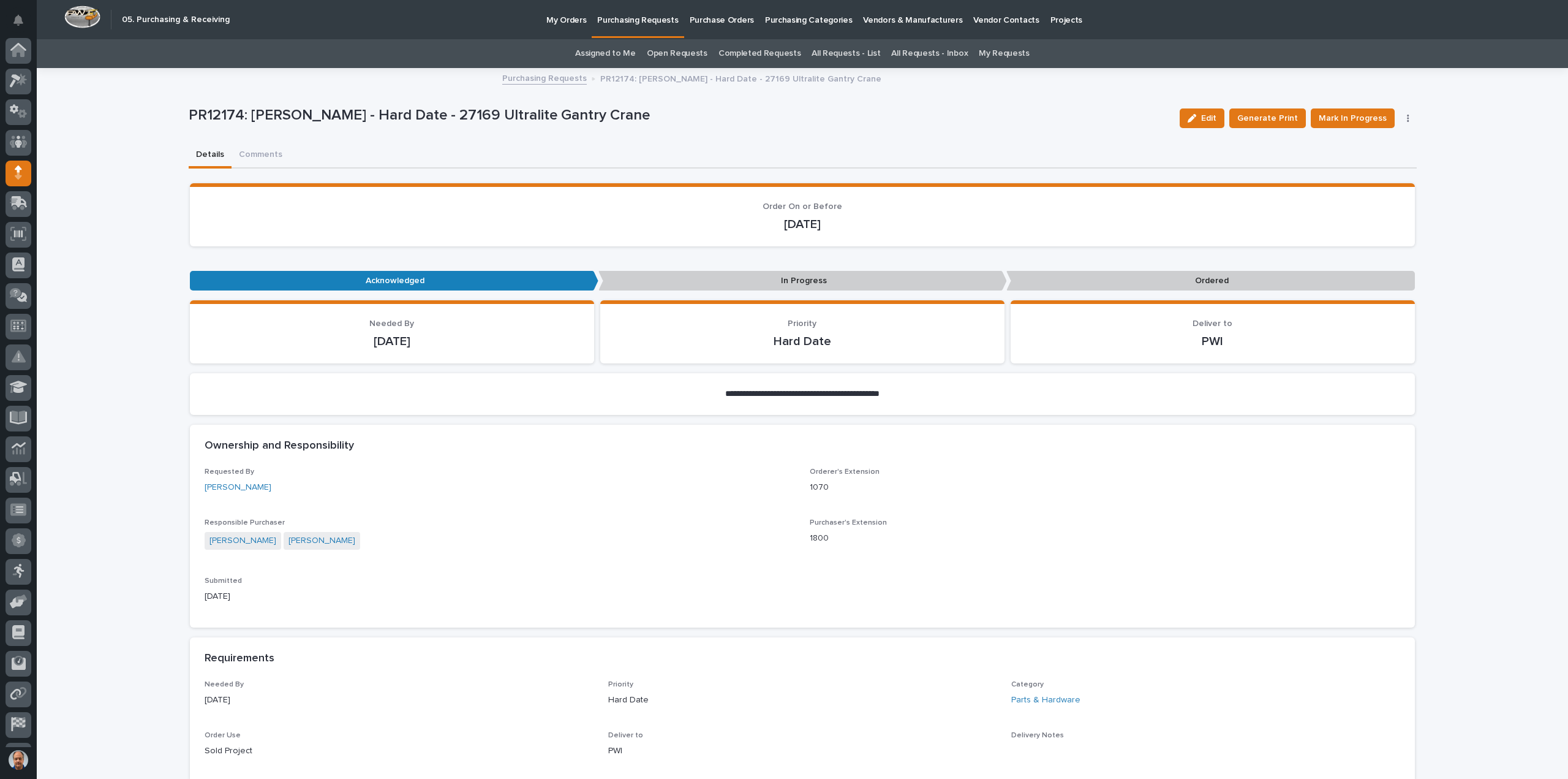
scroll to position [56, 0]
click at [1346, 115] on span "Mark In Progress" at bounding box center [1353, 118] width 68 height 14
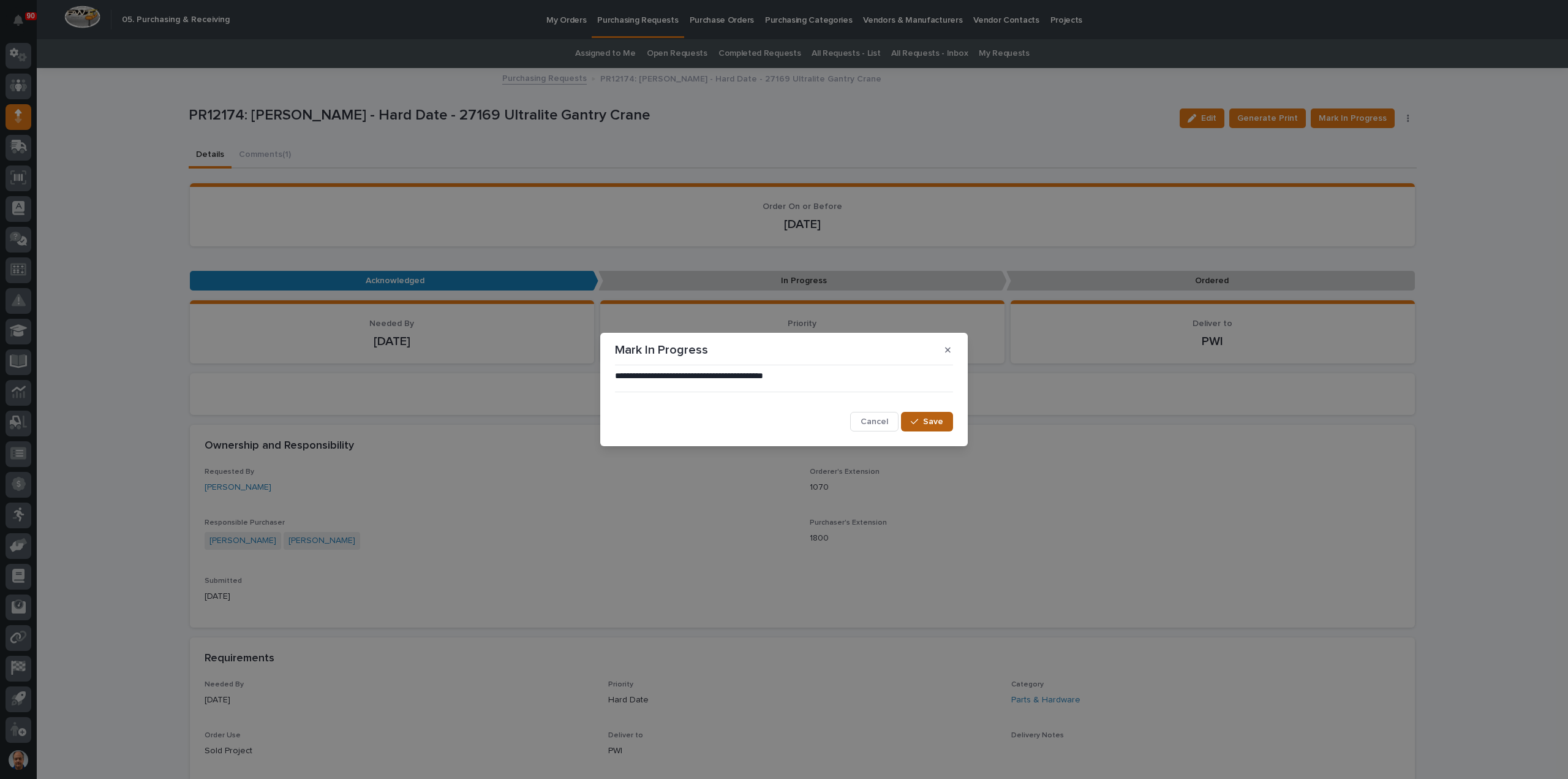
click at [930, 421] on span "Save" at bounding box center [933, 421] width 21 height 11
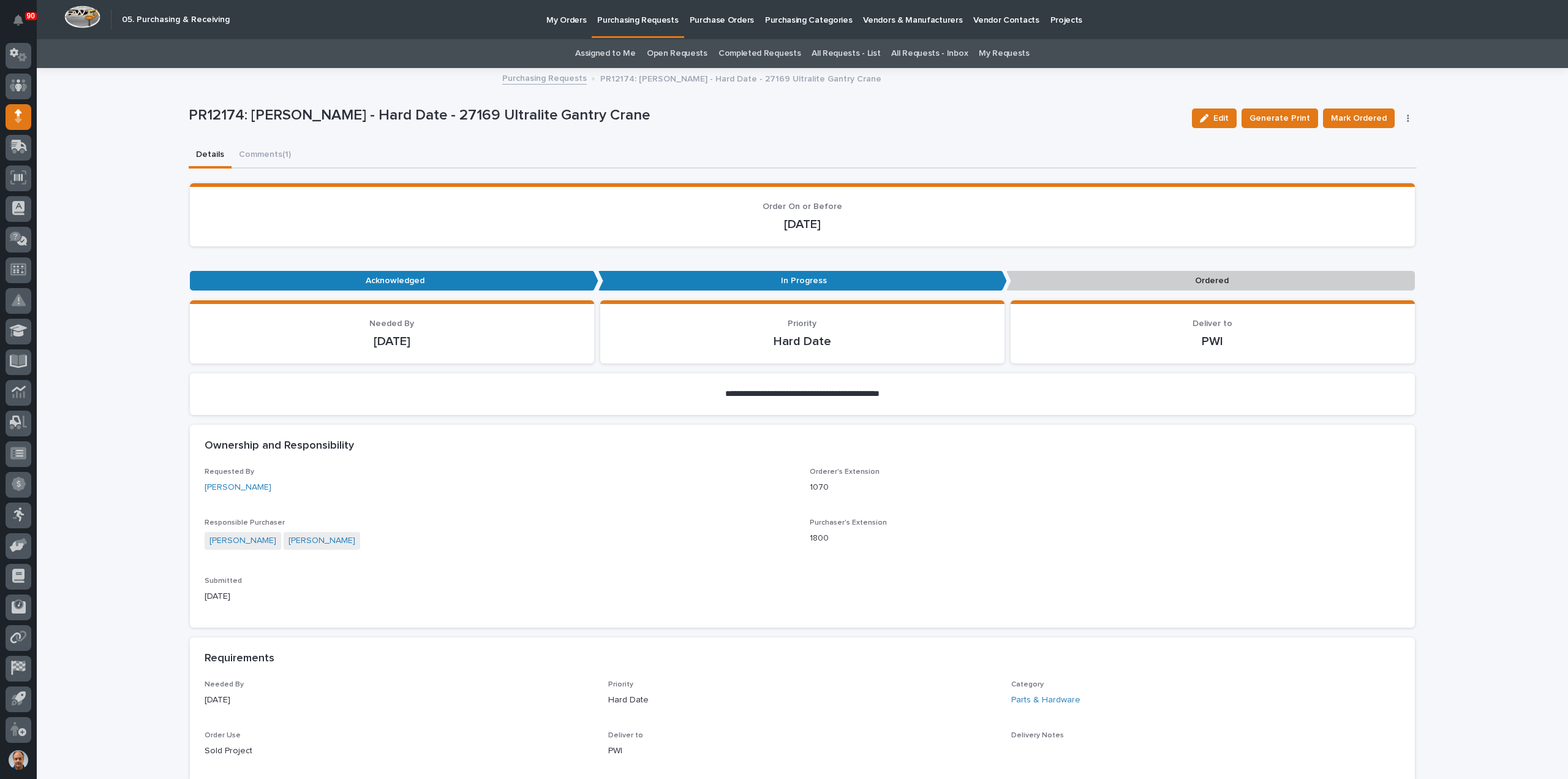
click at [1348, 115] on span "Mark Ordered" at bounding box center [1359, 118] width 55 height 14
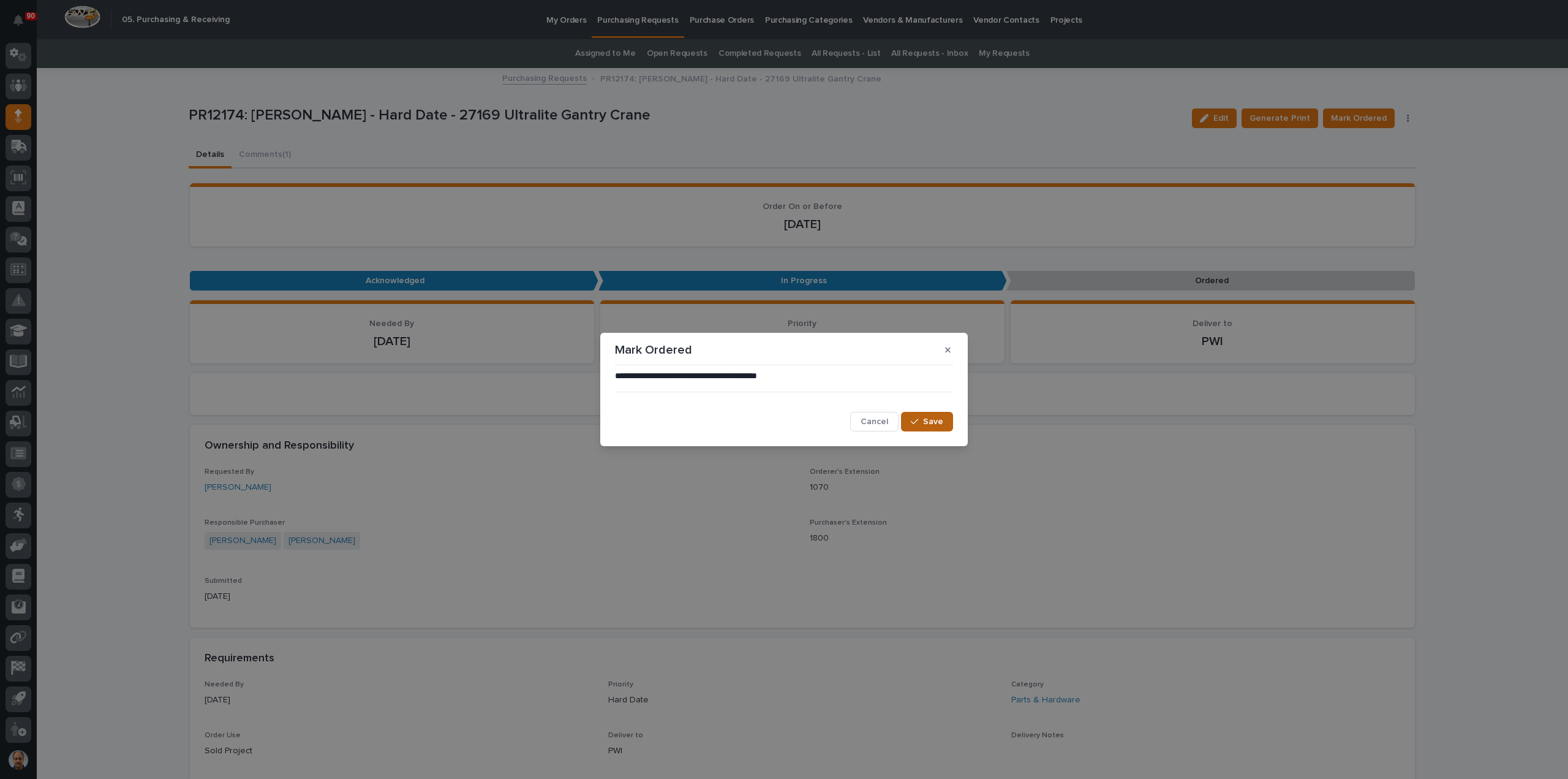
click at [931, 418] on span "Save" at bounding box center [933, 421] width 21 height 11
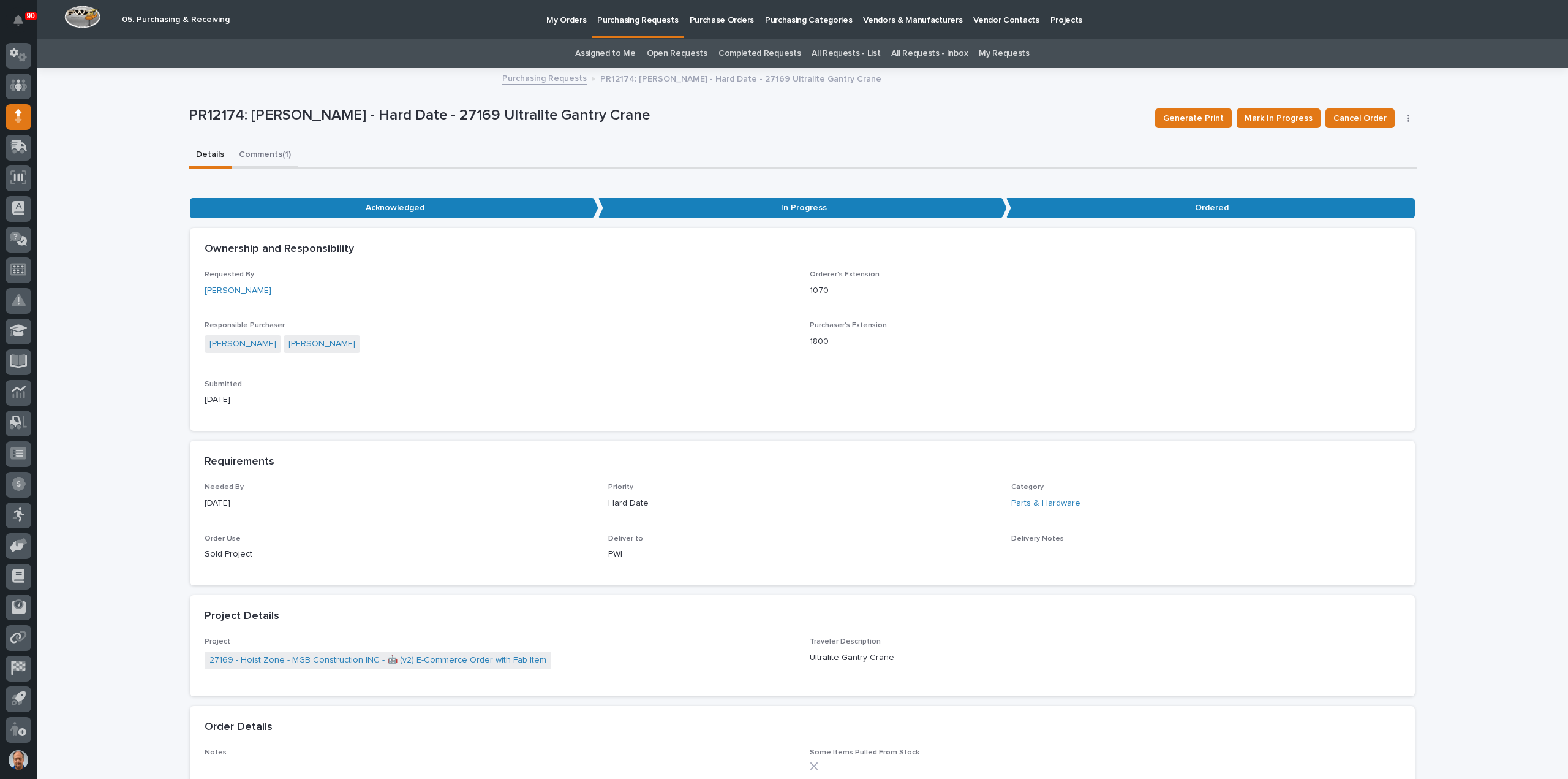
click at [250, 153] on button "Comments (1)" at bounding box center [265, 156] width 67 height 26
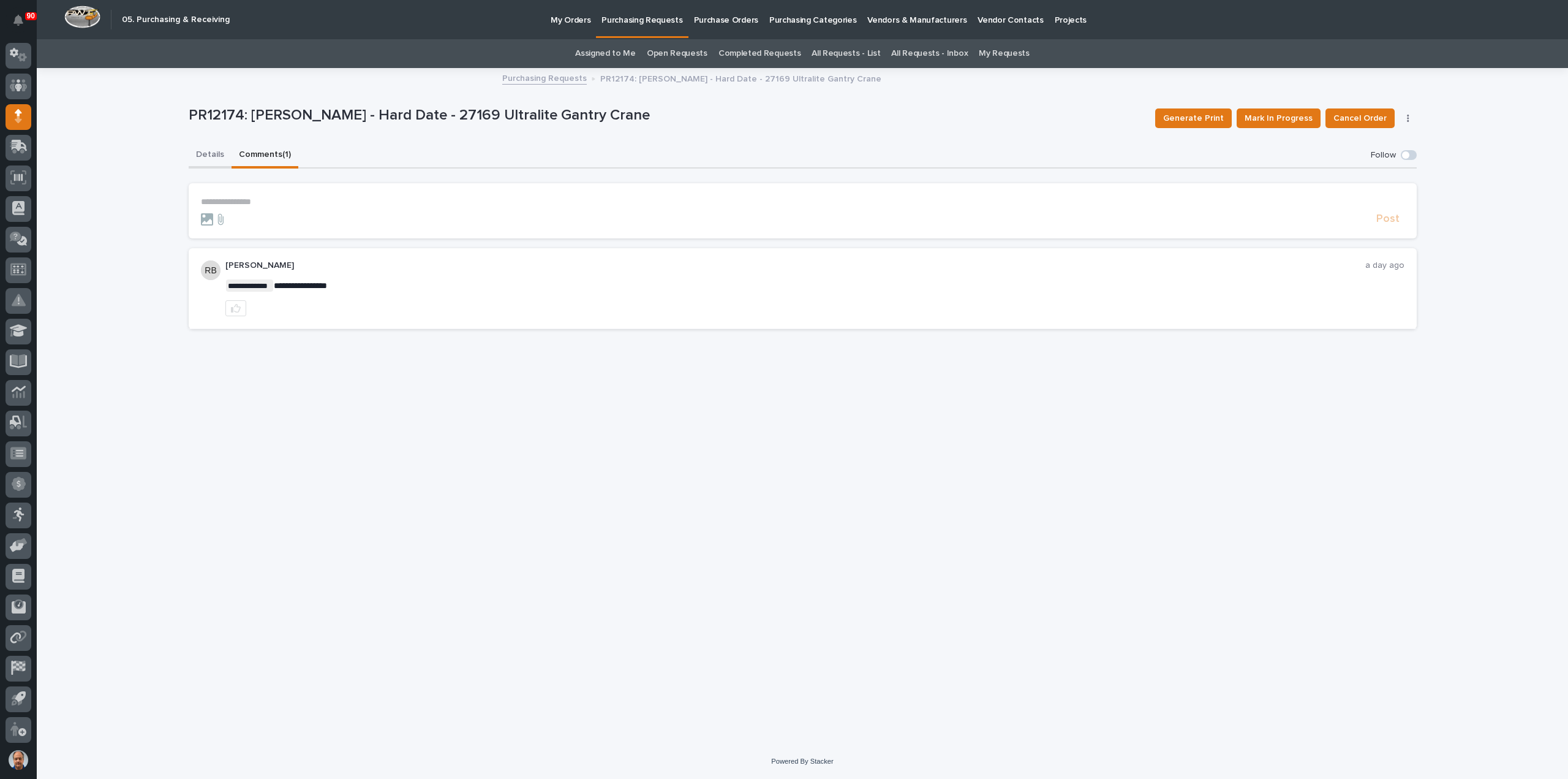
click at [215, 155] on button "Details" at bounding box center [210, 156] width 43 height 26
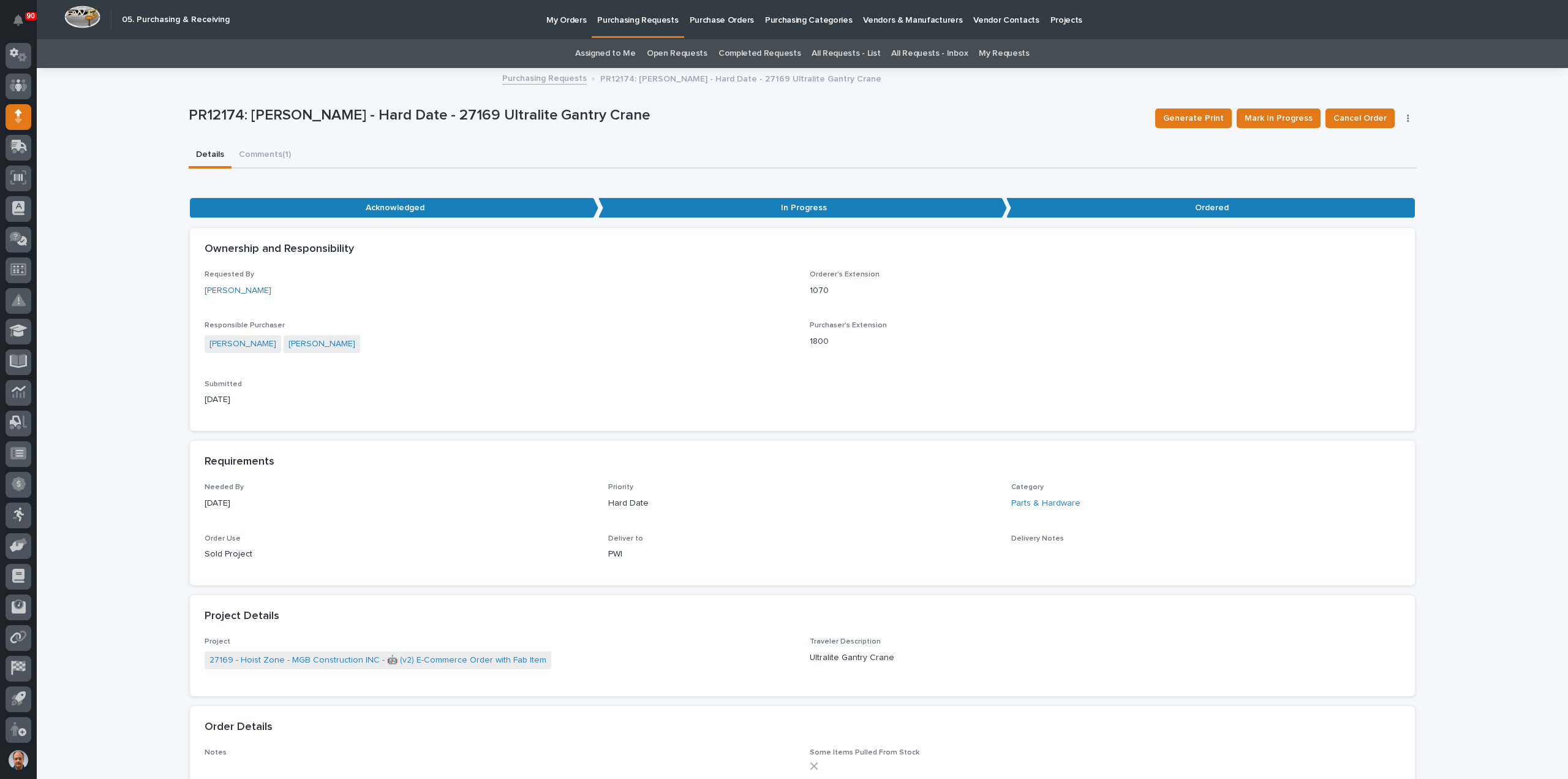
click at [636, 17] on p "Purchasing Requests" at bounding box center [637, 13] width 80 height 26
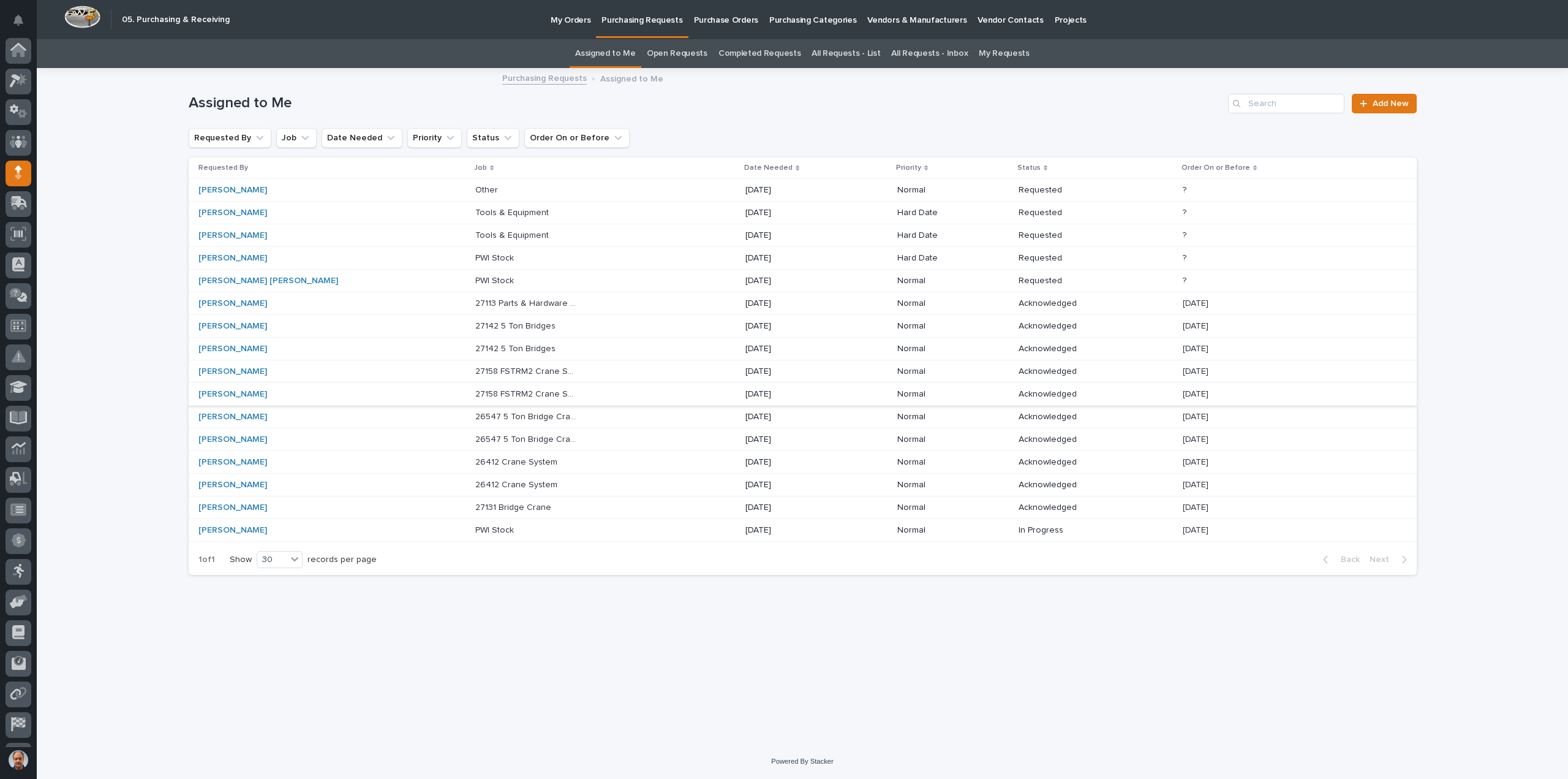
scroll to position [56, 0]
click at [479, 302] on p "27113 Parts & Hardware for Flange Width Adders" at bounding box center [527, 302] width 105 height 13
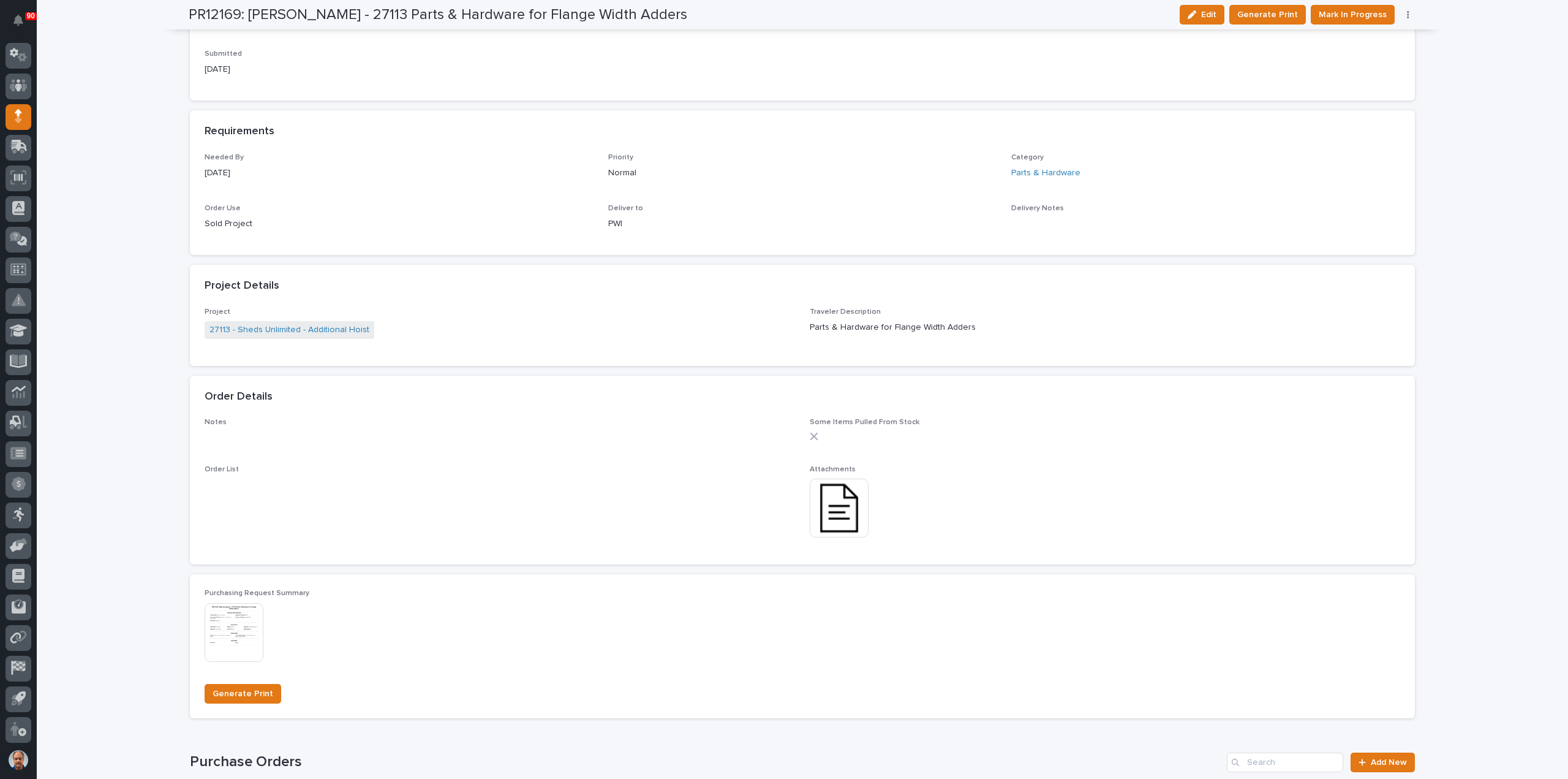
scroll to position [552, 0]
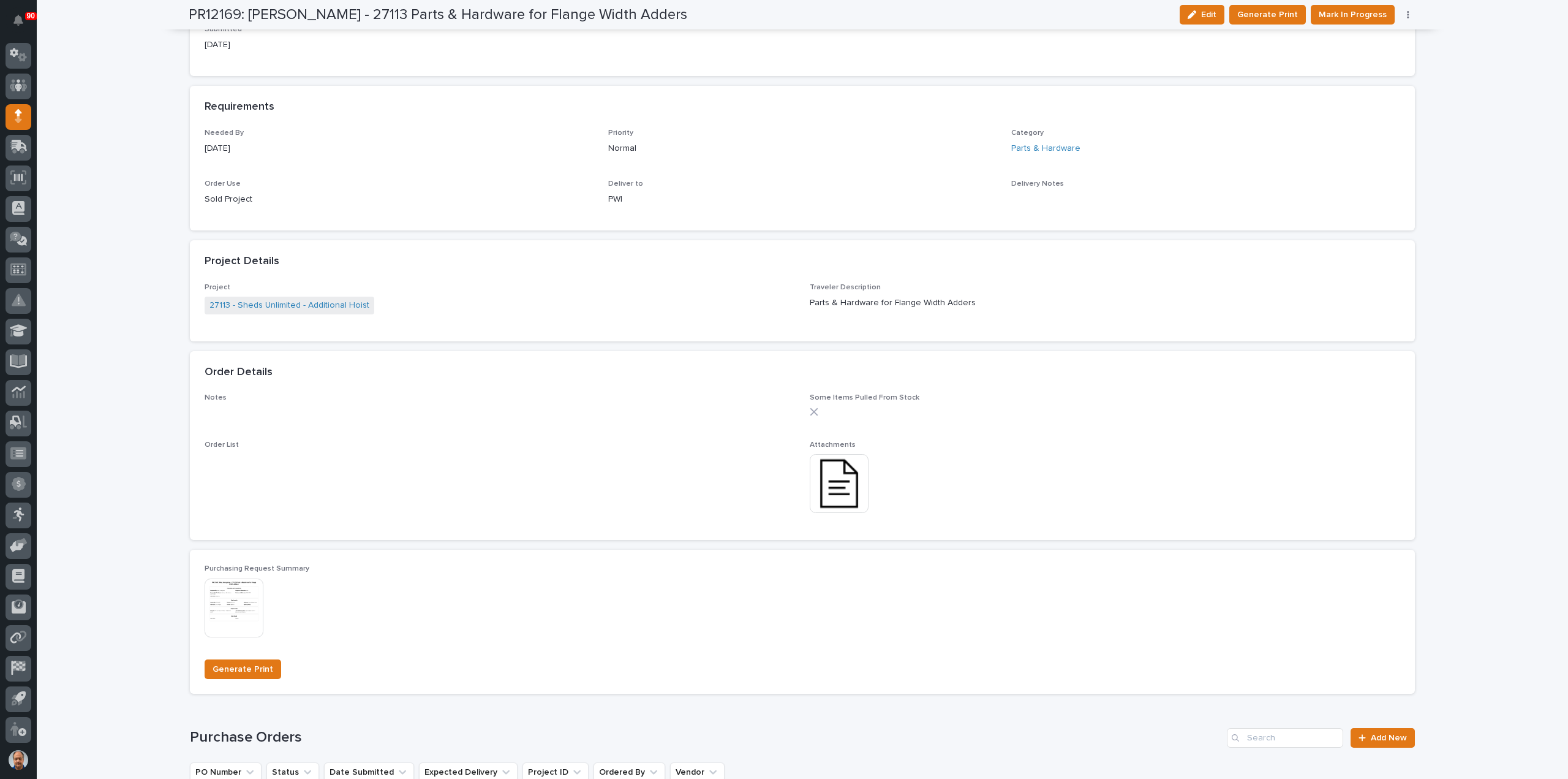
click at [834, 484] on img at bounding box center [839, 484] width 59 height 59
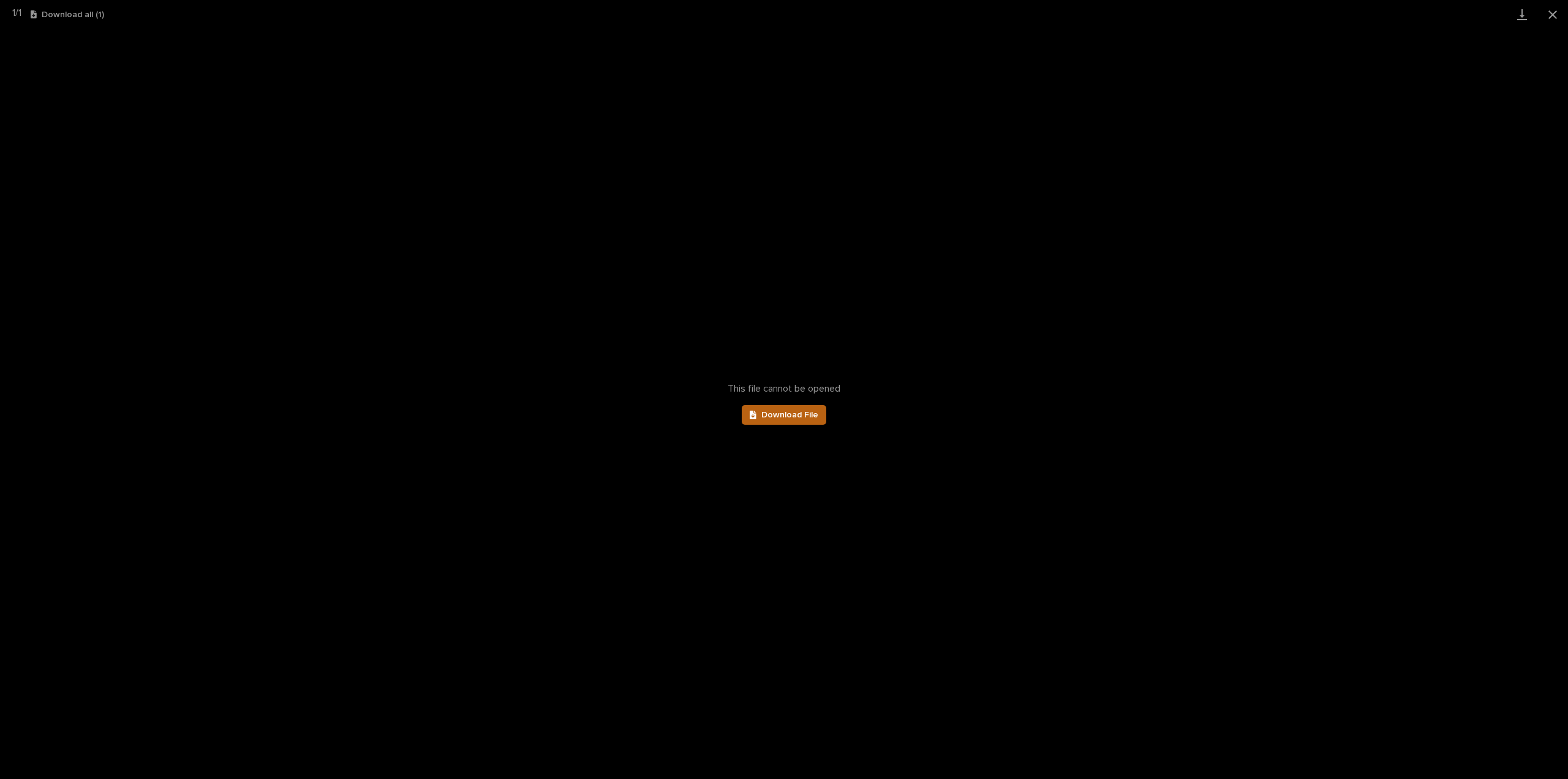
click at [788, 411] on span "Download File" at bounding box center [790, 415] width 57 height 9
